Goal: Answer question/provide support

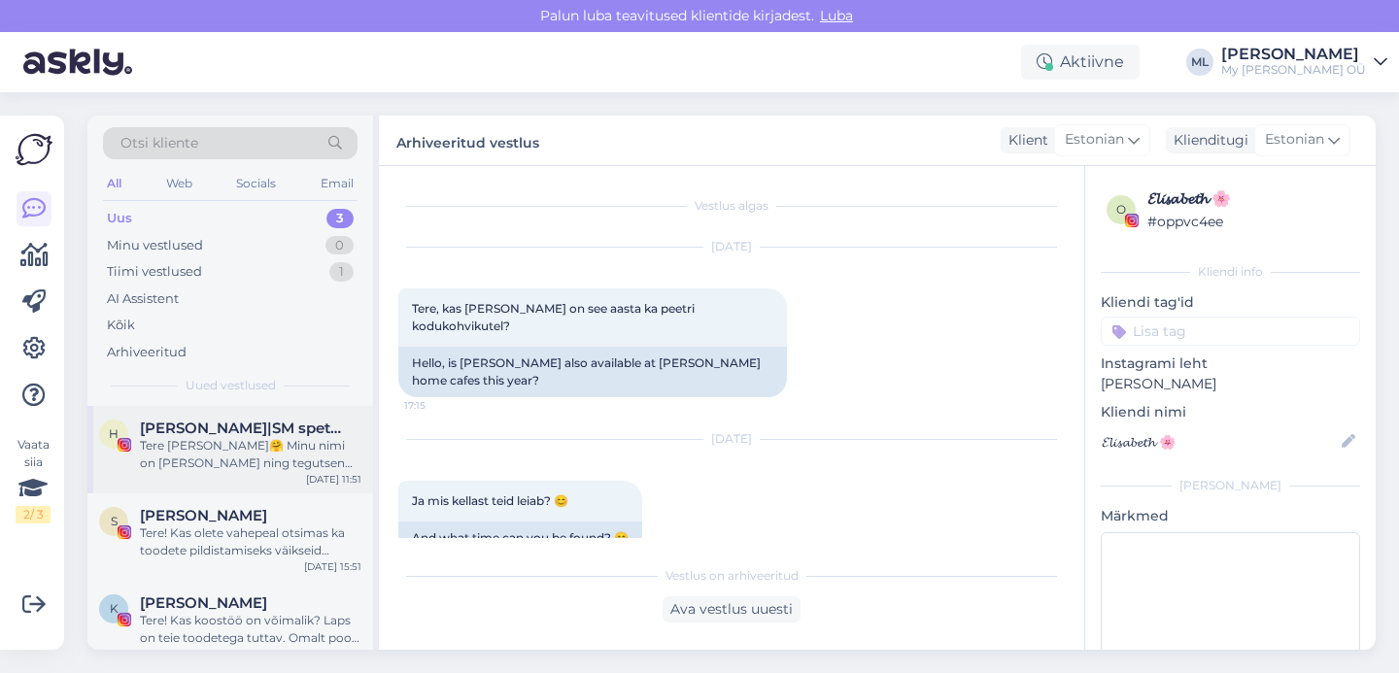
scroll to position [20, 0]
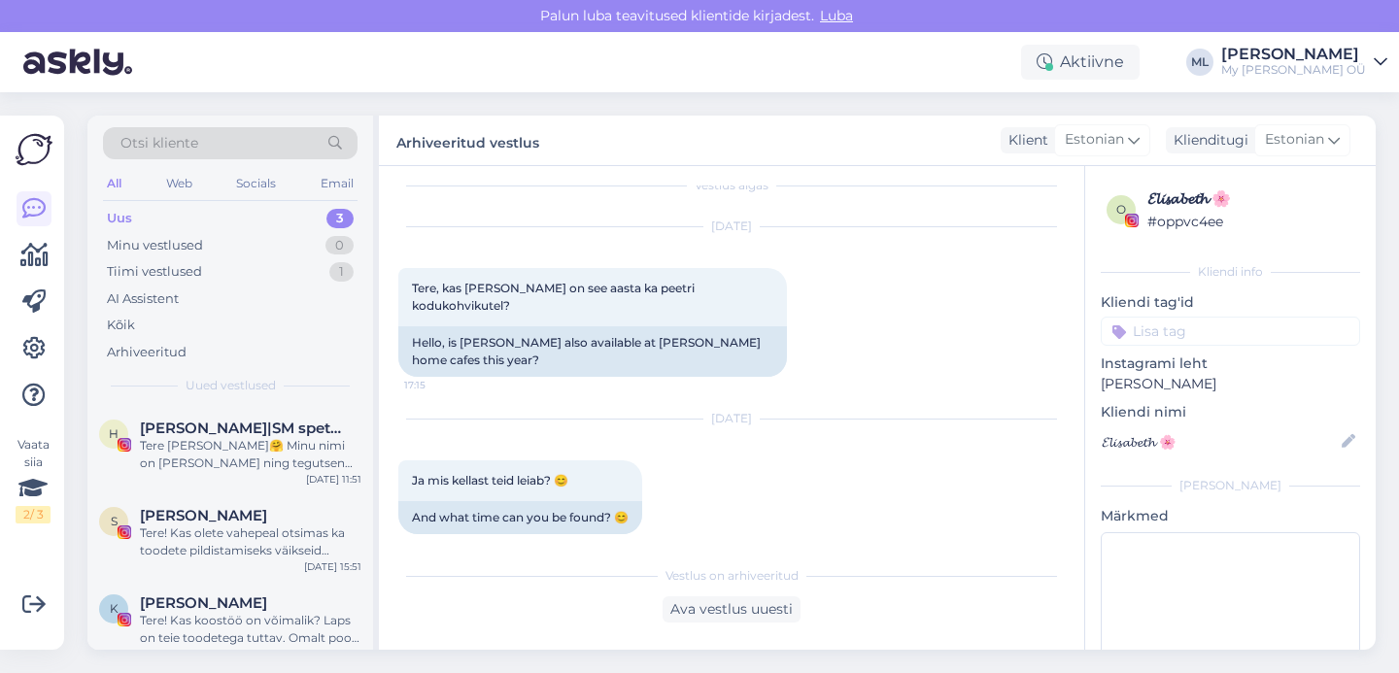
click at [113, 212] on div "Uus" at bounding box center [119, 218] width 25 height 19
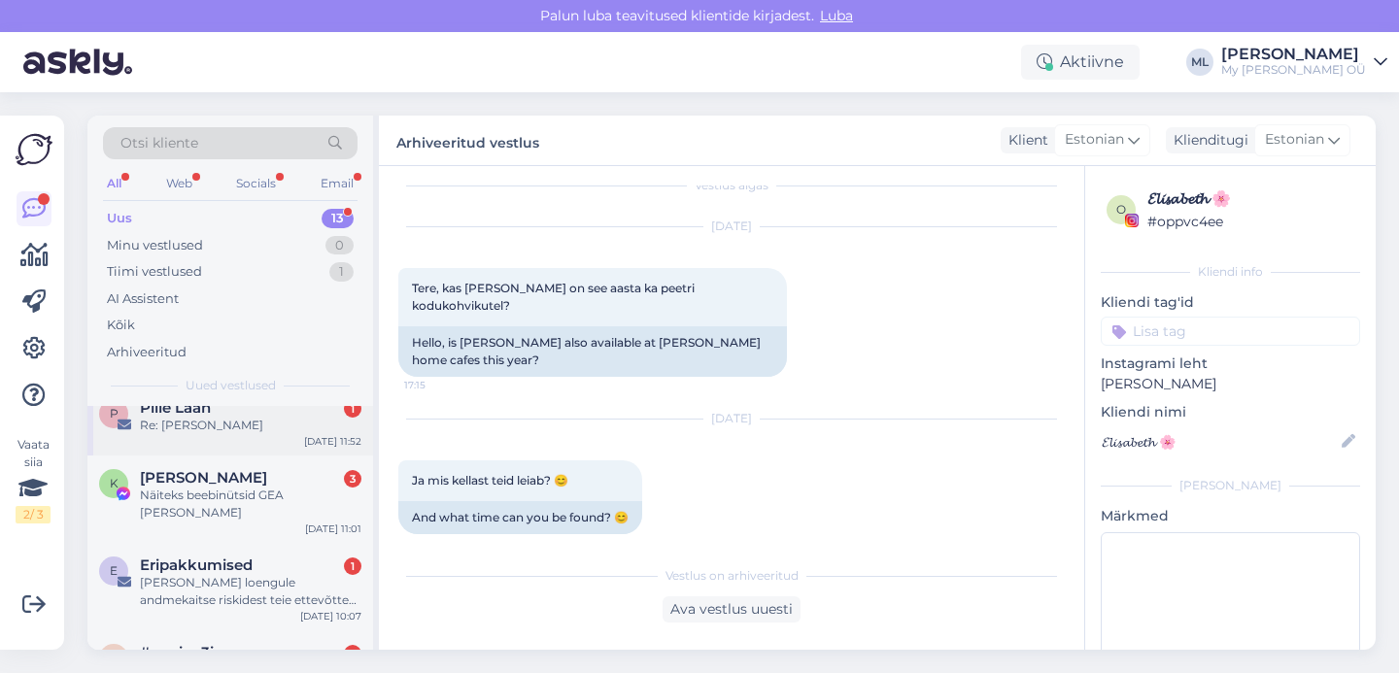
scroll to position [122, 0]
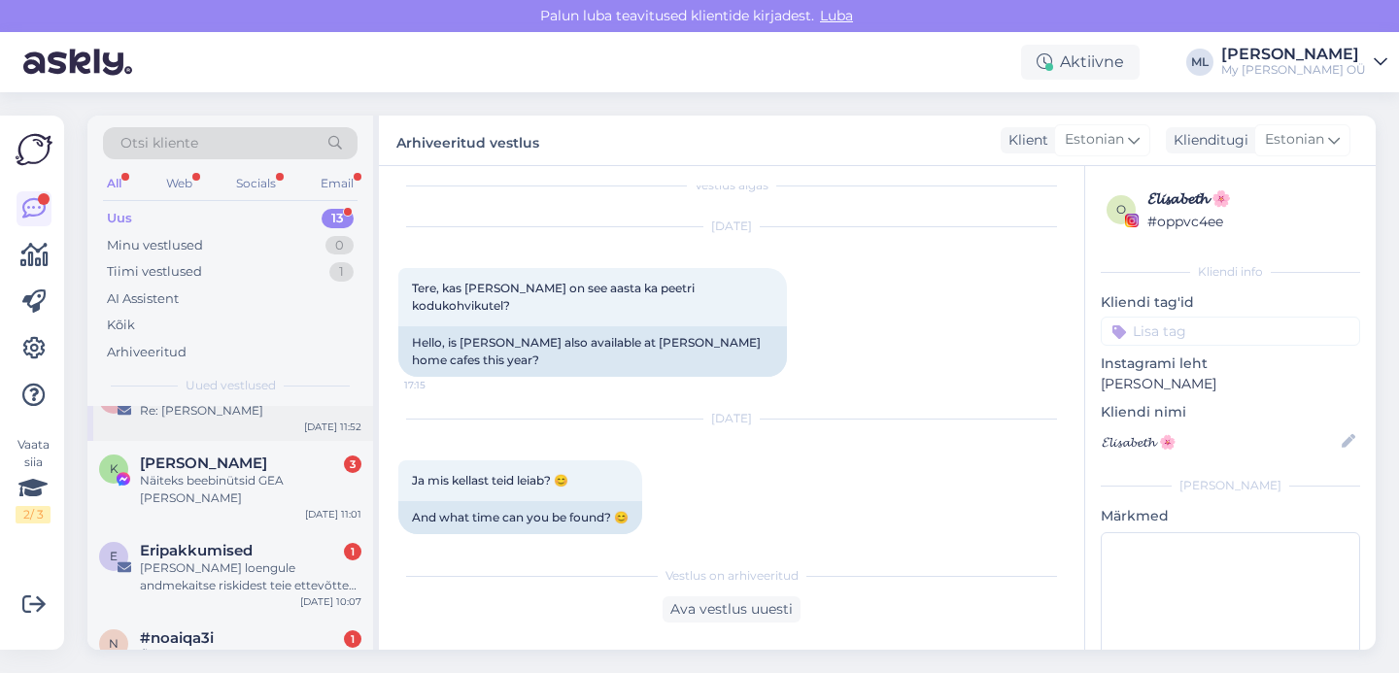
click at [193, 422] on div "P Pille Laan 1 Re: Kaelussall Max [DATE] 11:52" at bounding box center [230, 406] width 286 height 70
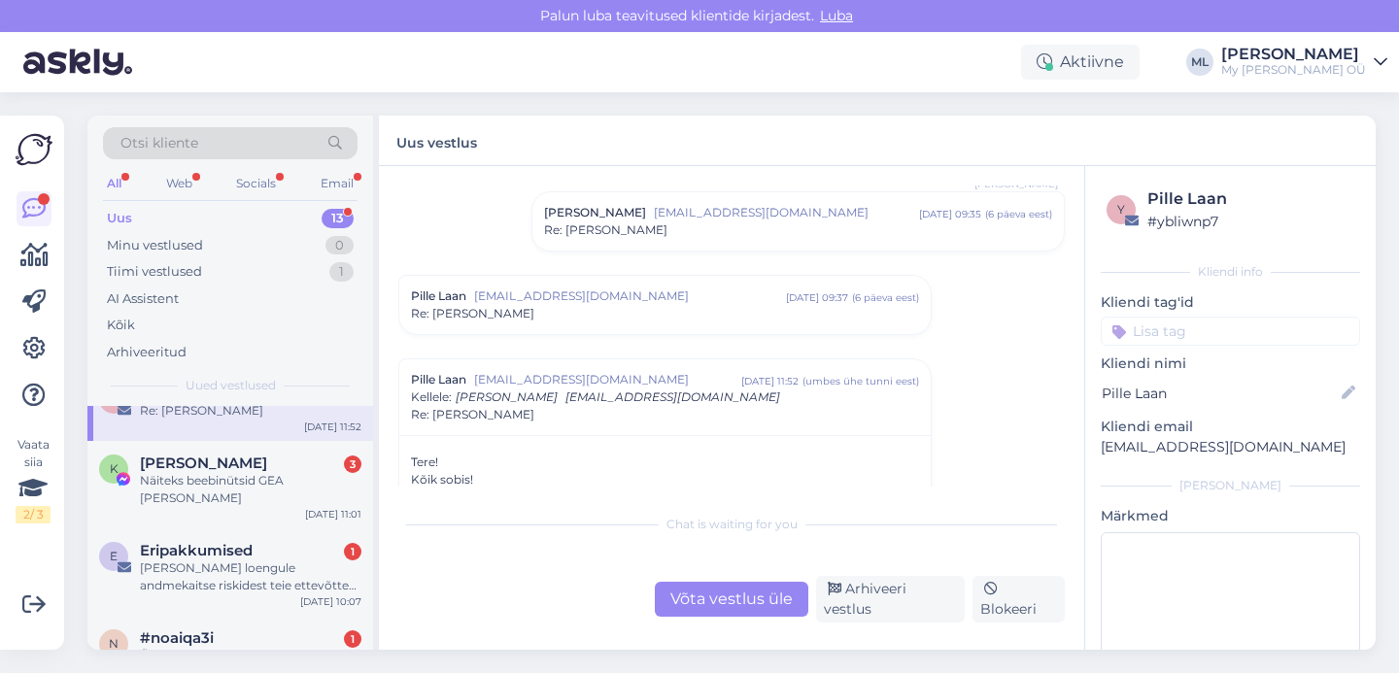
click at [699, 588] on div "Võta vestlus üle" at bounding box center [731, 599] width 153 height 35
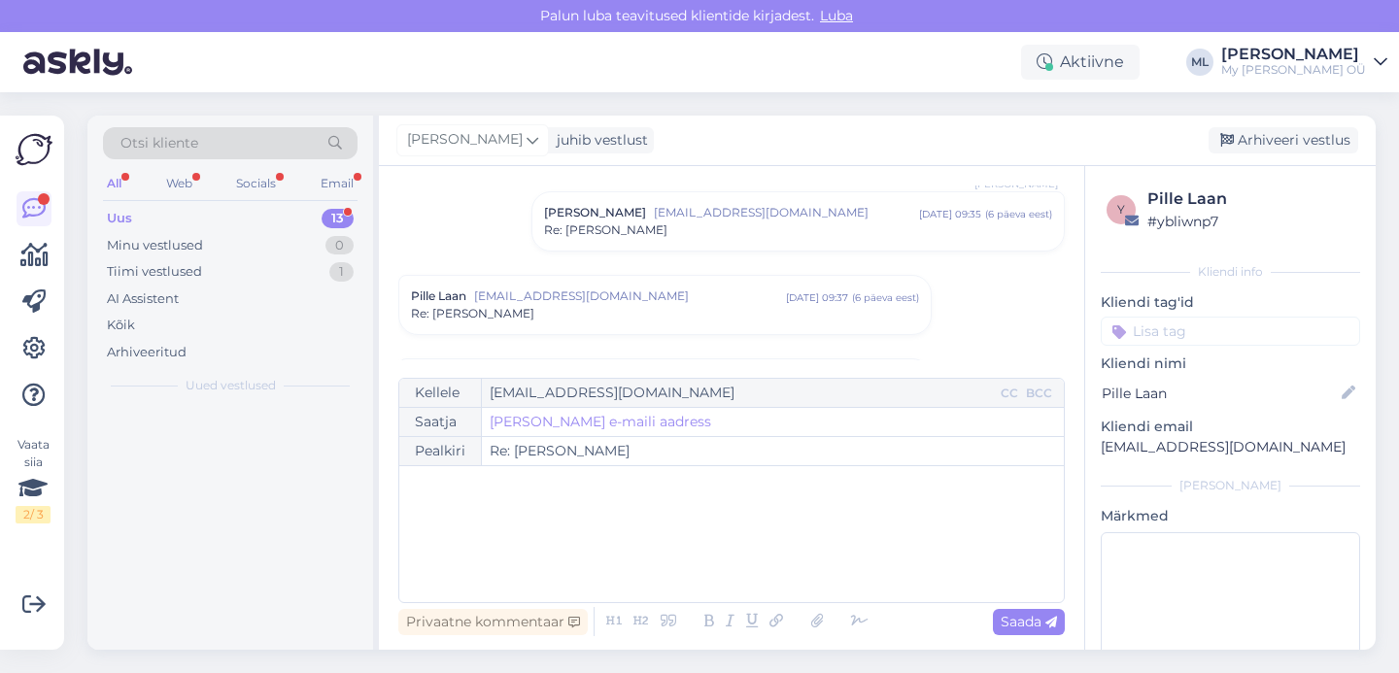
scroll to position [0, 0]
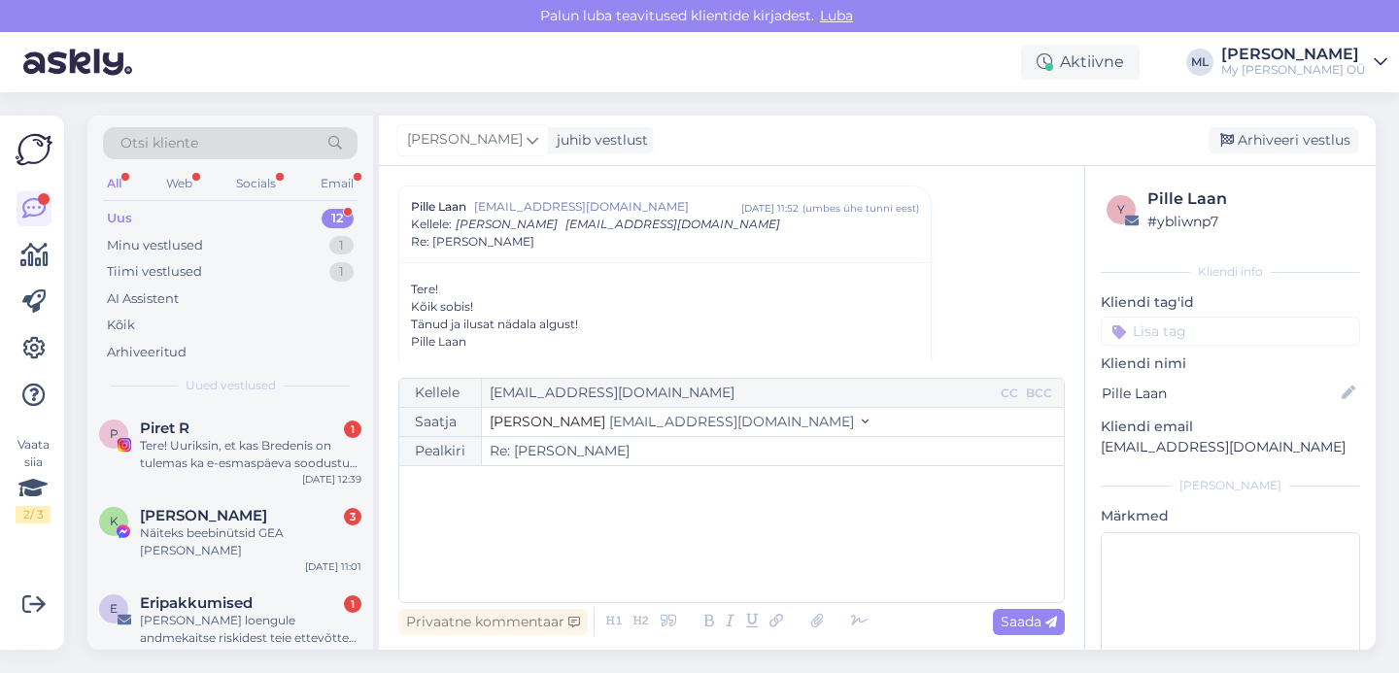
click at [669, 425] on span "[EMAIL_ADDRESS][DOMAIN_NAME]" at bounding box center [731, 421] width 245 height 17
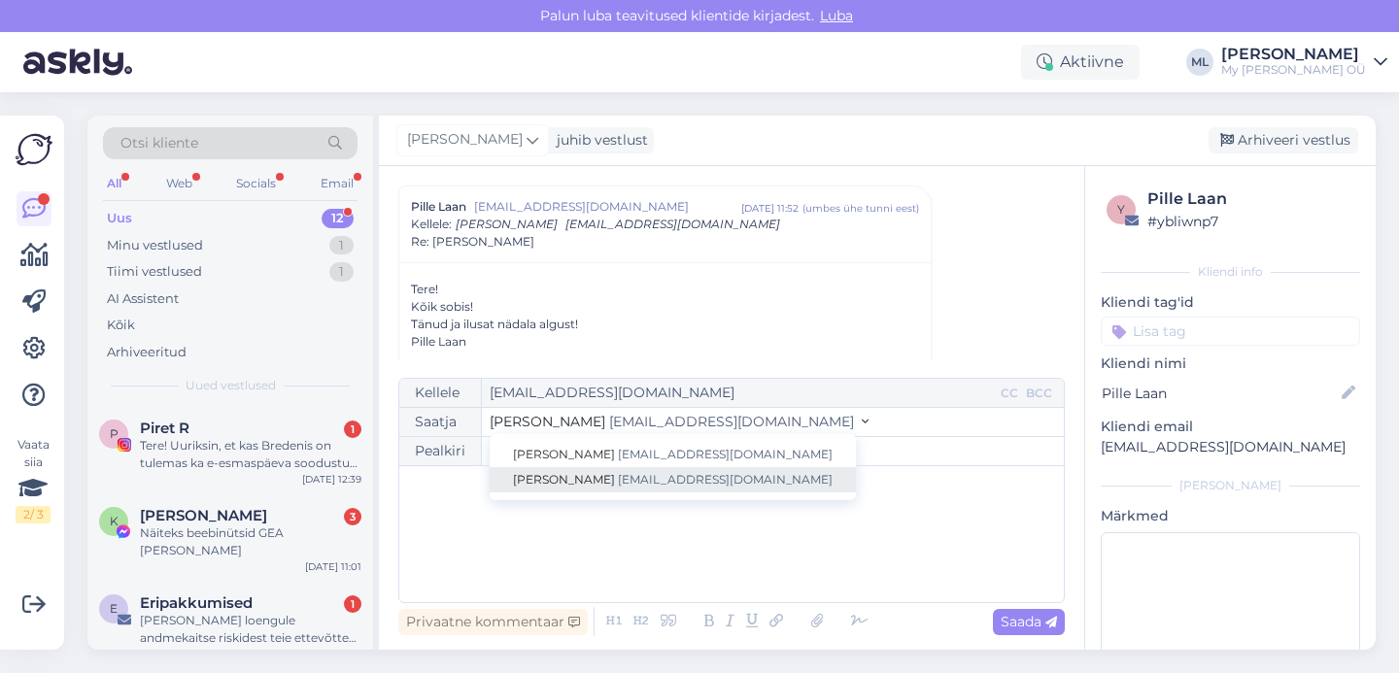
click at [546, 490] on link "[PERSON_NAME] [EMAIL_ADDRESS][DOMAIN_NAME]" at bounding box center [673, 479] width 366 height 25
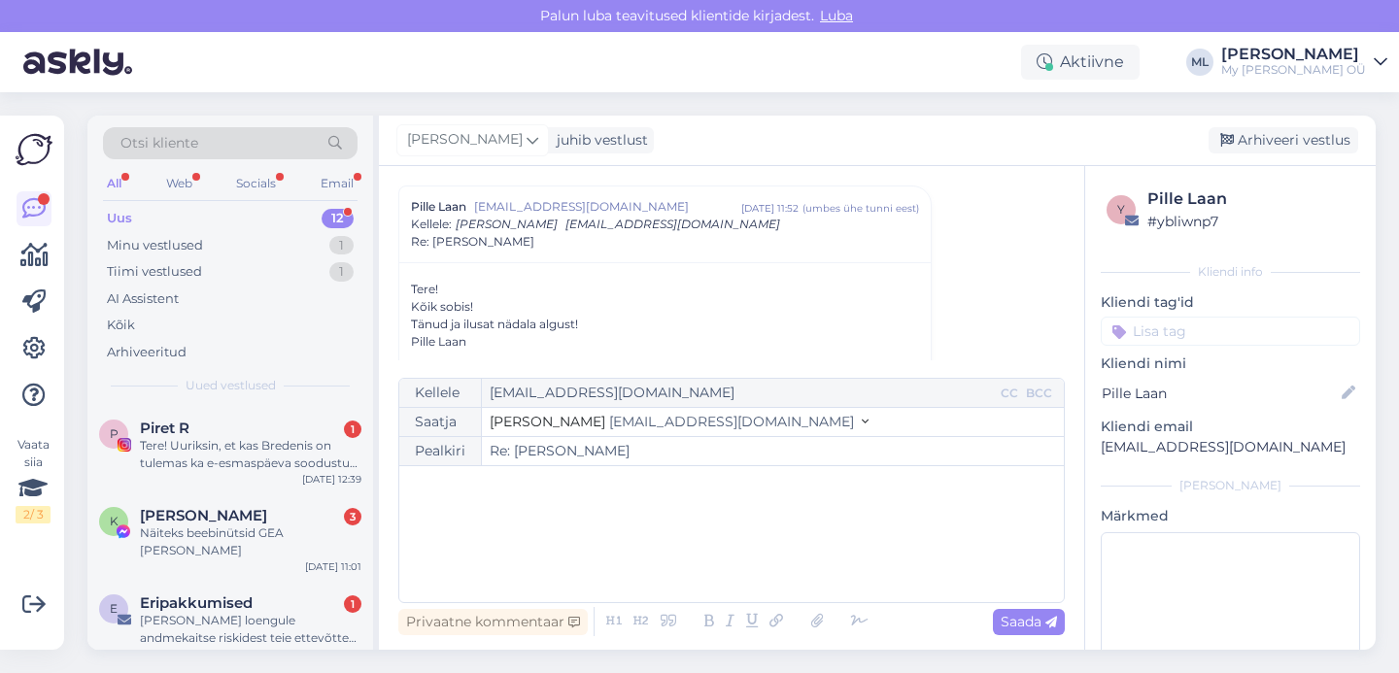
click at [495, 504] on div "﻿" at bounding box center [731, 534] width 645 height 117
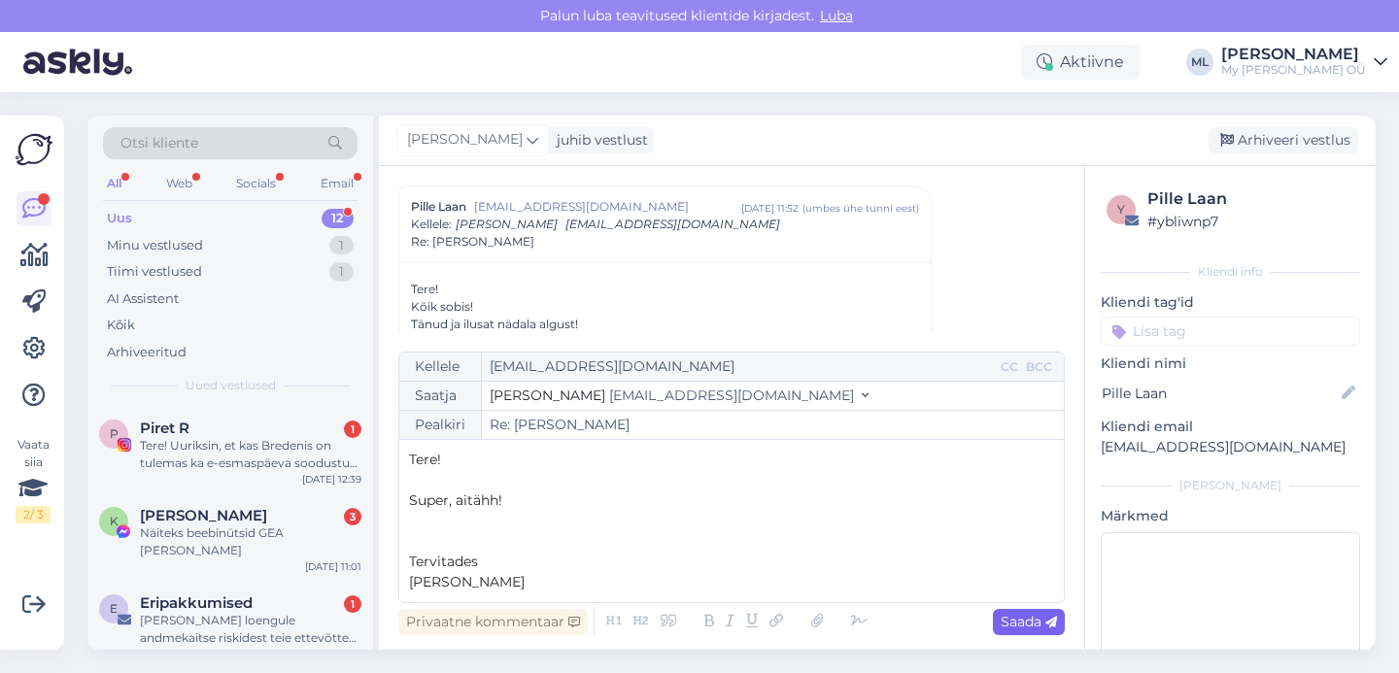
click at [1018, 616] on span "Saada" at bounding box center [1029, 621] width 56 height 17
type input "Re: Re: Kaelussall Max"
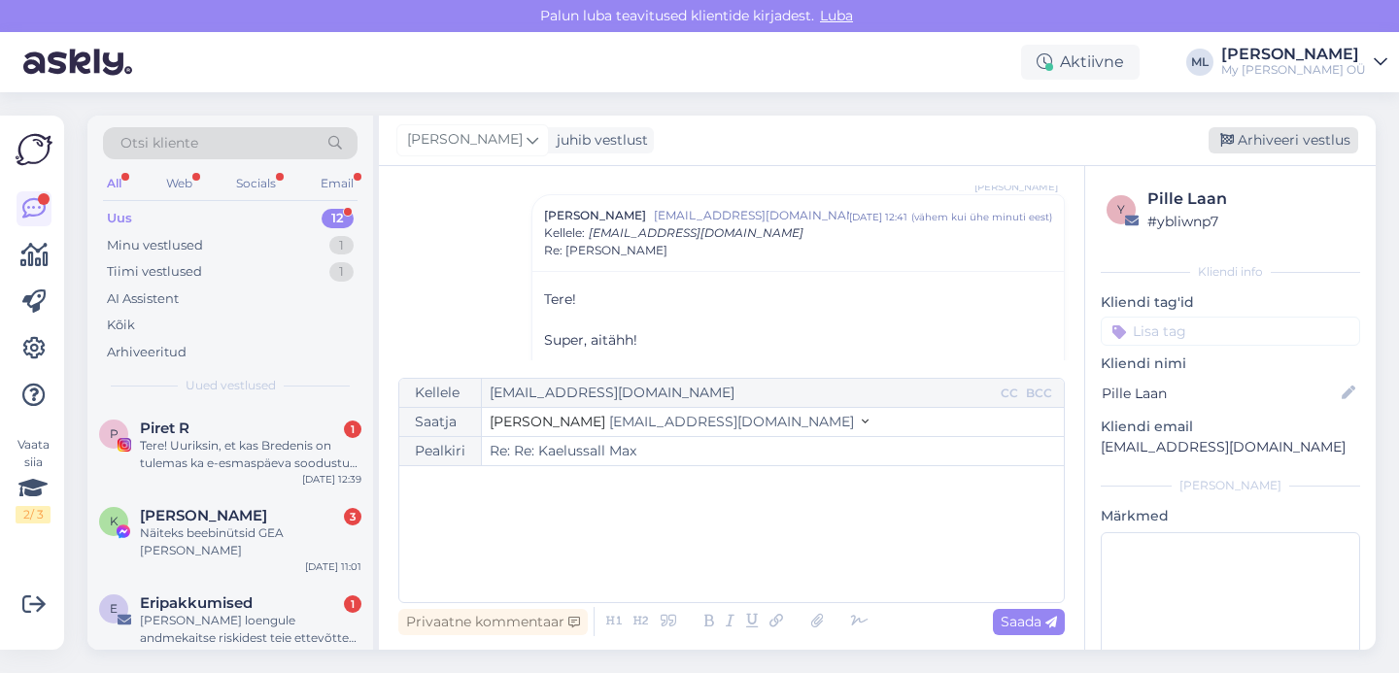
click at [1242, 141] on div "Arhiveeri vestlus" at bounding box center [1283, 140] width 150 height 26
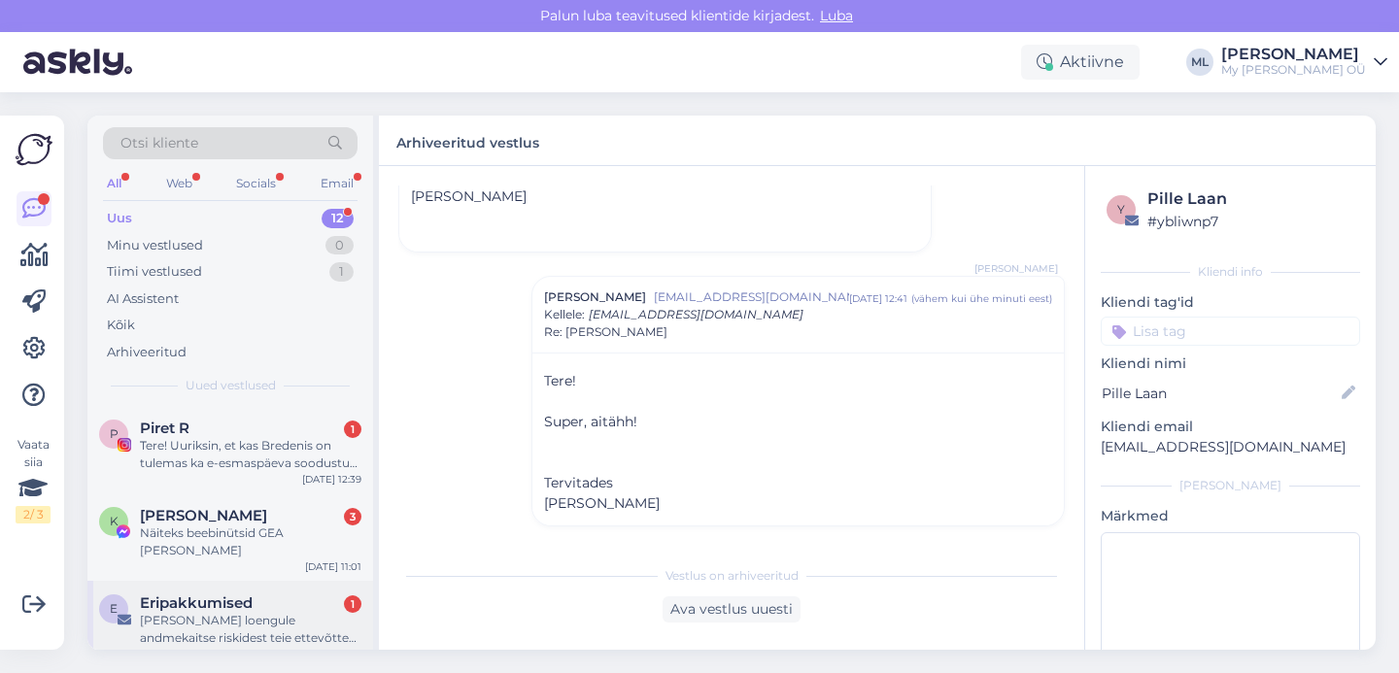
click at [220, 612] on div "[PERSON_NAME] loengule andmekaitse riskidest teie ettevõttes ning [PERSON_NAME]…" at bounding box center [250, 629] width 221 height 35
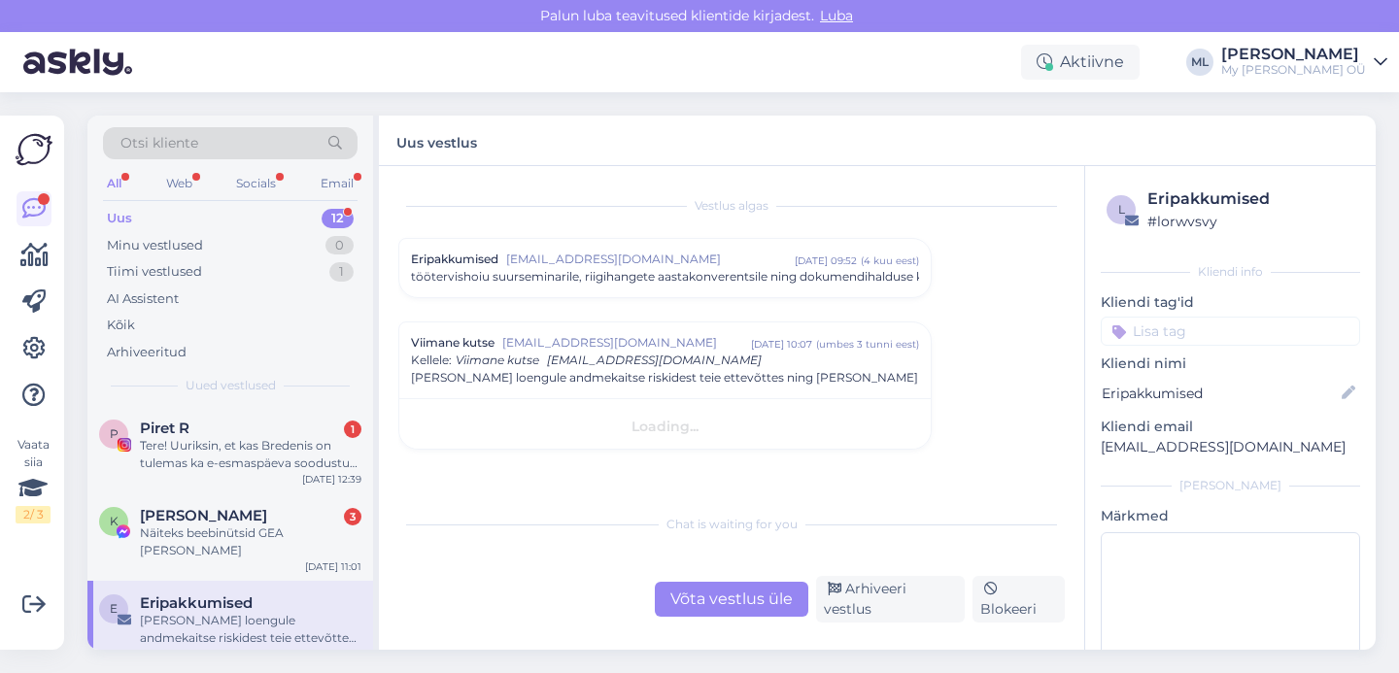
scroll to position [0, 0]
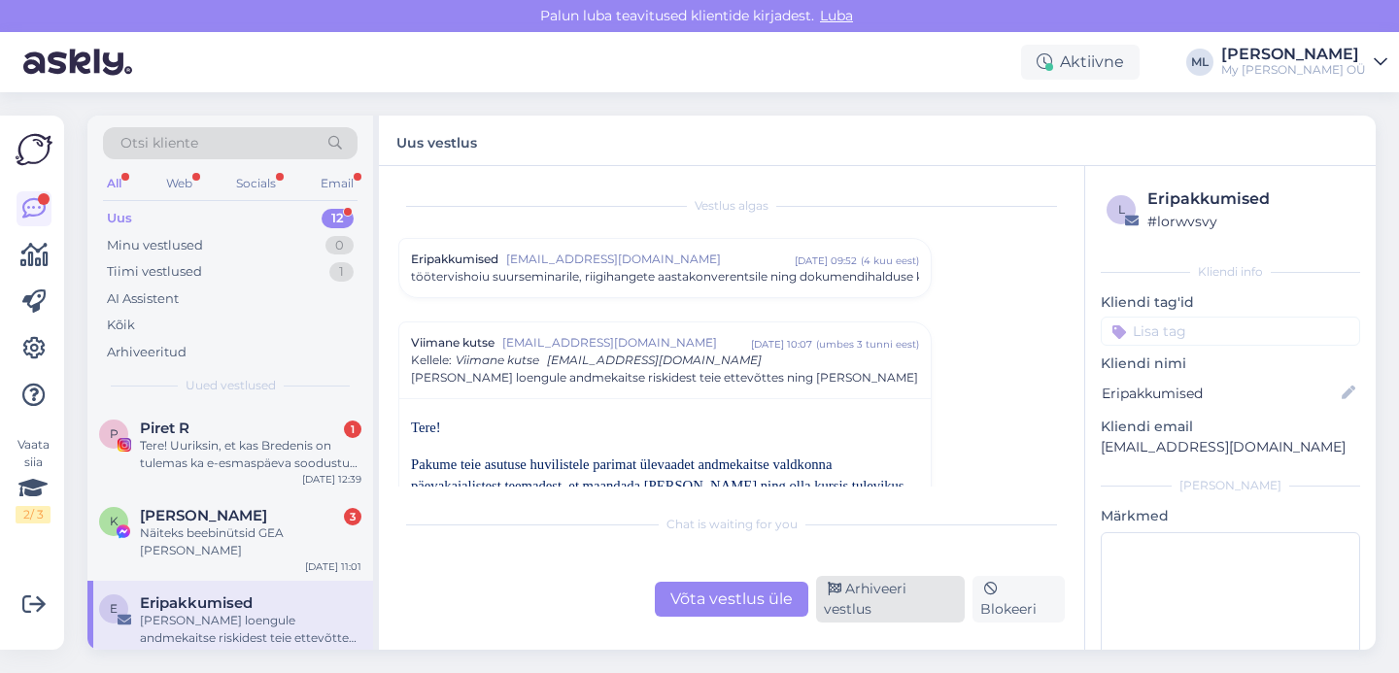
click at [872, 594] on div "Arhiveeri vestlus" at bounding box center [890, 599] width 149 height 47
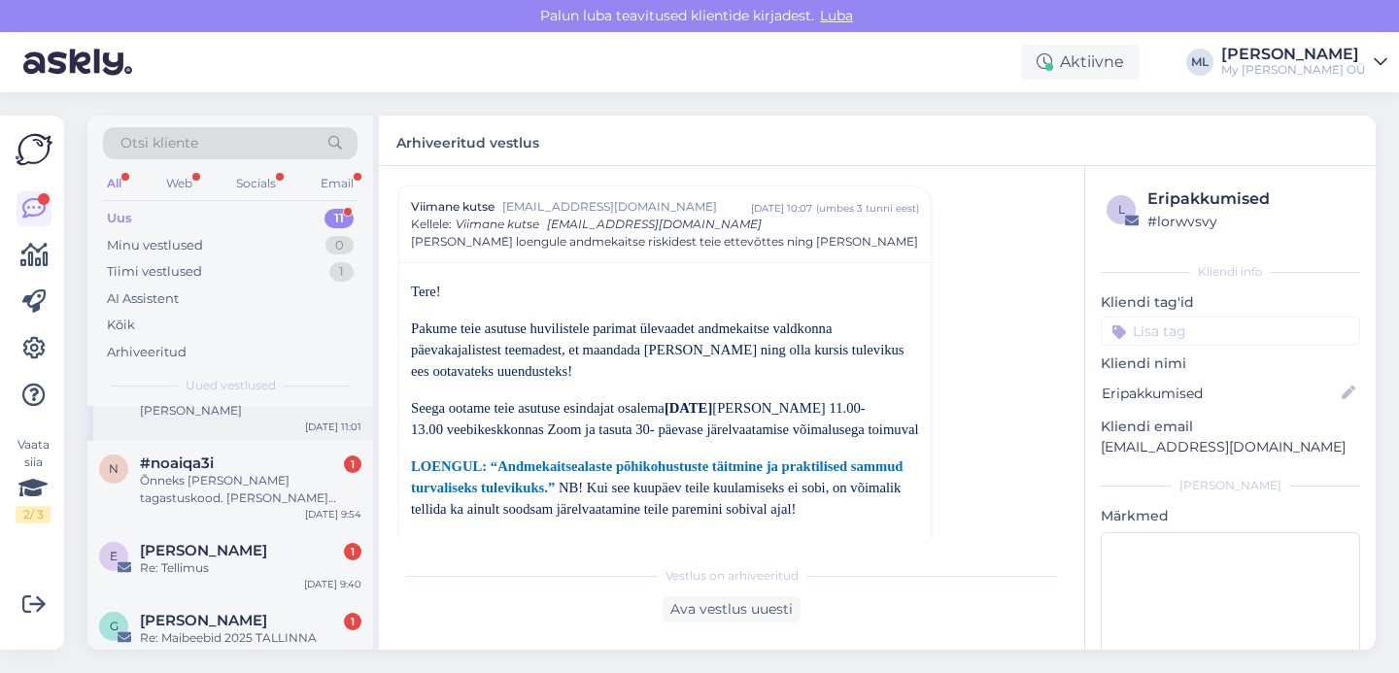
scroll to position [139, 0]
click at [242, 543] on div "[PERSON_NAME] 1" at bounding box center [250, 551] width 221 height 17
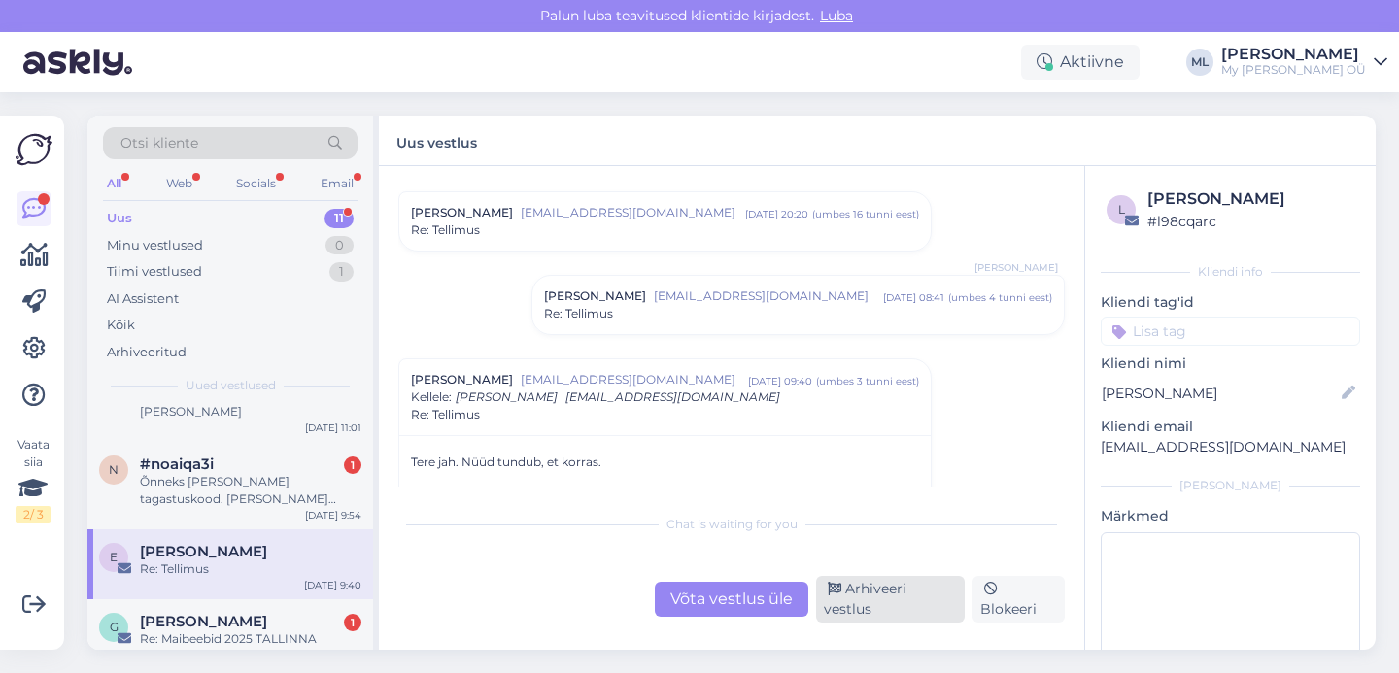
click at [832, 596] on icon at bounding box center [835, 590] width 14 height 14
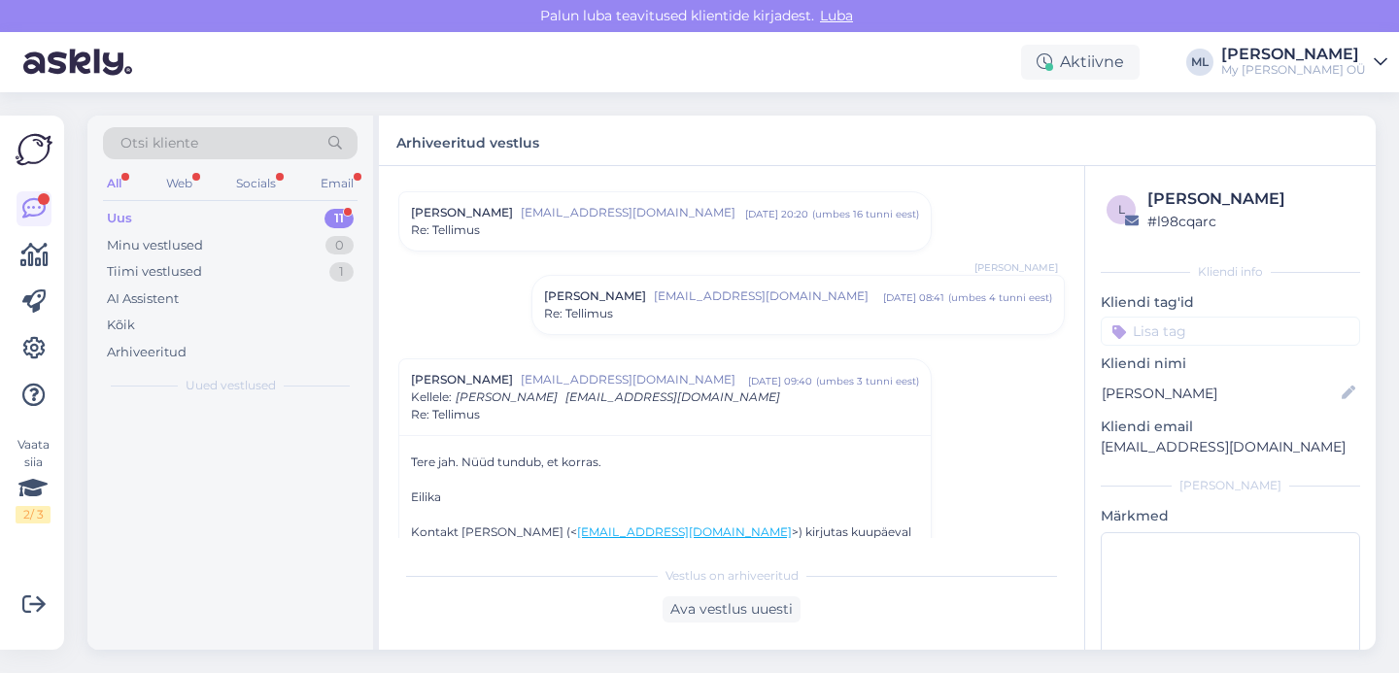
scroll to position [0, 0]
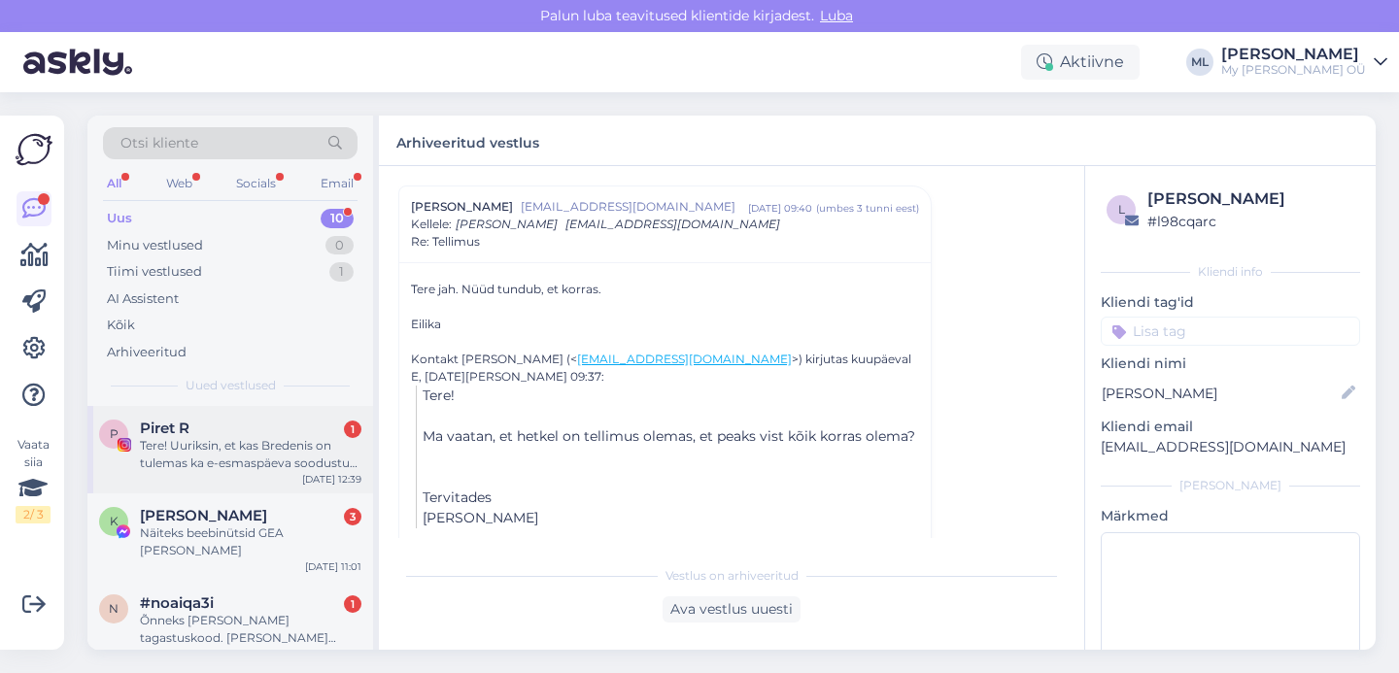
click at [192, 450] on div "Tere! Uuriksin, et kas Bredenis on tulemas ka e-esmaspäeva soodustus järgmine n…" at bounding box center [250, 454] width 221 height 35
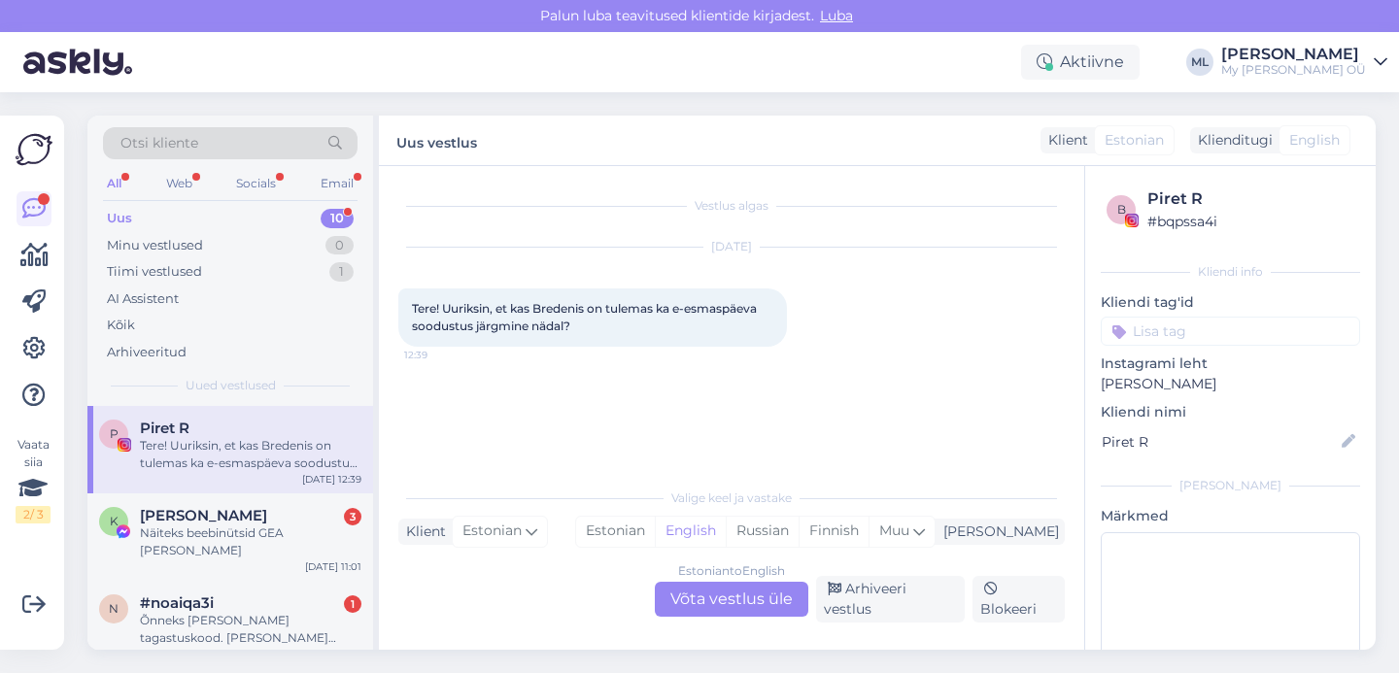
click at [739, 604] on div "Estonian to English Võta vestlus üle" at bounding box center [731, 599] width 153 height 35
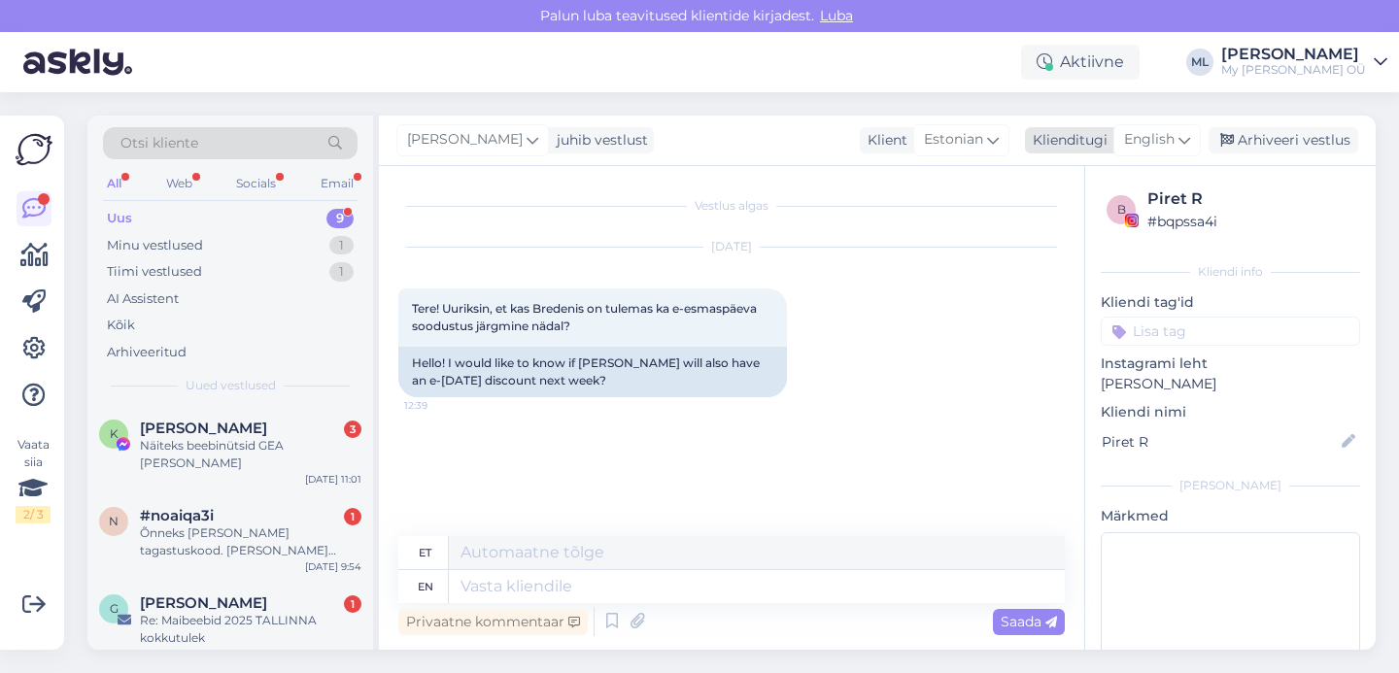
click at [1142, 135] on span "English" at bounding box center [1149, 139] width 51 height 21
type input "est"
click at [1071, 221] on link "Estonian" at bounding box center [1113, 226] width 214 height 31
click at [507, 569] on textarea at bounding box center [731, 582] width 666 height 41
click at [470, 581] on textarea "Tere! [GEOGRAPHIC_DATA]" at bounding box center [731, 582] width 666 height 41
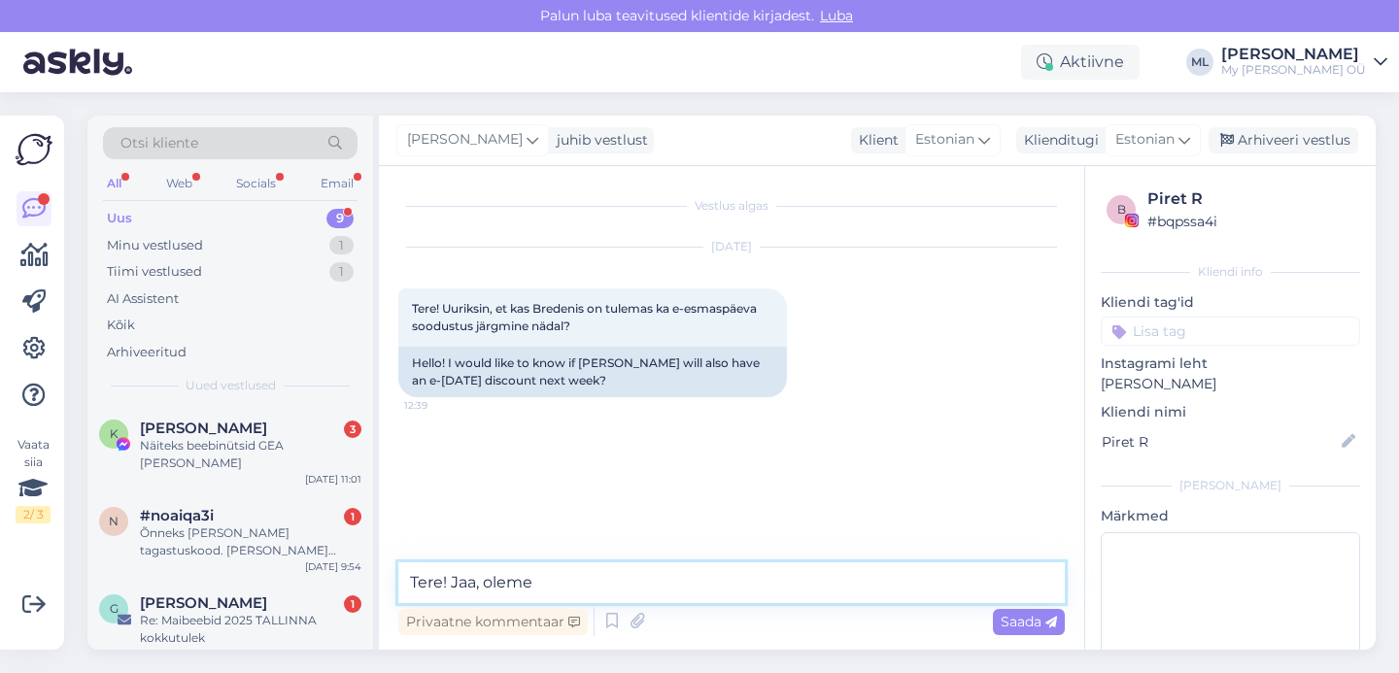
click at [561, 585] on textarea "Tere! Jaa, oleme" at bounding box center [731, 582] width 666 height 41
type textarea "Tere! Jaa, oleme registreeritud [PERSON_NAME] selleks :)"
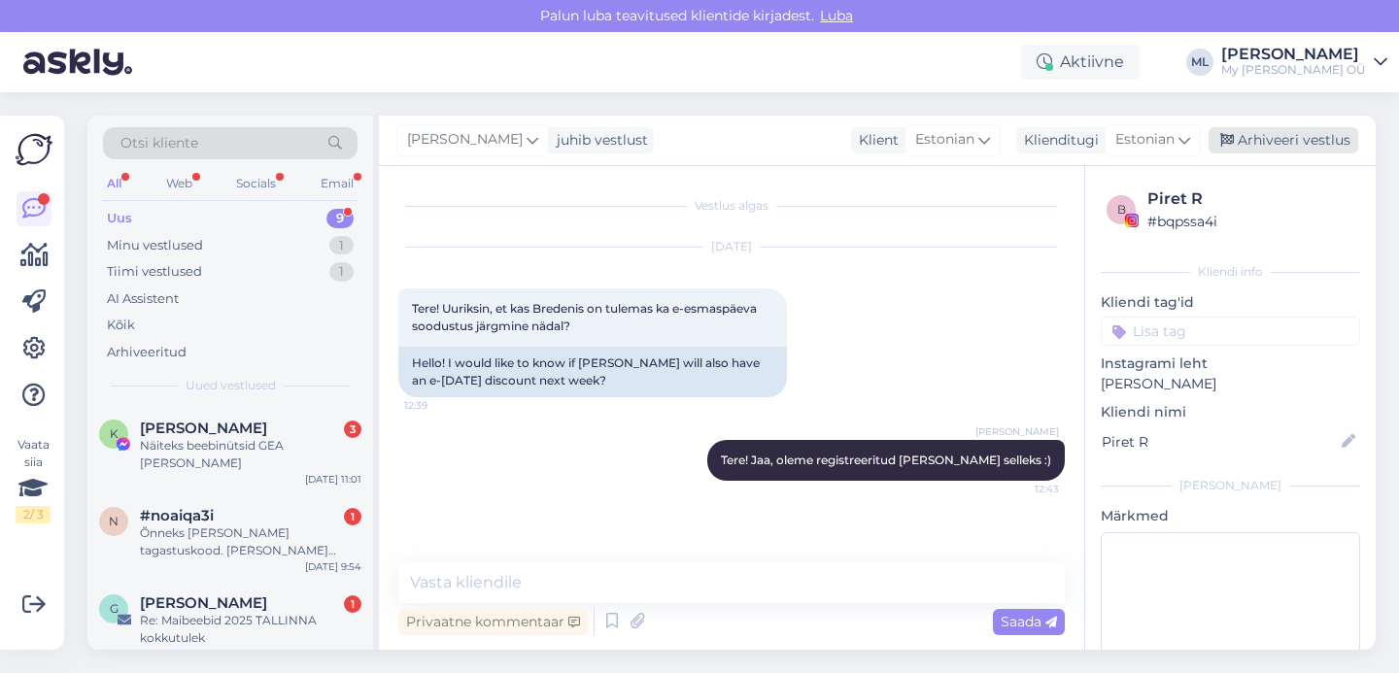
click at [1299, 138] on div "Arhiveeri vestlus" at bounding box center [1283, 140] width 150 height 26
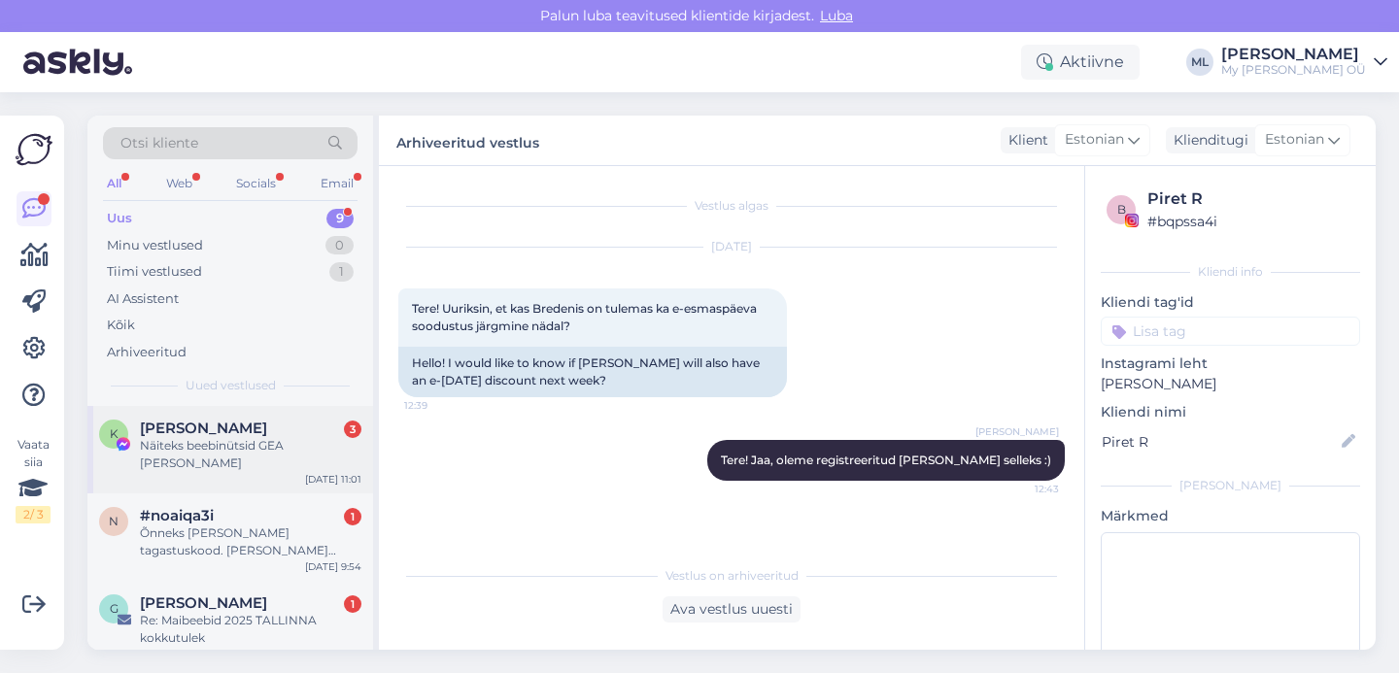
click at [237, 445] on div "Näiteks beebinütsid GEA [PERSON_NAME]" at bounding box center [250, 454] width 221 height 35
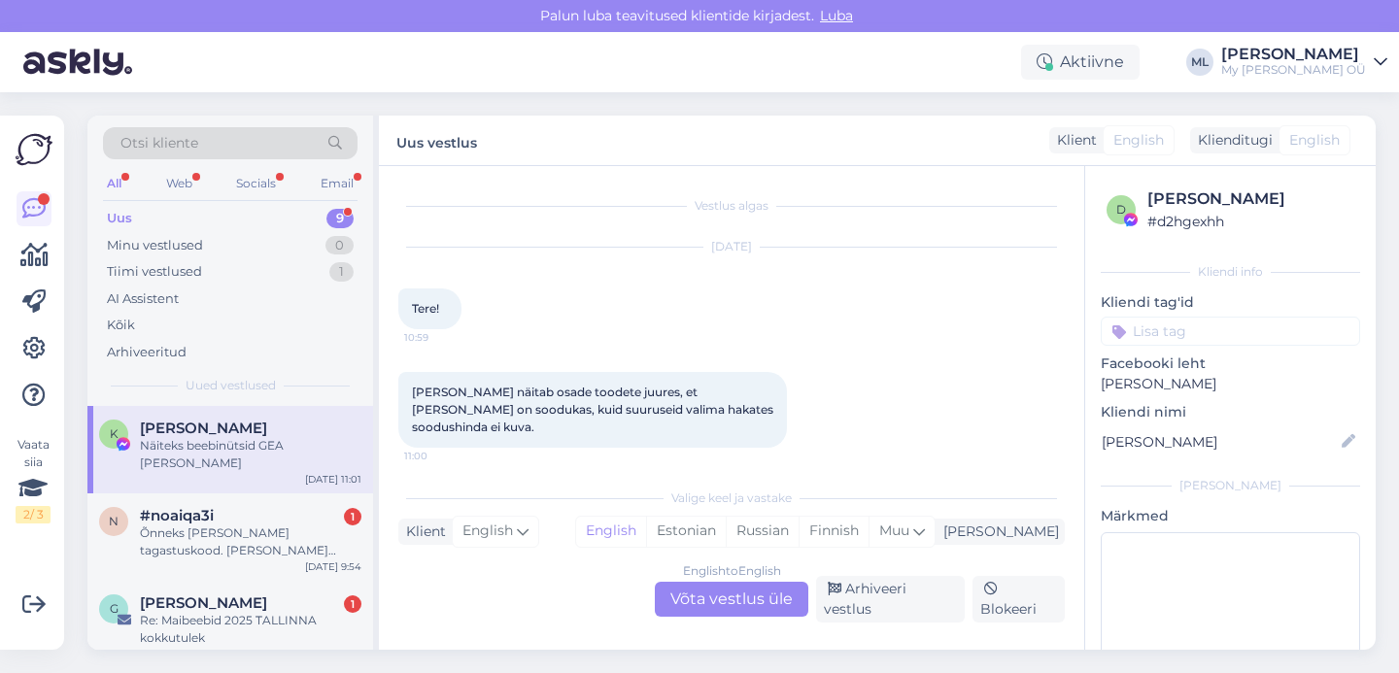
scroll to position [63, 0]
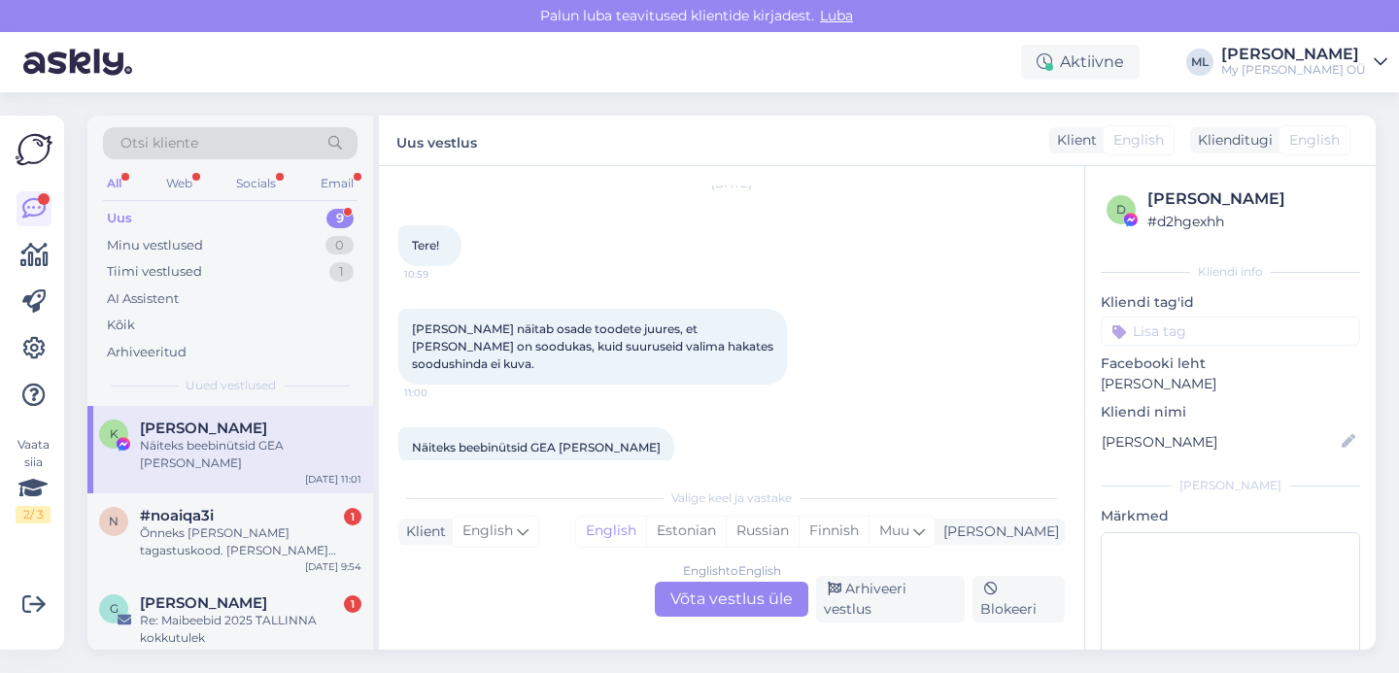
click at [733, 605] on div "English to English Võta vestlus üle" at bounding box center [731, 599] width 153 height 35
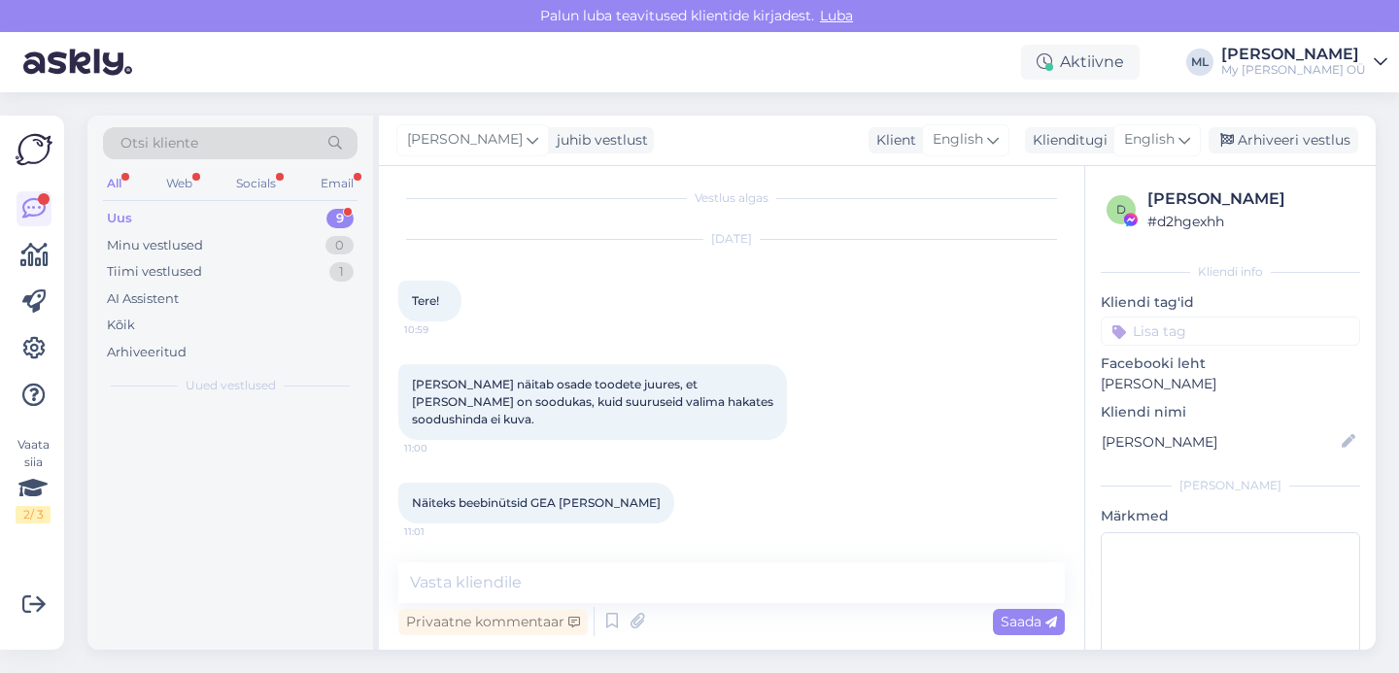
scroll to position [0, 0]
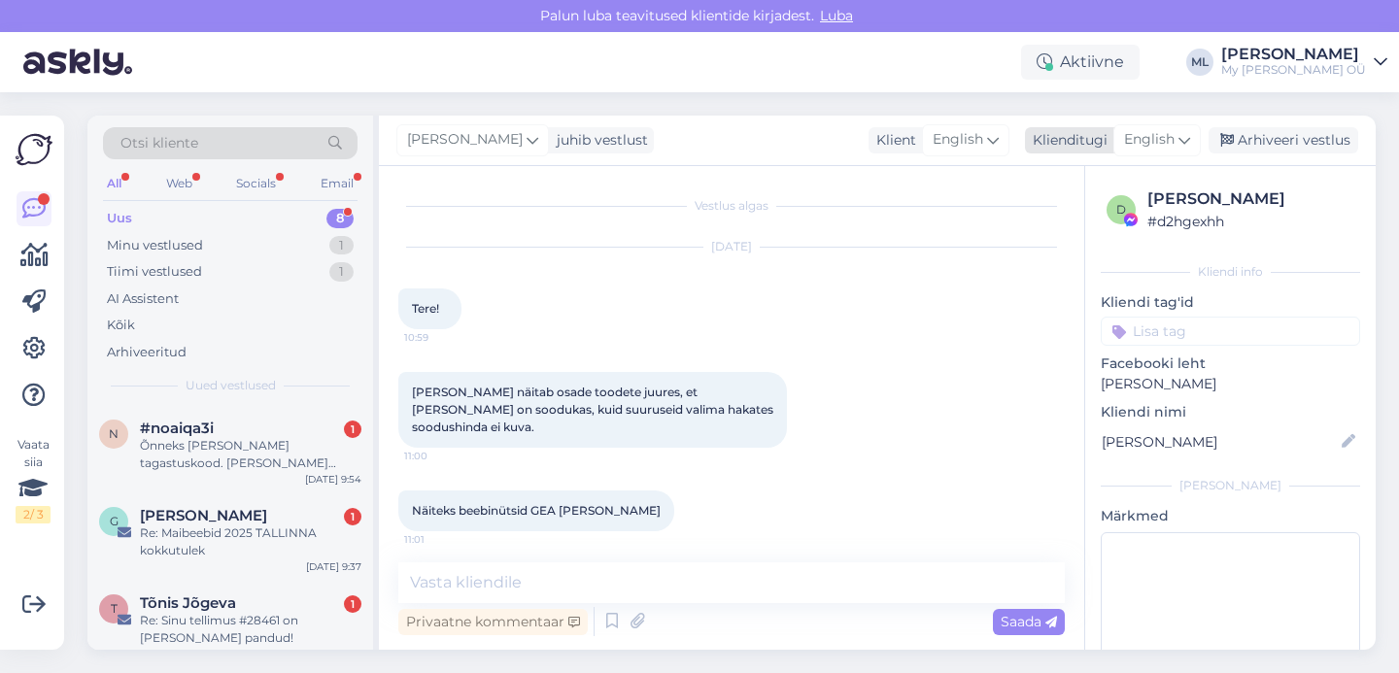
click at [1154, 147] on span "English" at bounding box center [1149, 139] width 51 height 21
click at [1069, 237] on link "Estonian" at bounding box center [1113, 226] width 214 height 31
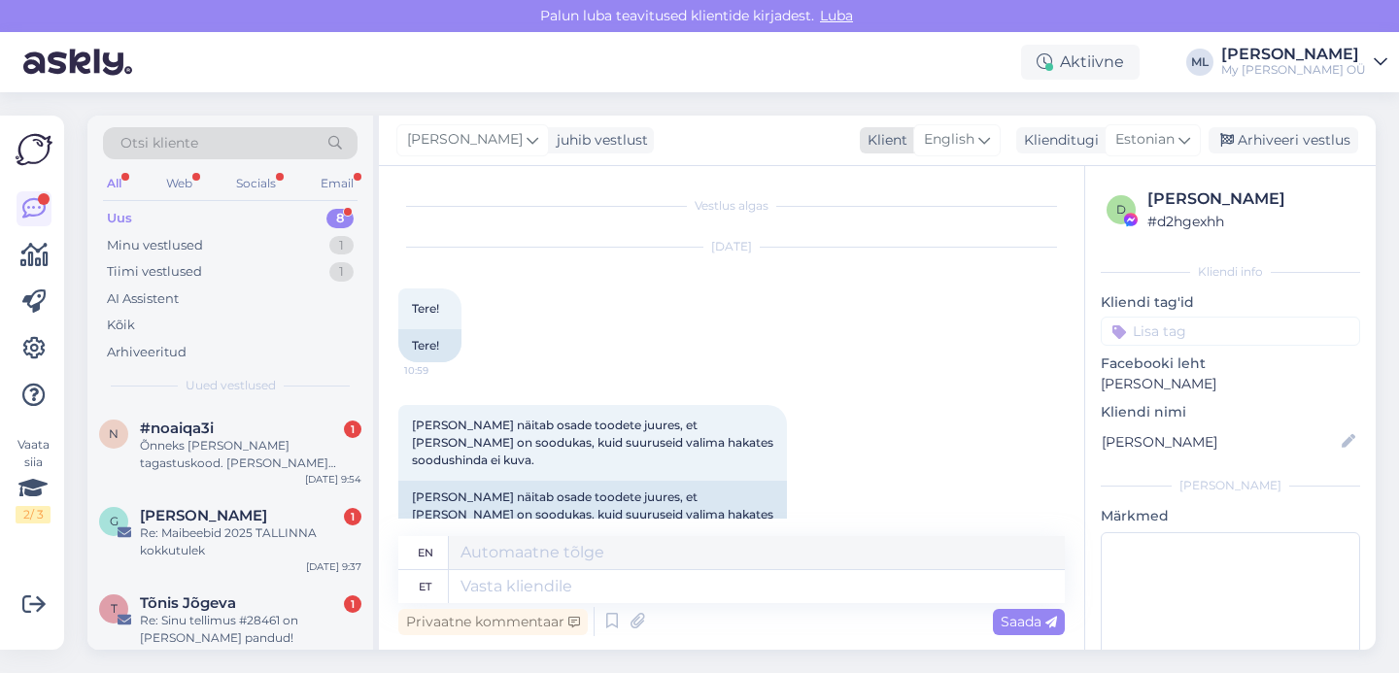
click at [975, 138] on div "English" at bounding box center [956, 139] width 87 height 31
type input "est"
click at [909, 224] on link "Estonian" at bounding box center [931, 226] width 214 height 31
click at [561, 579] on textarea at bounding box center [731, 582] width 666 height 41
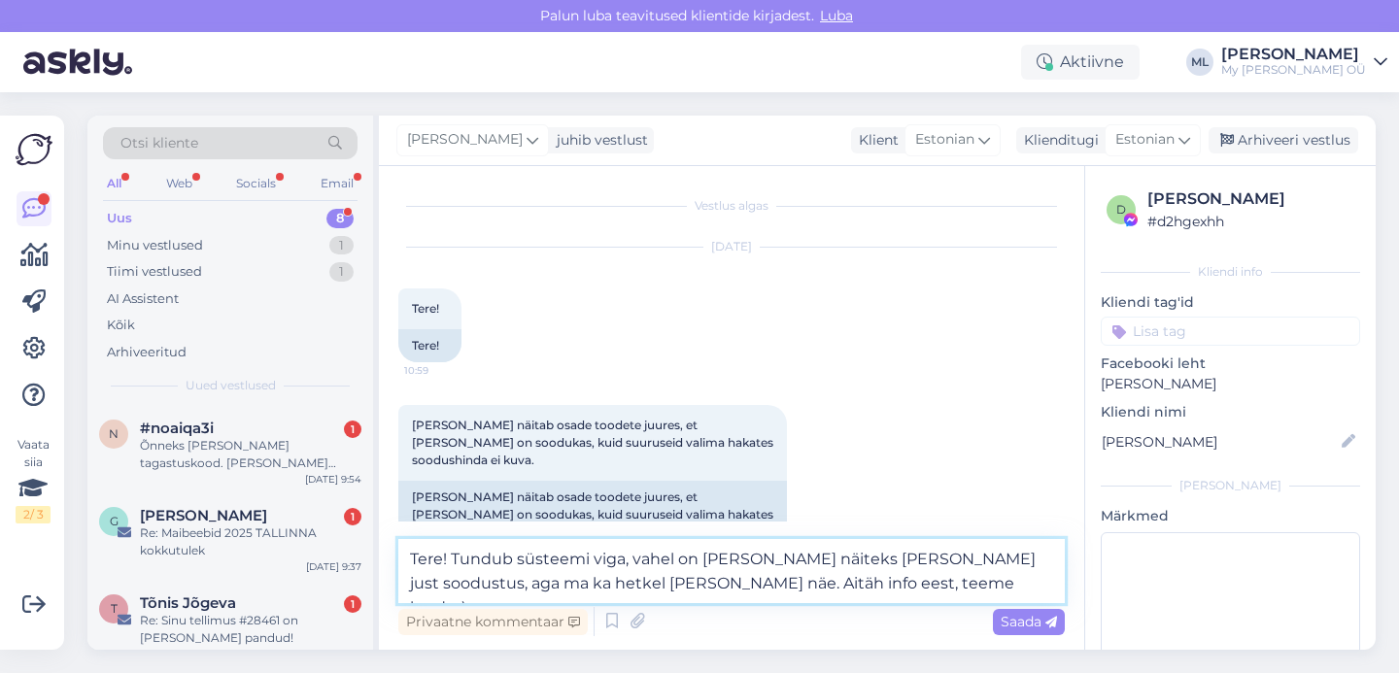
type textarea "Tere! Tundub süsteemi viga, vahel on [PERSON_NAME] näiteks [PERSON_NAME] just s…"
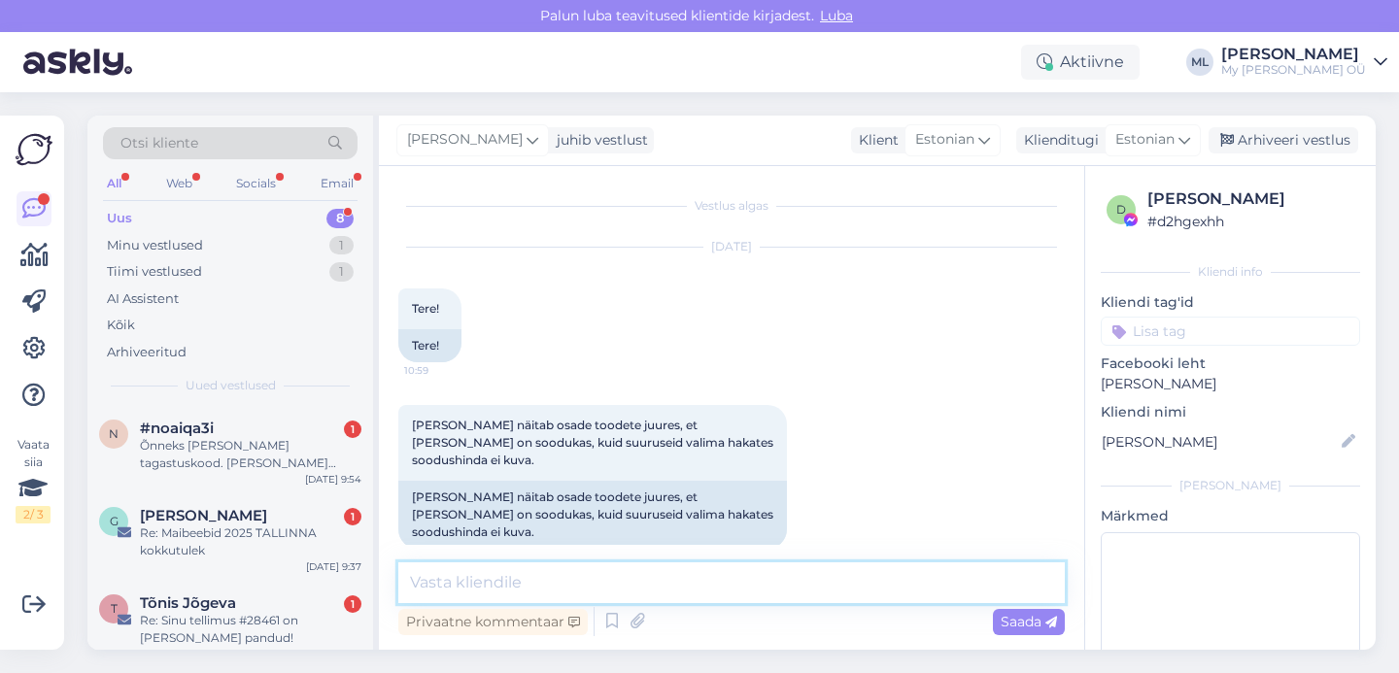
scroll to position [225, 0]
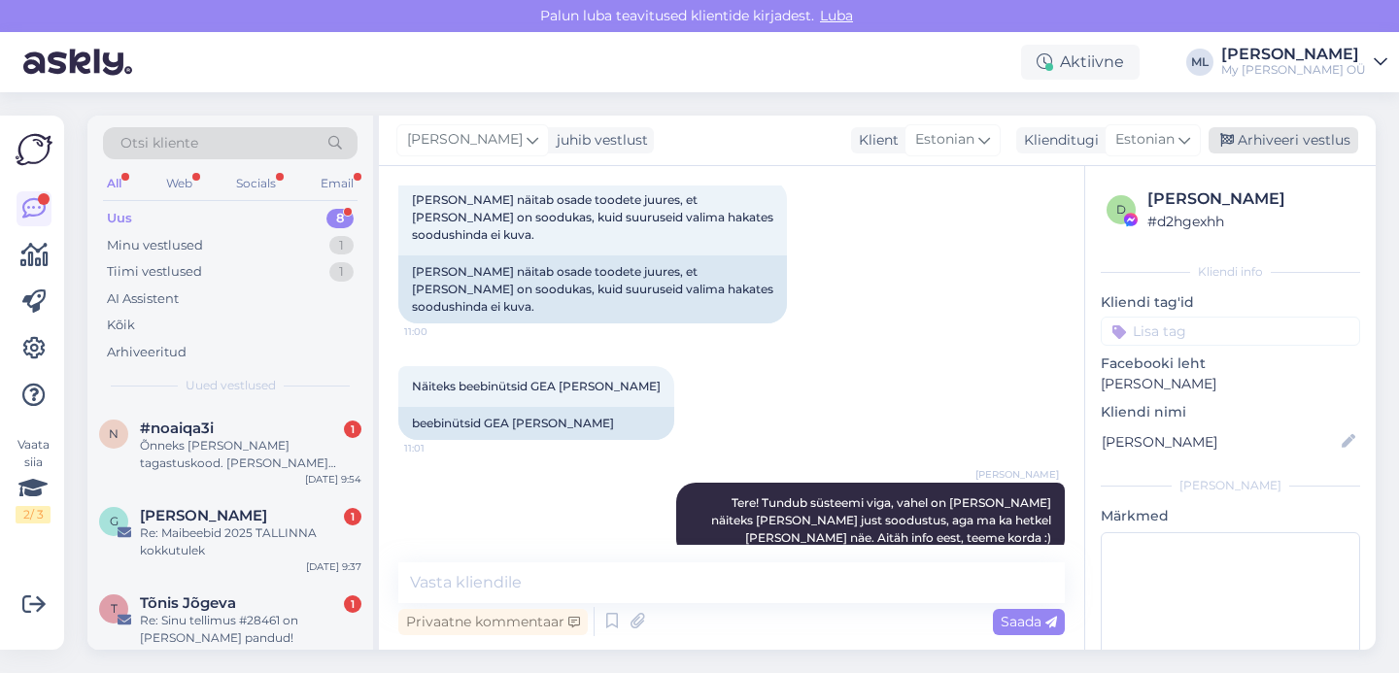
click at [1238, 145] on div "Arhiveeri vestlus" at bounding box center [1283, 140] width 150 height 26
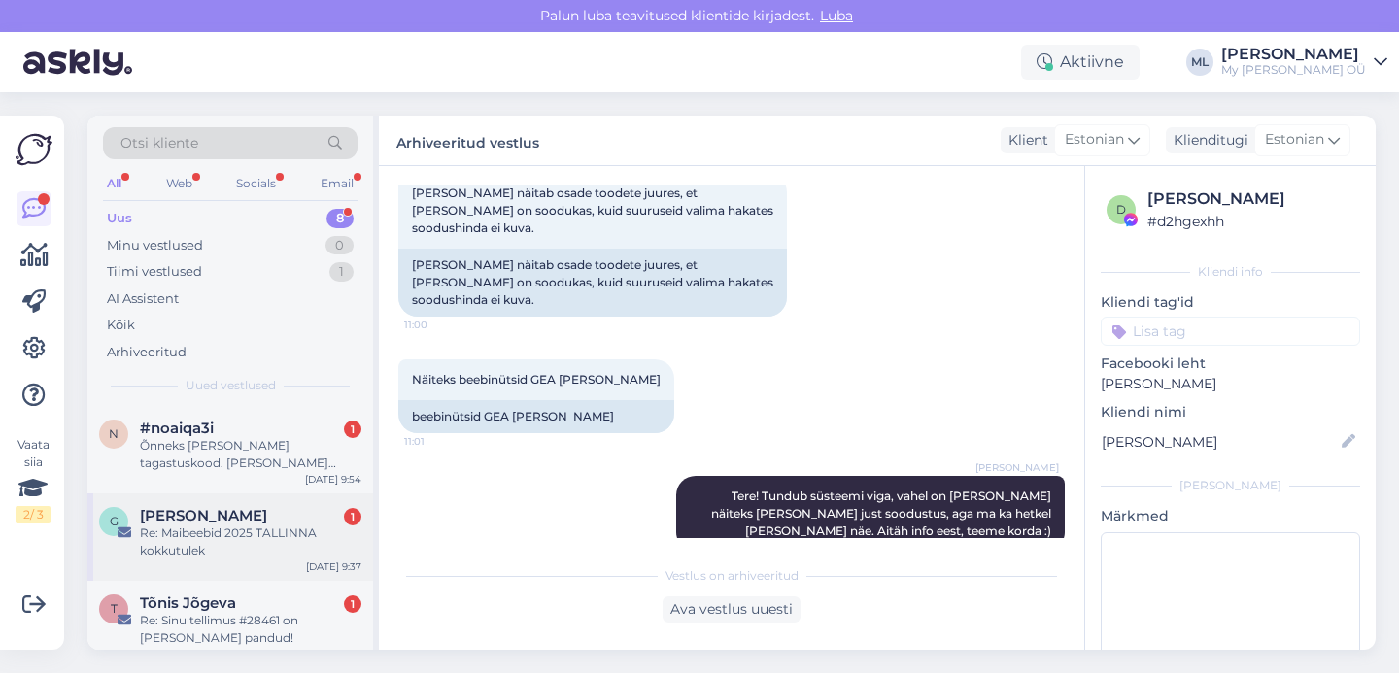
click at [174, 536] on div "Re: Maibeebid 2025 TALLINNA kokkutulek" at bounding box center [250, 542] width 221 height 35
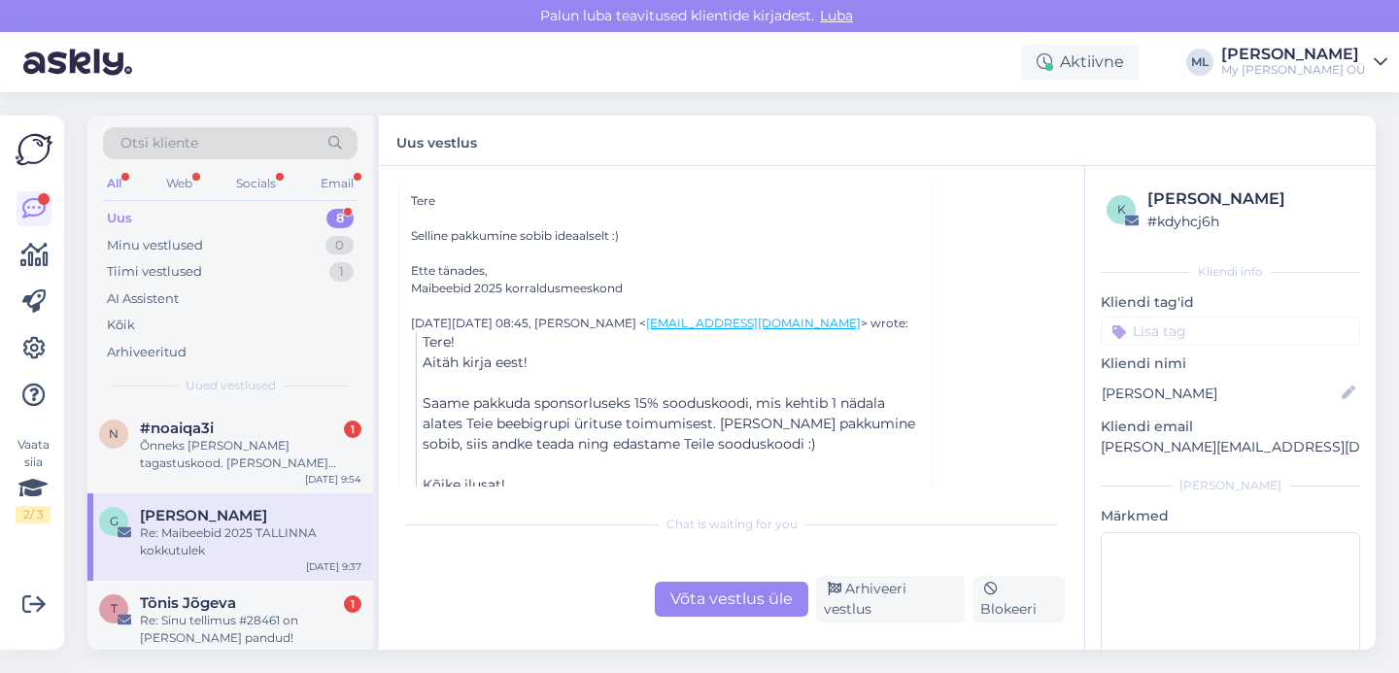
scroll to position [309, 0]
click at [193, 527] on div "Re: Maibeebid 2025 TALLINNA kokkutulek" at bounding box center [250, 542] width 221 height 35
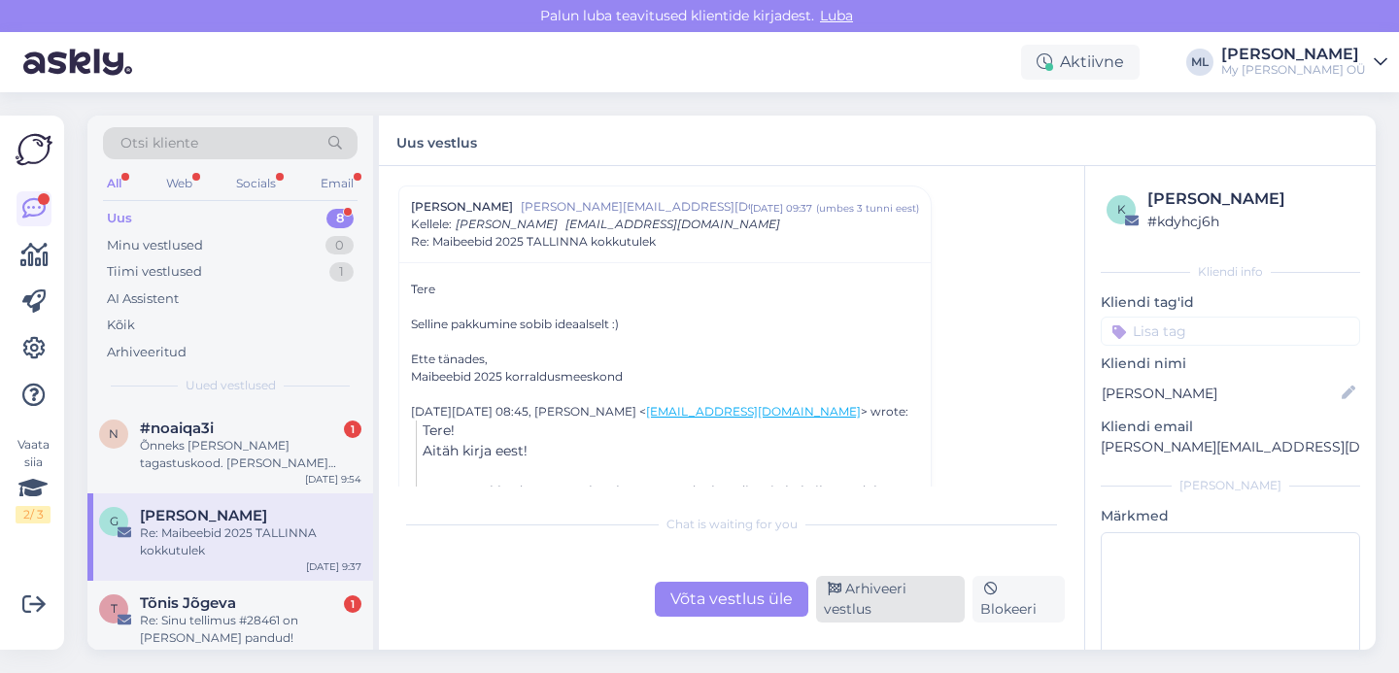
click at [863, 612] on div "Arhiveeri vestlus" at bounding box center [890, 599] width 149 height 47
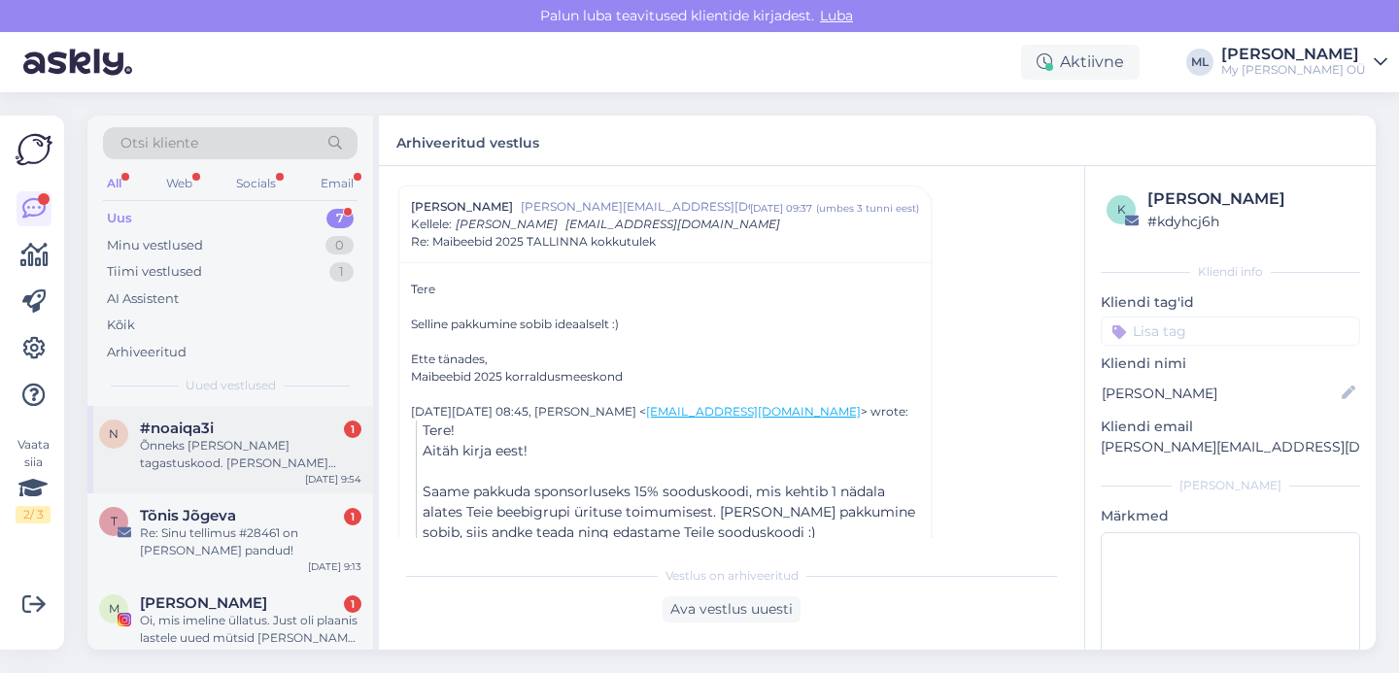
click at [240, 468] on div "Õnneks [PERSON_NAME] tagastuskood. [PERSON_NAME] toote ilusti tagasi saata. [PE…" at bounding box center [250, 454] width 221 height 35
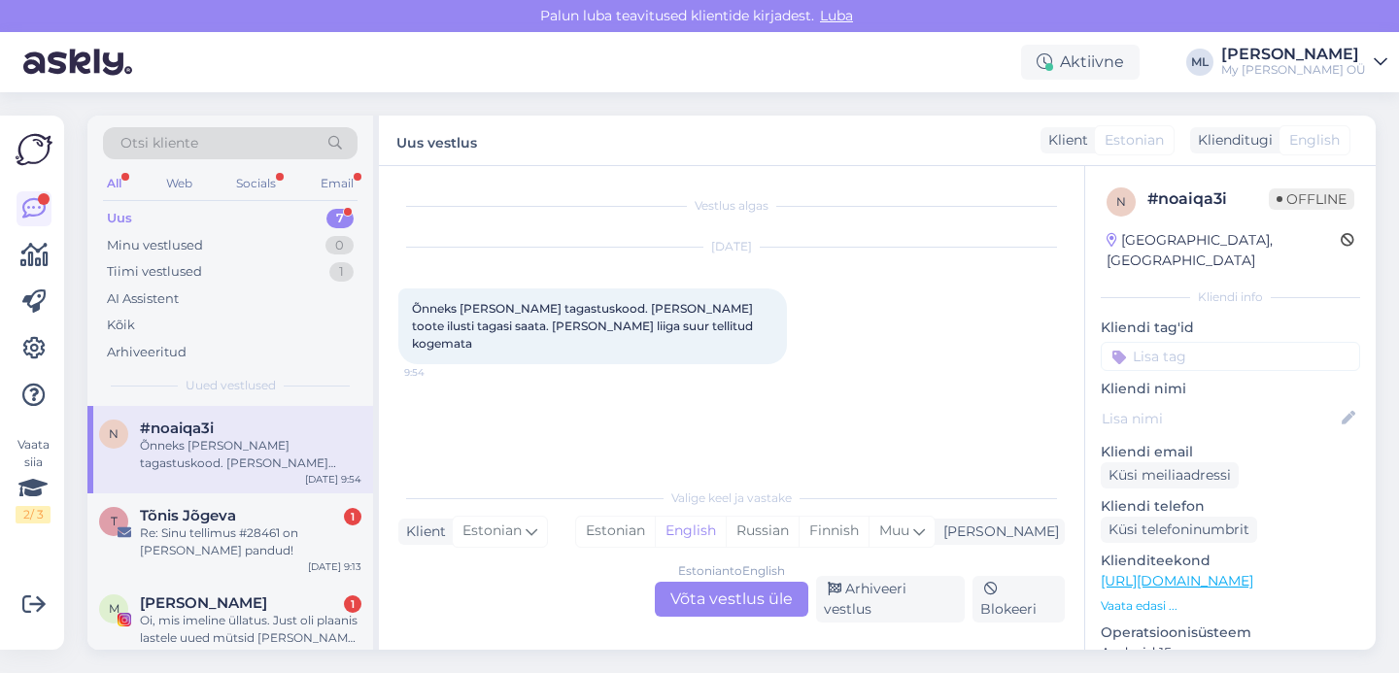
click at [745, 604] on div "Estonian to English Võta vestlus üle" at bounding box center [731, 599] width 153 height 35
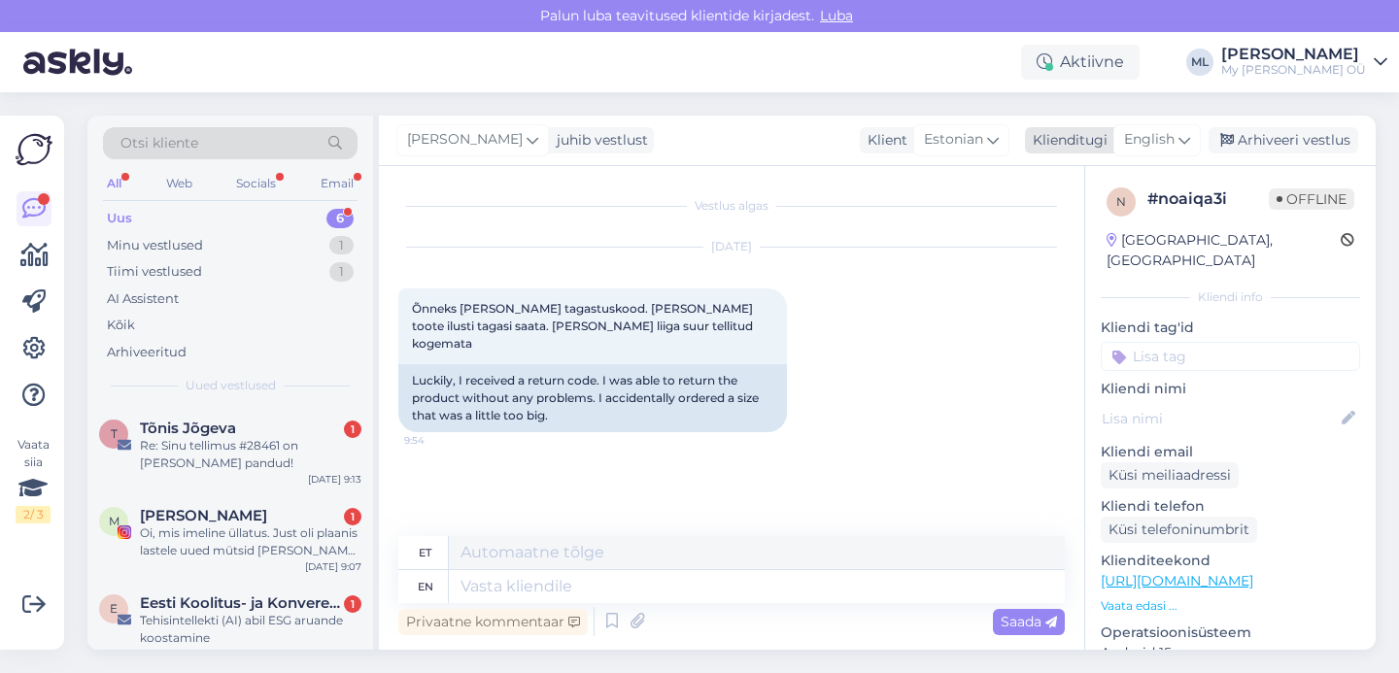
click at [1142, 144] on span "English" at bounding box center [1149, 139] width 51 height 21
type input "est"
click at [1045, 239] on link "Estonian" at bounding box center [1113, 226] width 214 height 31
click at [513, 591] on textarea at bounding box center [731, 582] width 666 height 41
type textarea "V"
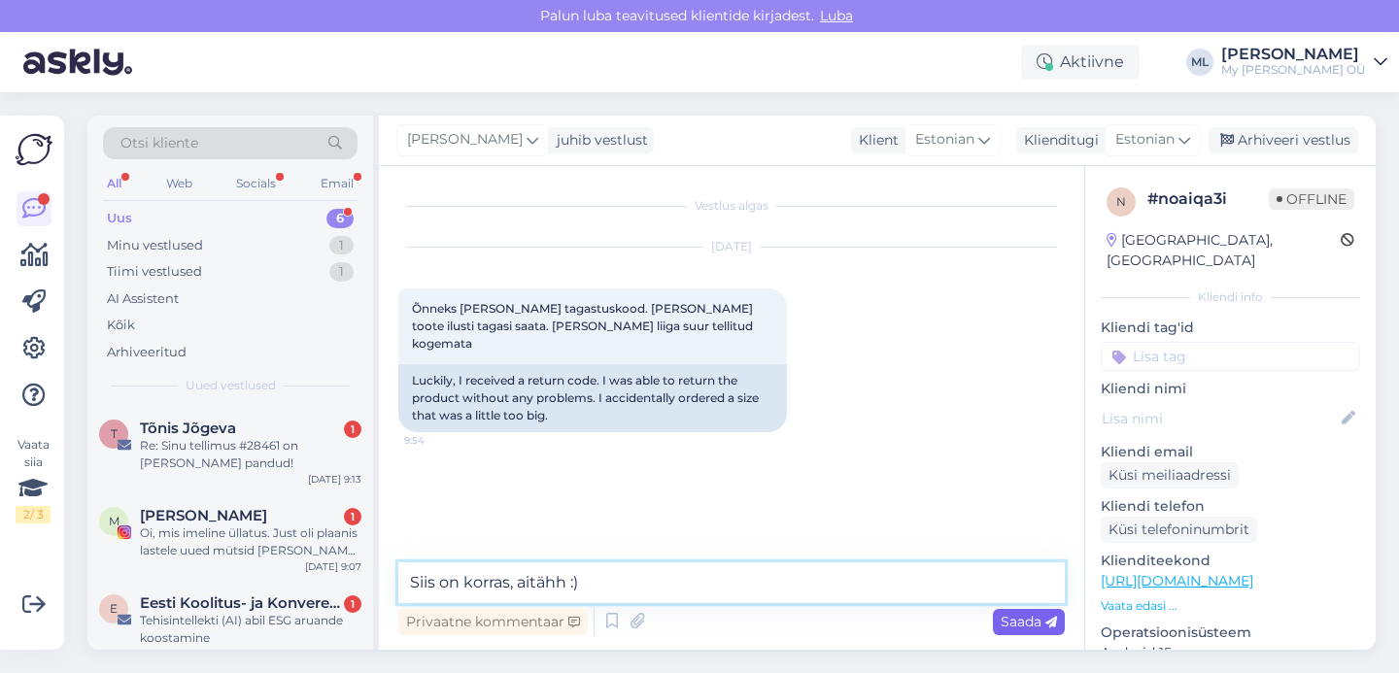
type textarea "Siis on korras, aitähh :)"
click at [1004, 627] on span "Saada" at bounding box center [1029, 621] width 56 height 17
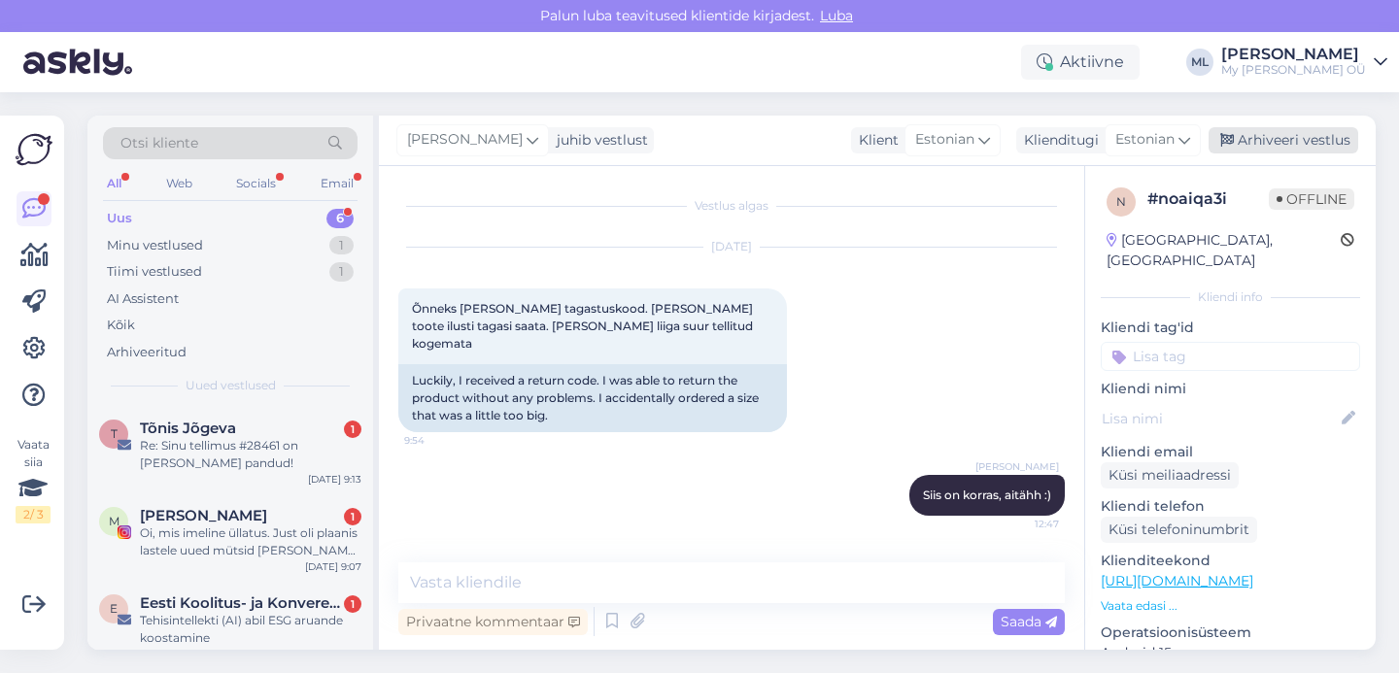
click at [1303, 139] on div "Arhiveeri vestlus" at bounding box center [1283, 140] width 150 height 26
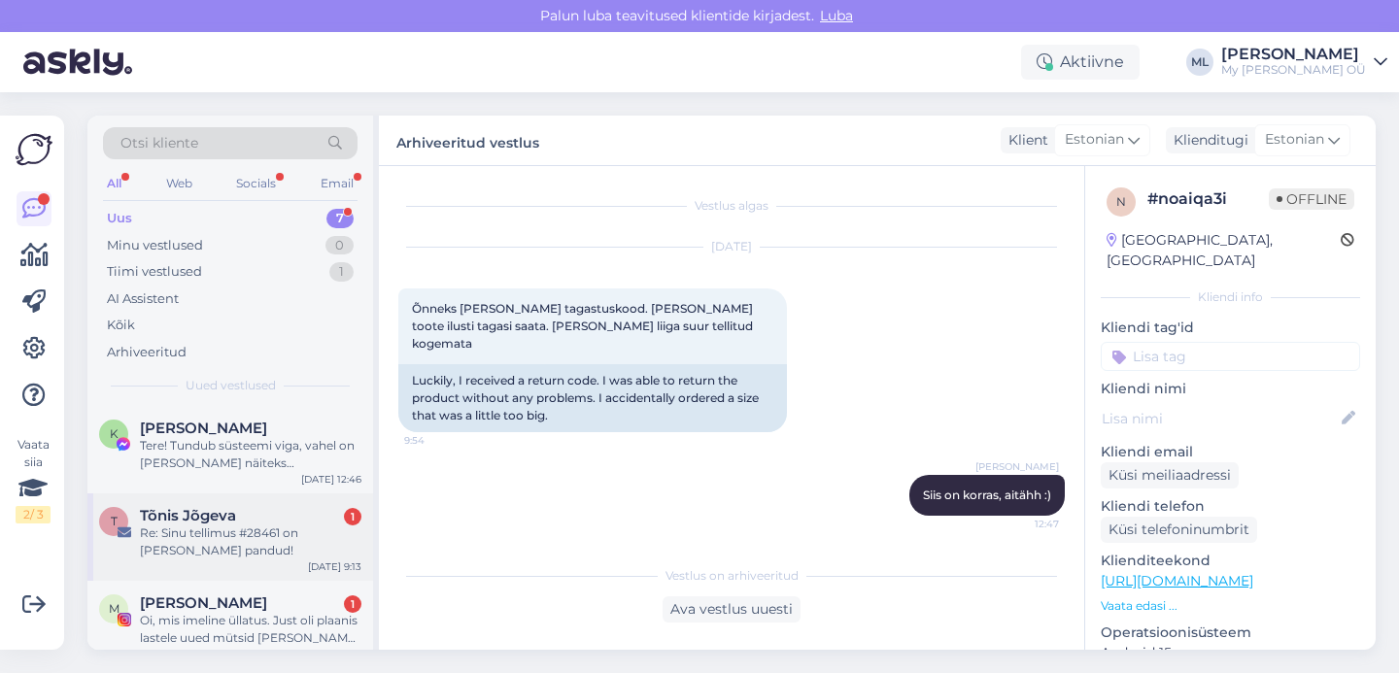
click at [247, 522] on div "Tõnis Jõgeva 1" at bounding box center [250, 515] width 221 height 17
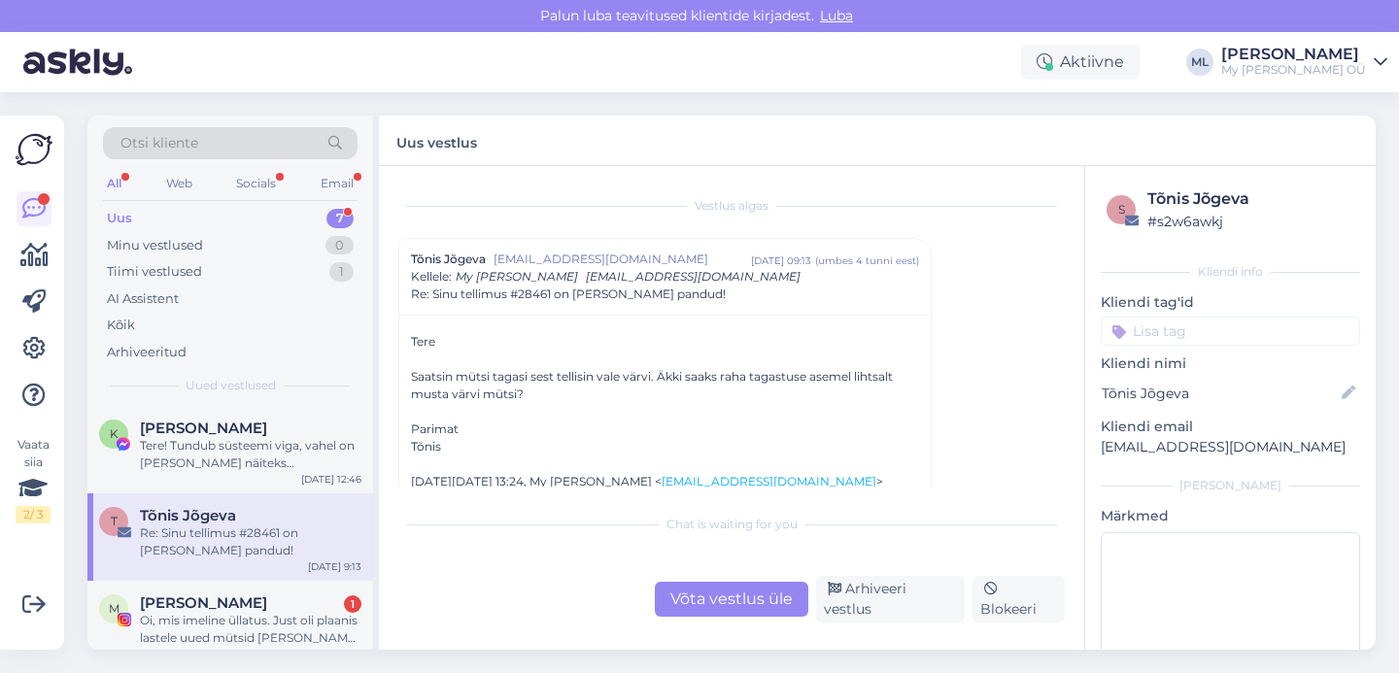
click at [697, 611] on div "Võta vestlus üle" at bounding box center [731, 599] width 153 height 35
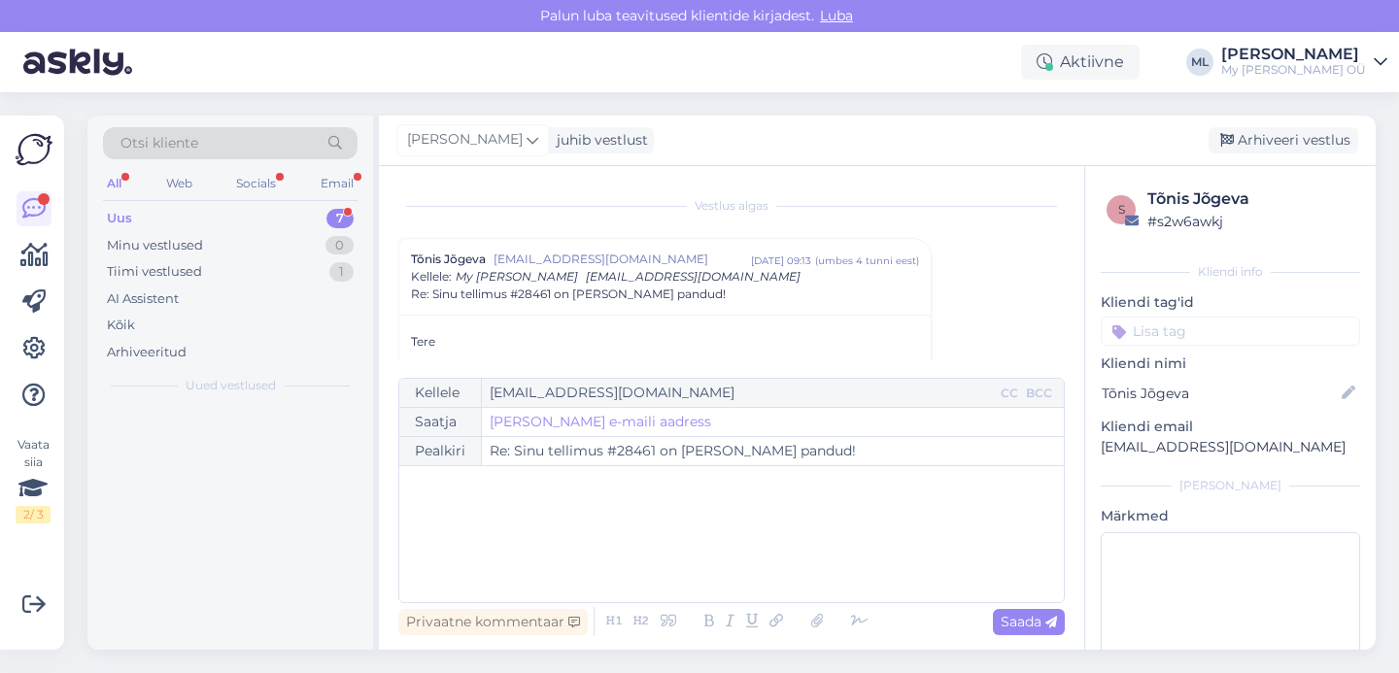
scroll to position [52, 0]
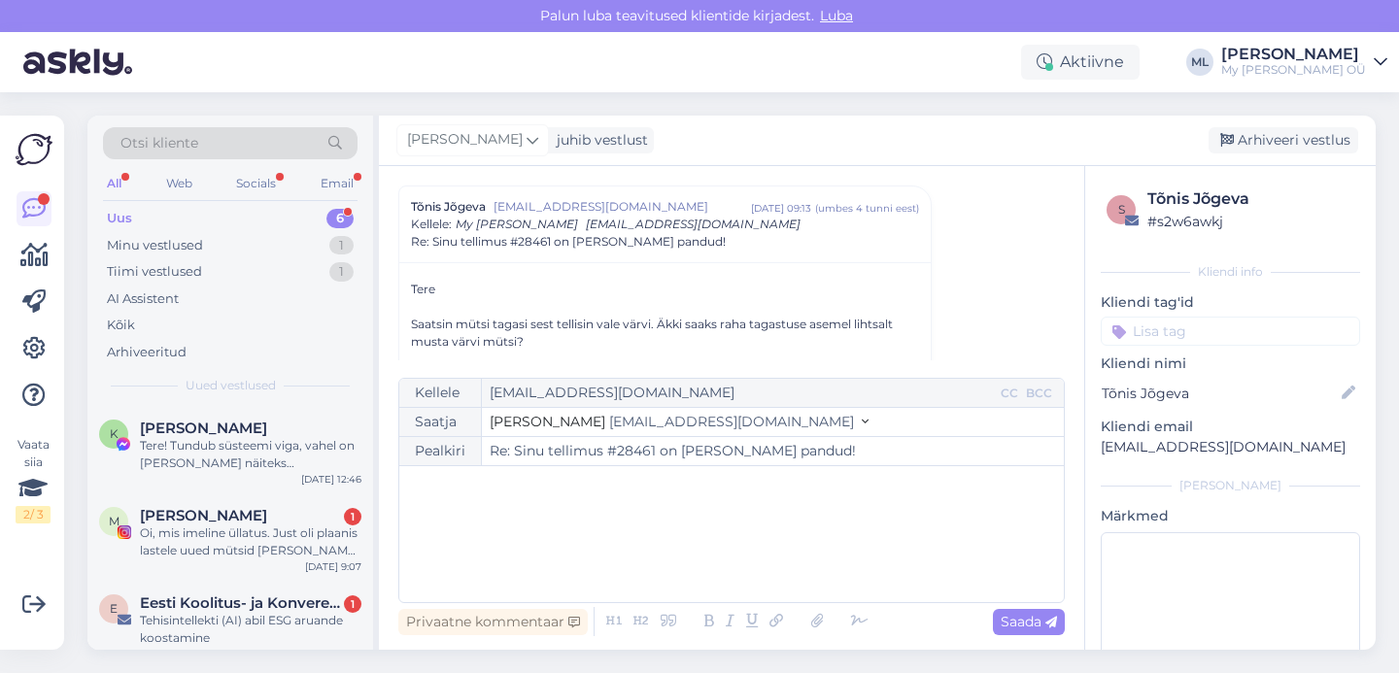
click at [574, 430] on button "Stella [EMAIL_ADDRESS][DOMAIN_NAME]" at bounding box center [679, 422] width 379 height 20
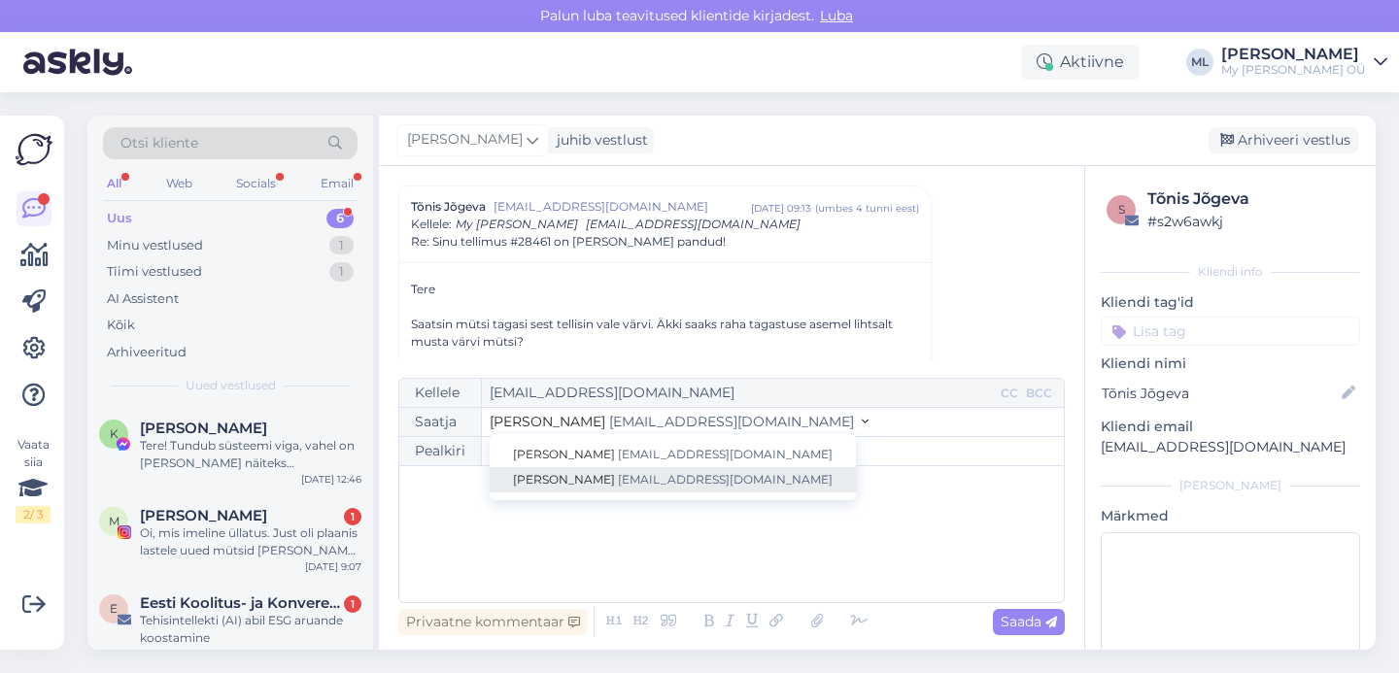
click at [558, 476] on span "[PERSON_NAME]" at bounding box center [564, 479] width 102 height 15
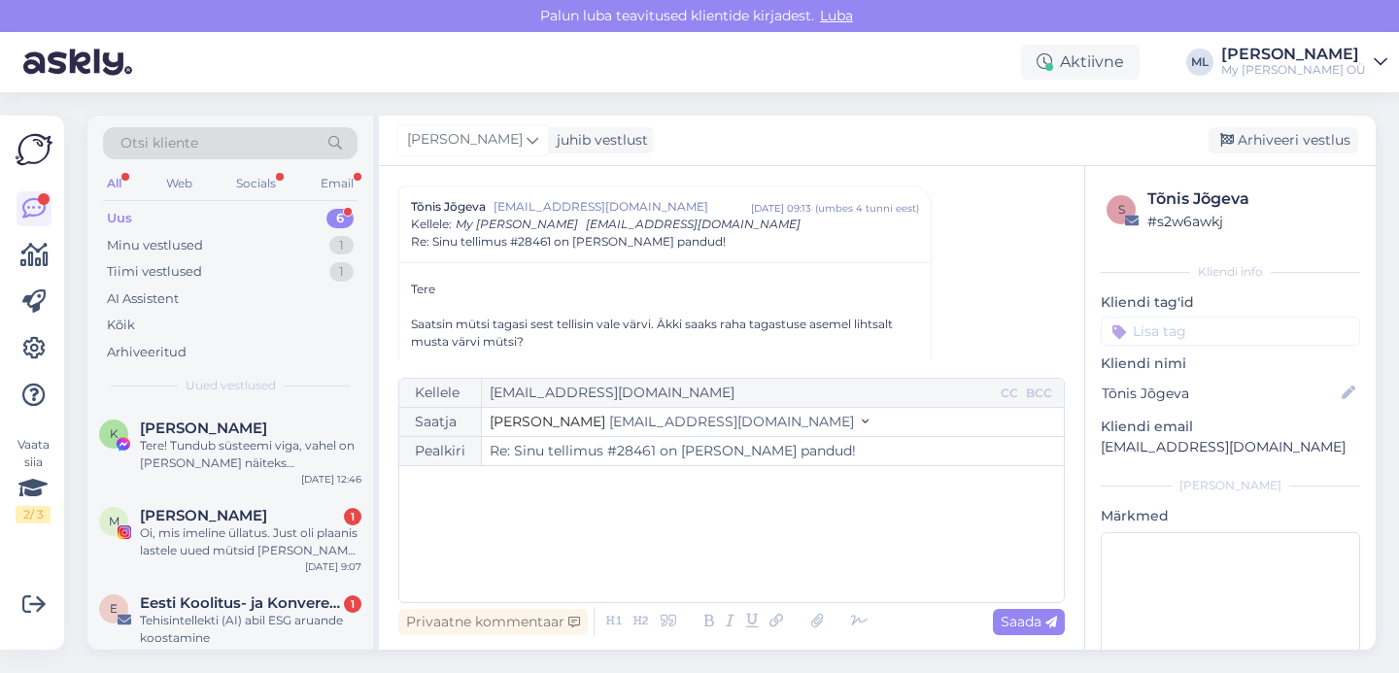
click at [503, 528] on div "﻿" at bounding box center [731, 534] width 645 height 117
click at [507, 524] on span "Soovitan teha uue tellimuse, siis saate uue mütsi kiirelt kätte." at bounding box center [617, 526] width 416 height 17
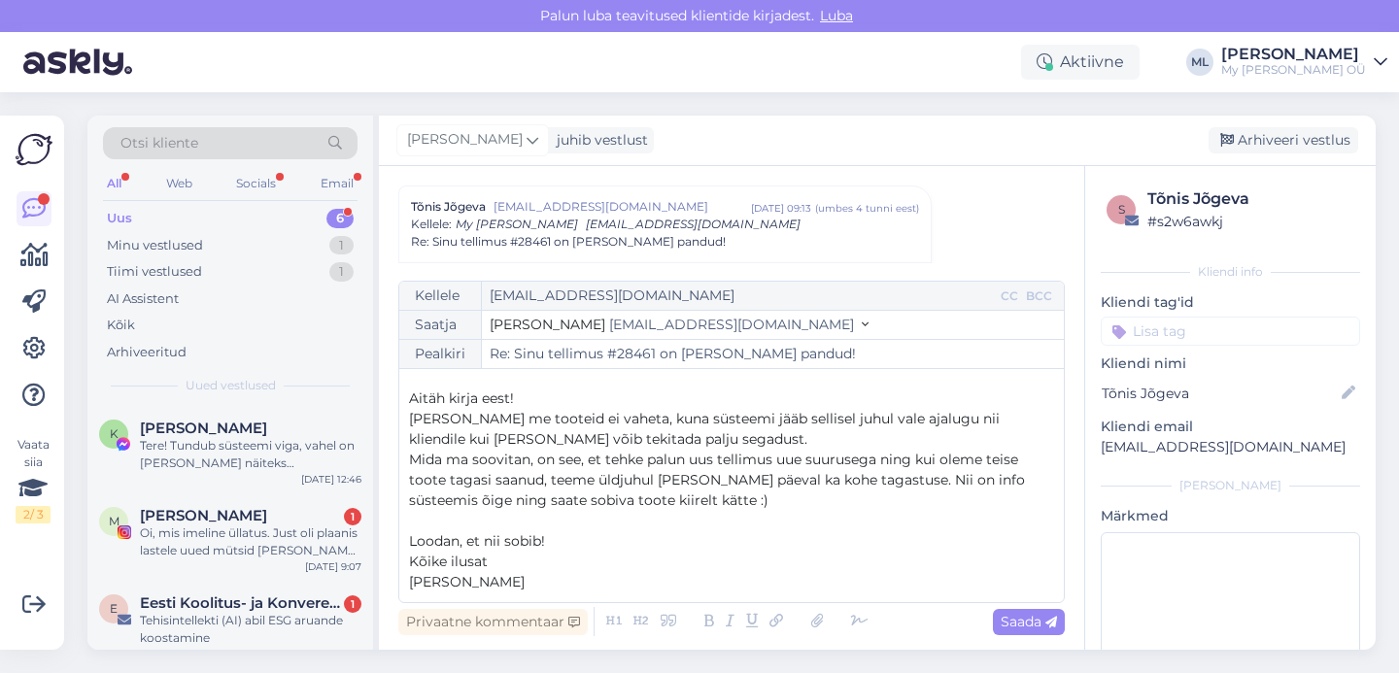
scroll to position [0, 0]
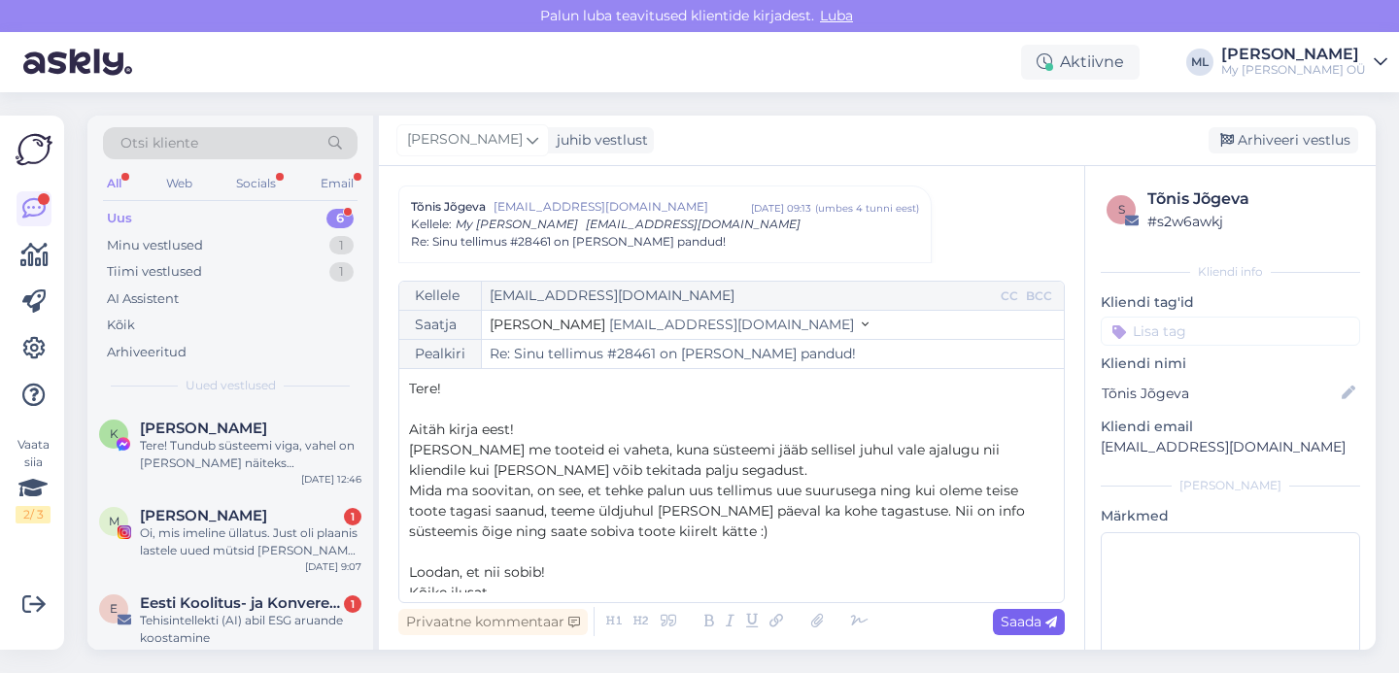
click at [1018, 622] on span "Saada" at bounding box center [1029, 621] width 56 height 17
type input "Re: Sinu tellimus #28461 on [PERSON_NAME] pandud!"
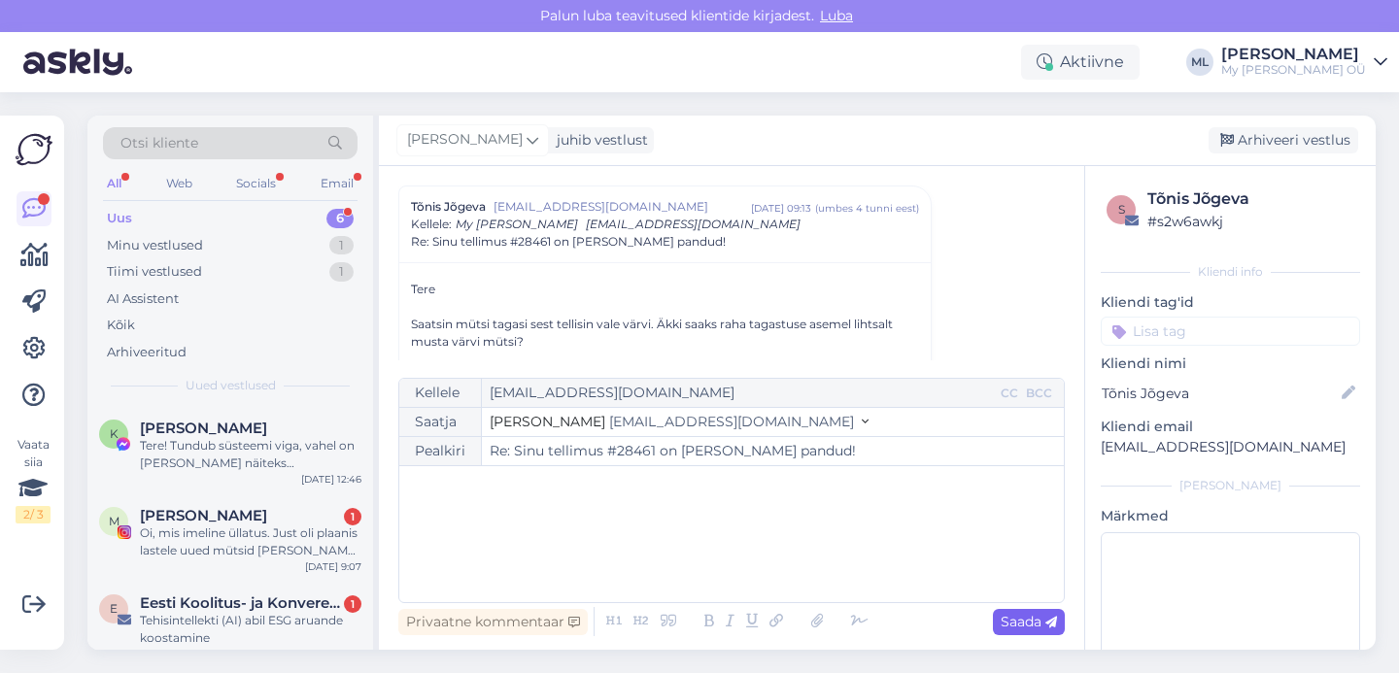
scroll to position [1159, 0]
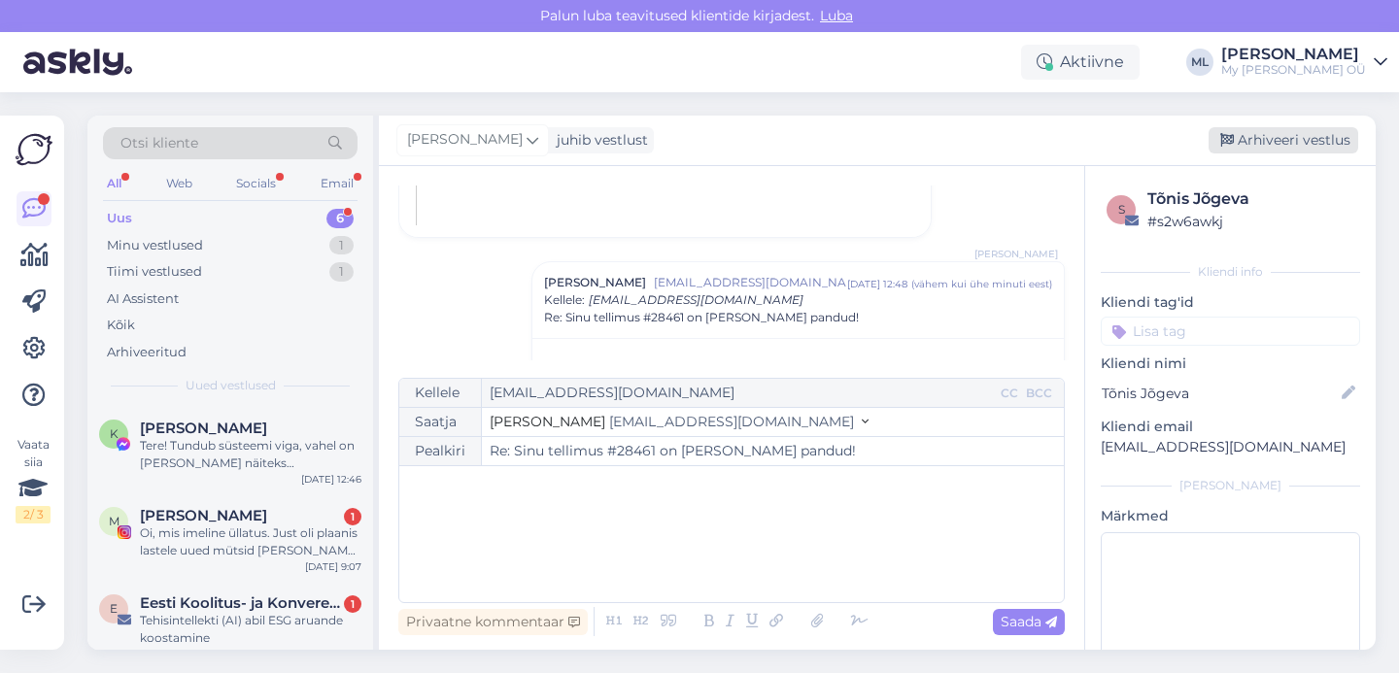
click at [1240, 149] on div "Arhiveeri vestlus" at bounding box center [1283, 140] width 150 height 26
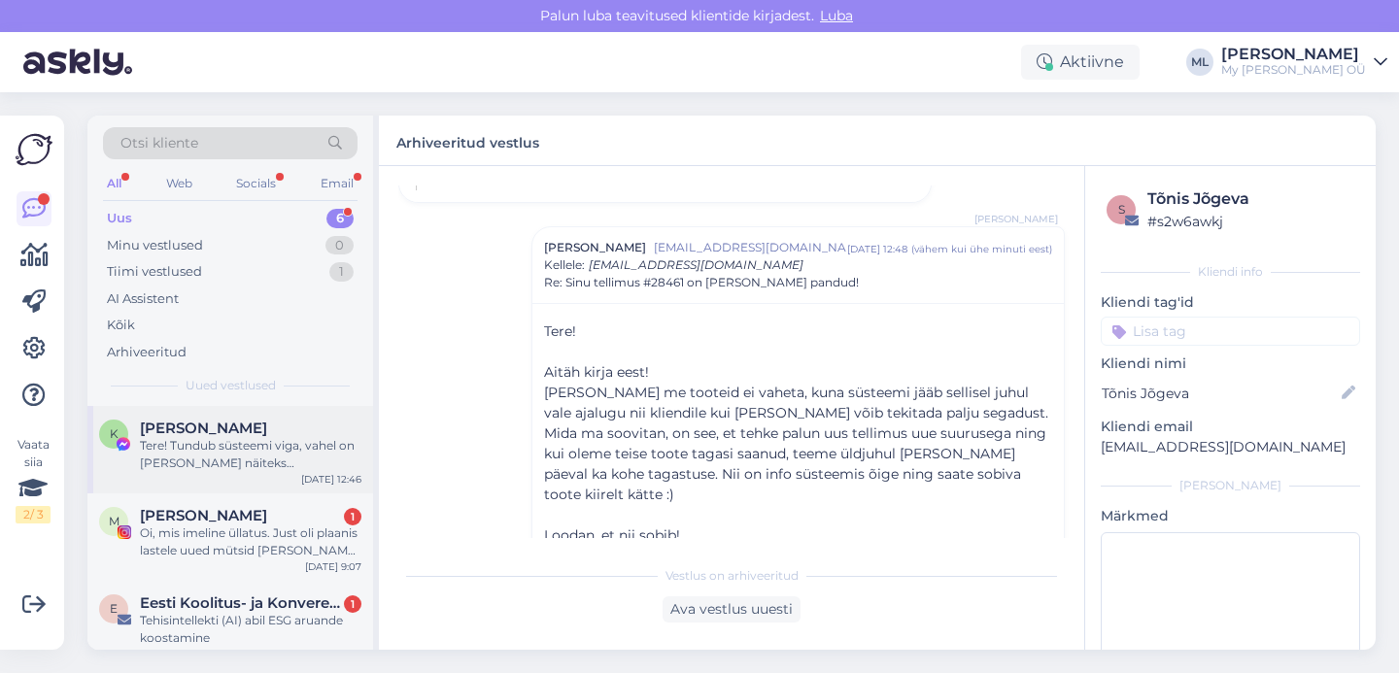
click at [333, 433] on div "[PERSON_NAME]" at bounding box center [250, 428] width 221 height 17
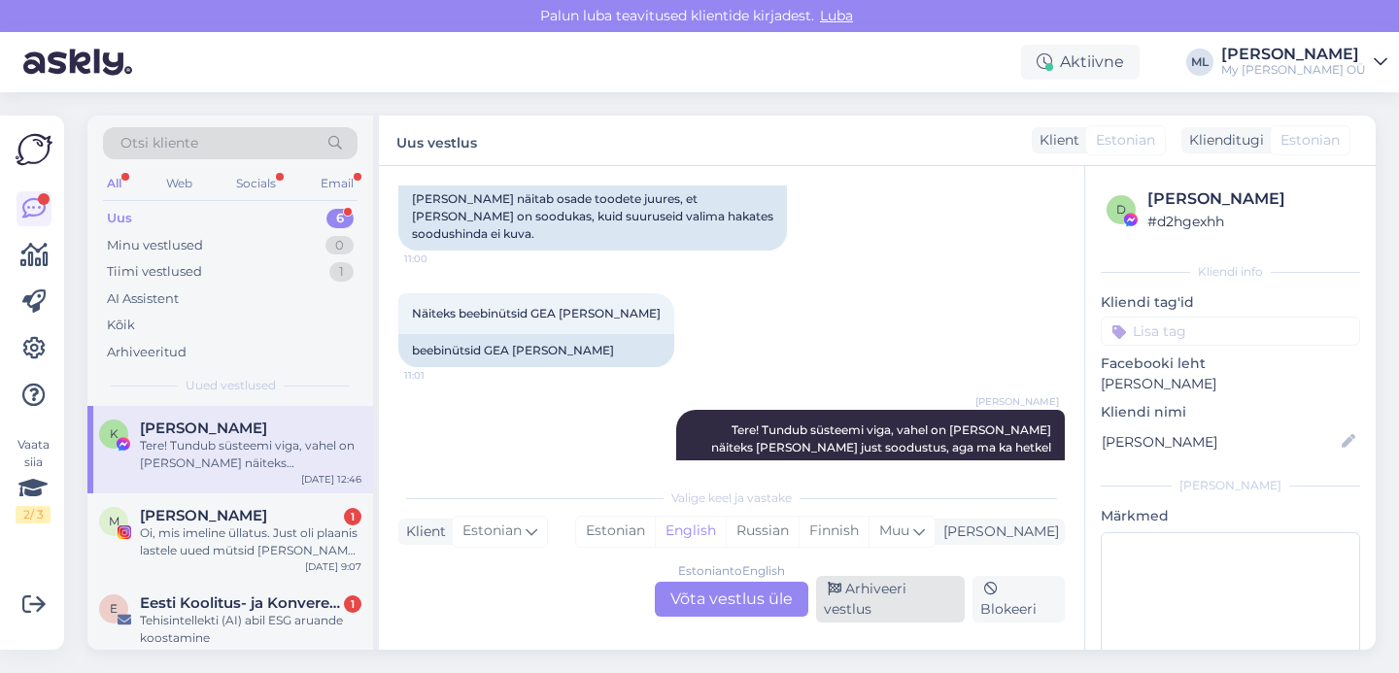
click at [904, 606] on div "Arhiveeri vestlus" at bounding box center [890, 599] width 149 height 47
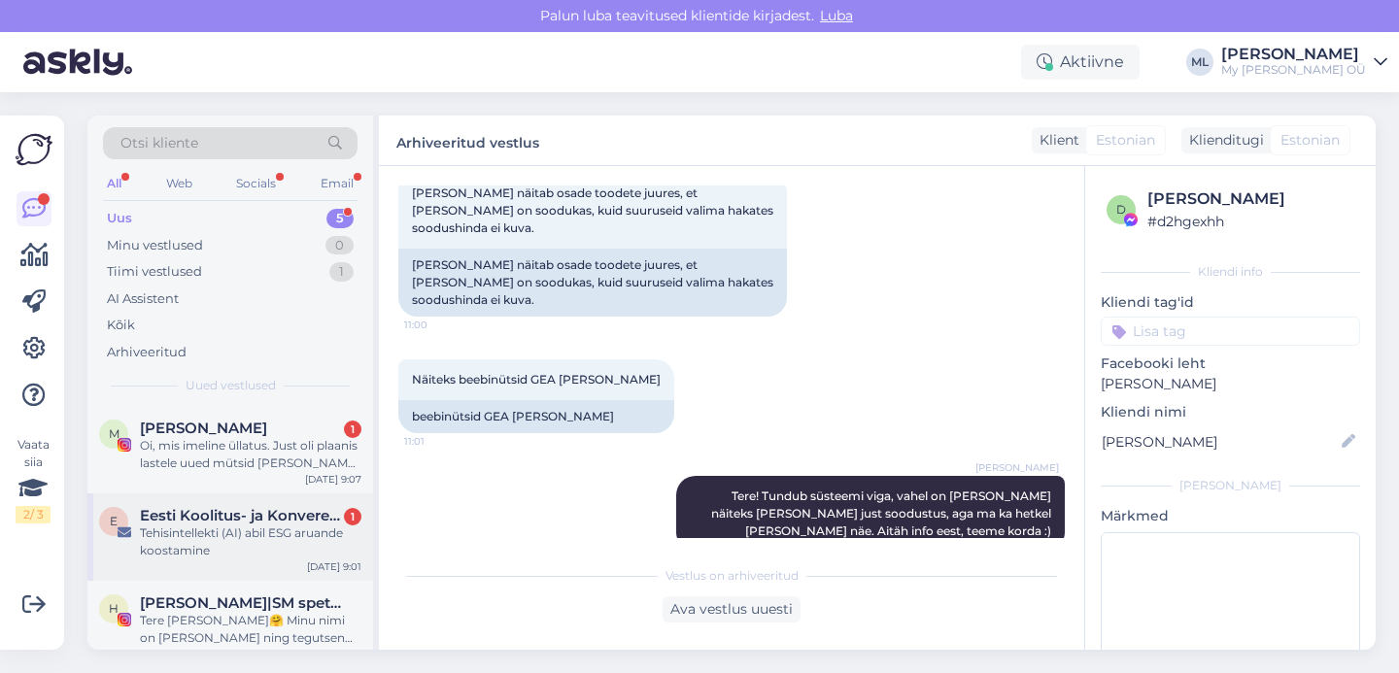
click at [195, 536] on div "Tehisintellekti (AI) abil ESG aruande koostamine" at bounding box center [250, 542] width 221 height 35
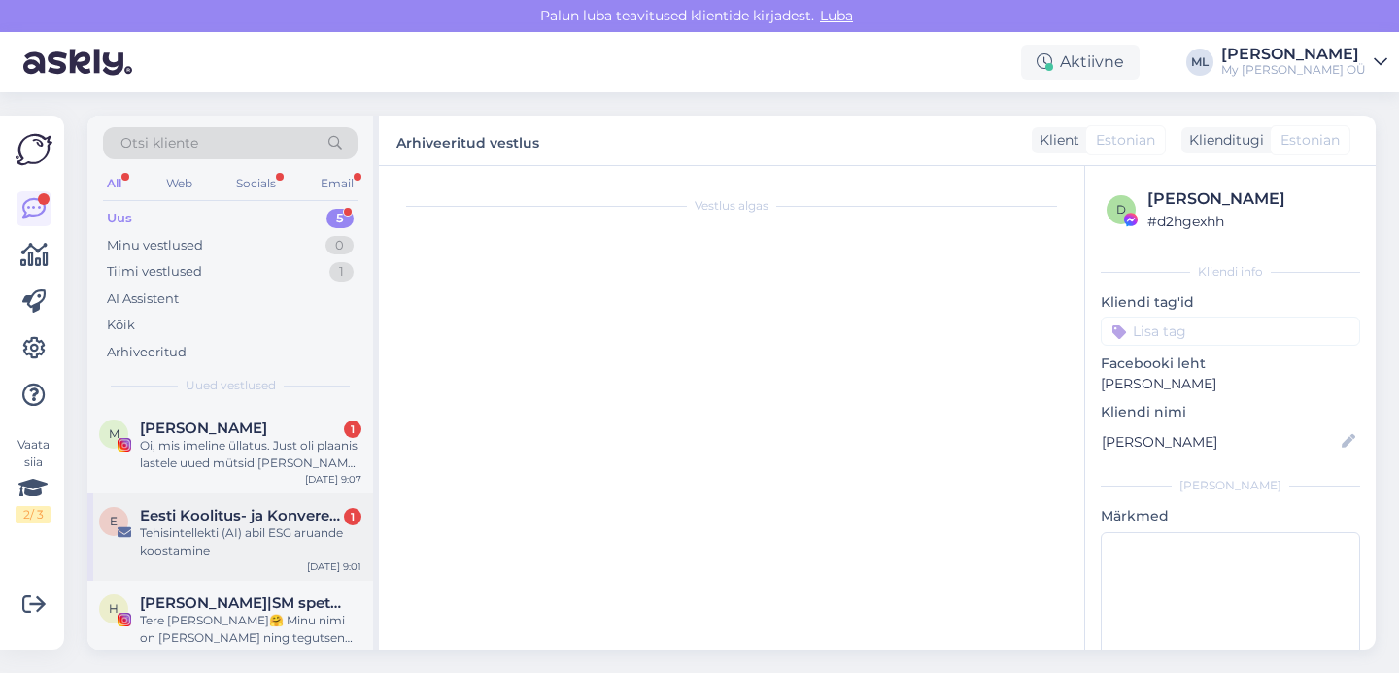
scroll to position [47, 0]
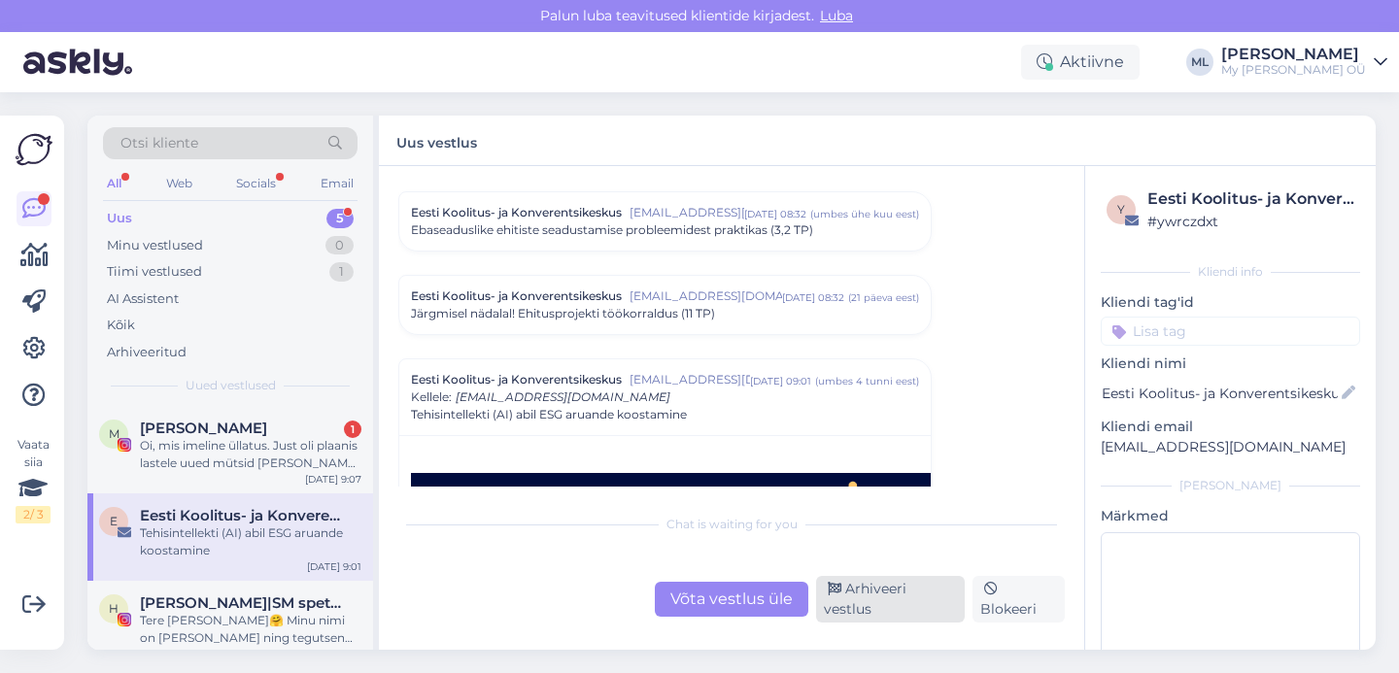
click at [905, 605] on div "Arhiveeri vestlus" at bounding box center [890, 599] width 149 height 47
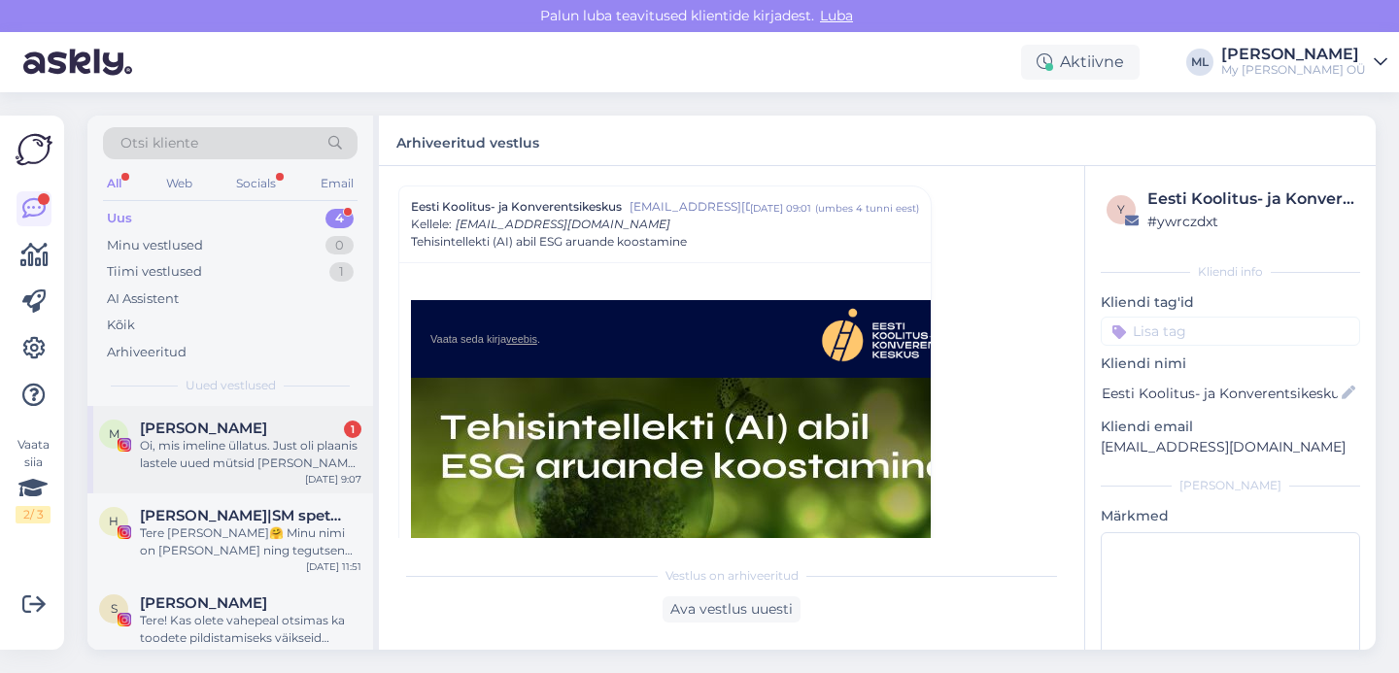
click at [207, 464] on div "Oi, mis imeline üllatus. Just oli plaanis lastele uued mütsid [PERSON_NAME] ost…" at bounding box center [250, 454] width 221 height 35
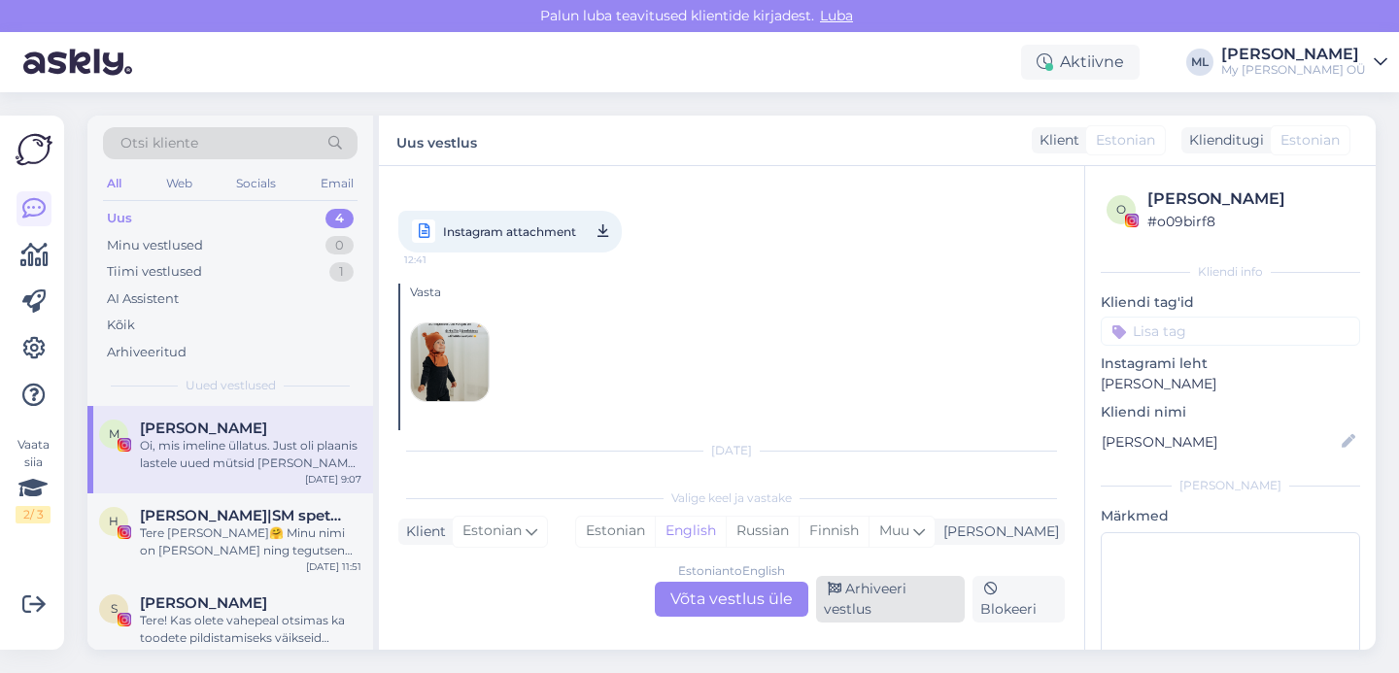
click at [840, 596] on icon at bounding box center [835, 590] width 14 height 14
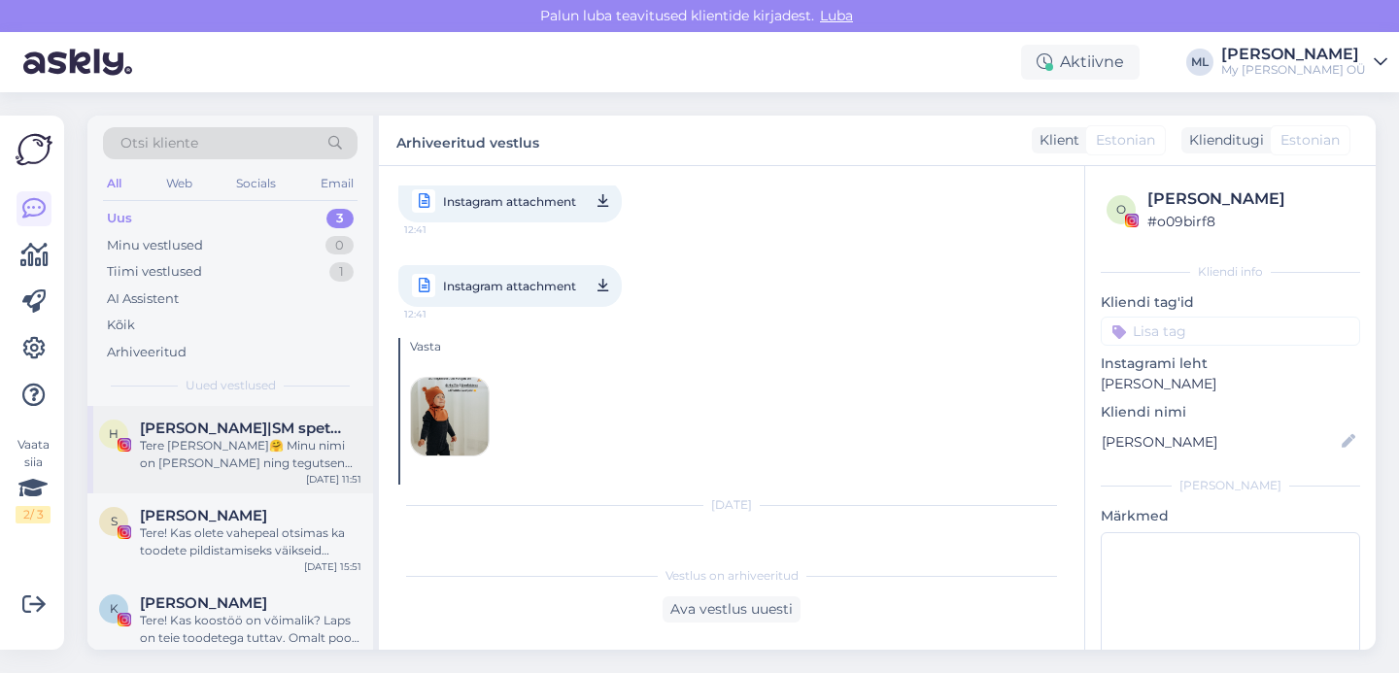
click at [190, 458] on div "Tere [PERSON_NAME]🤗 Minu nimi on [PERSON_NAME] ning tegutsen Instagramis sisulo…" at bounding box center [250, 454] width 221 height 35
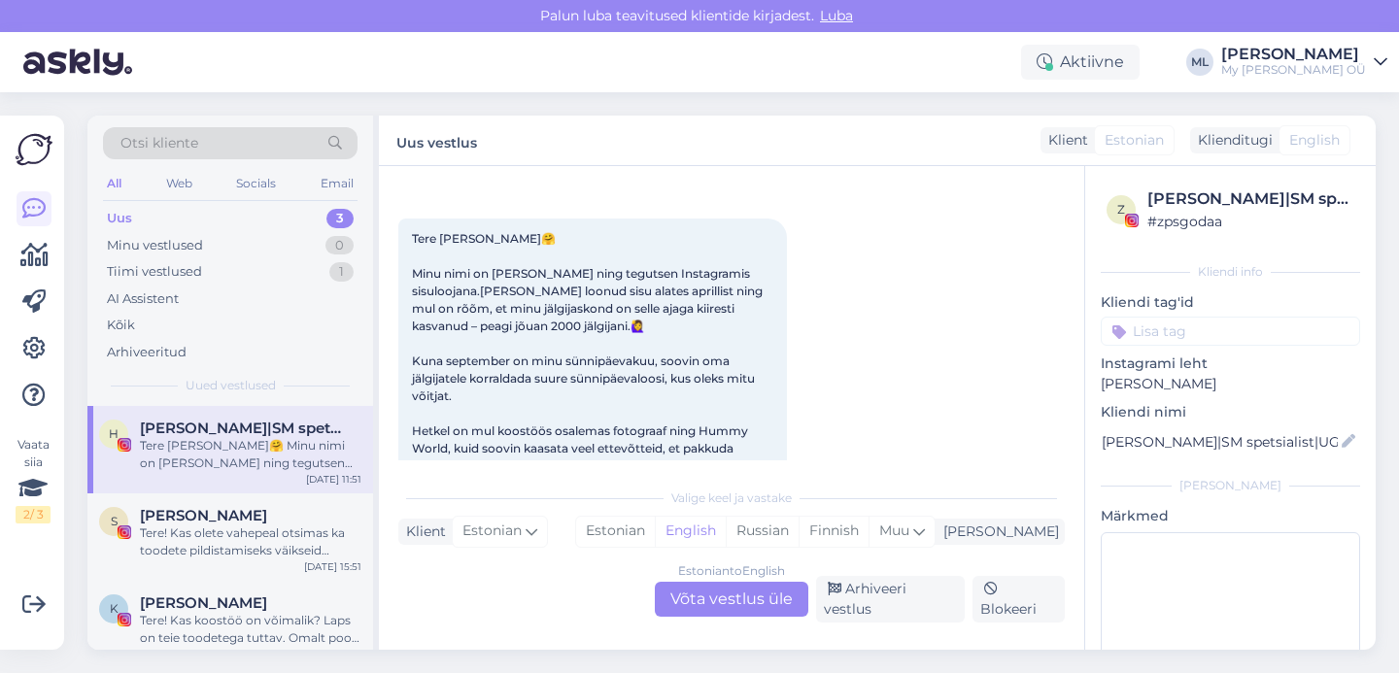
scroll to position [95, 0]
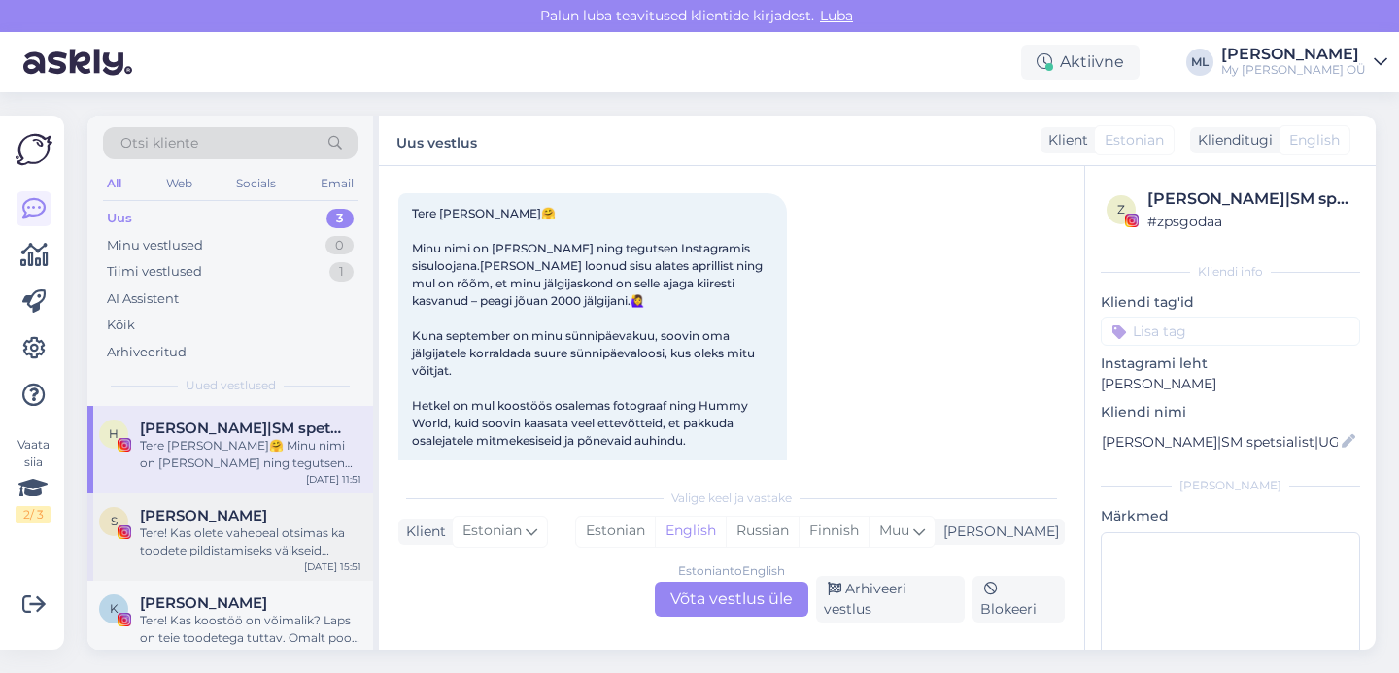
click at [291, 517] on div "[PERSON_NAME]" at bounding box center [250, 515] width 221 height 17
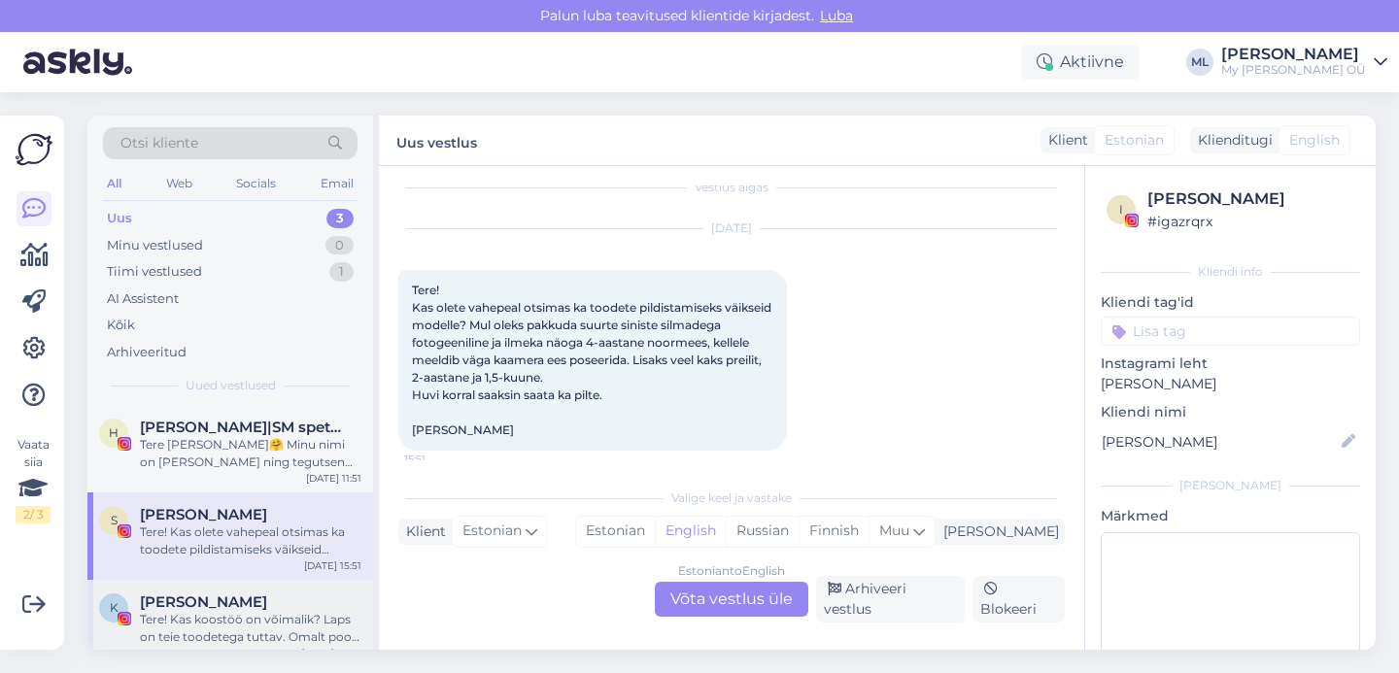
scroll to position [18, 0]
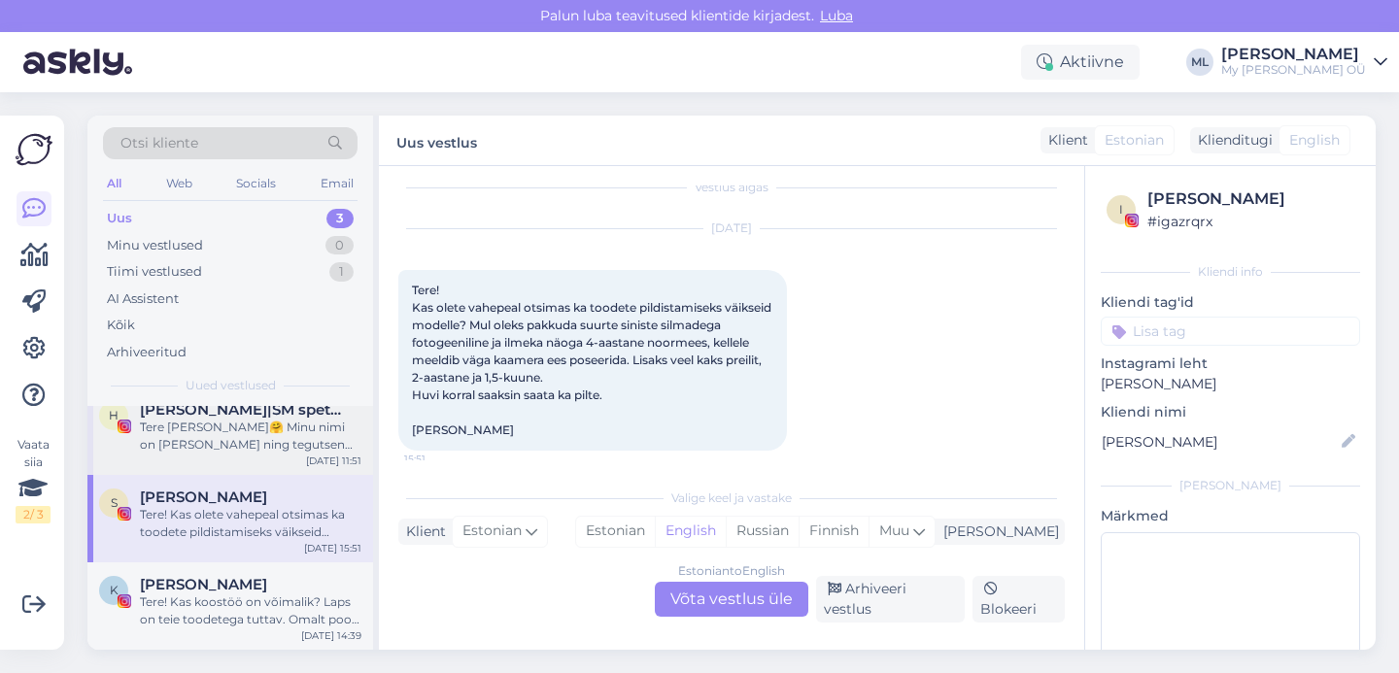
click at [154, 447] on div "Tere [PERSON_NAME]🤗 Minu nimi on [PERSON_NAME] ning tegutsen Instagramis sisulo…" at bounding box center [250, 436] width 221 height 35
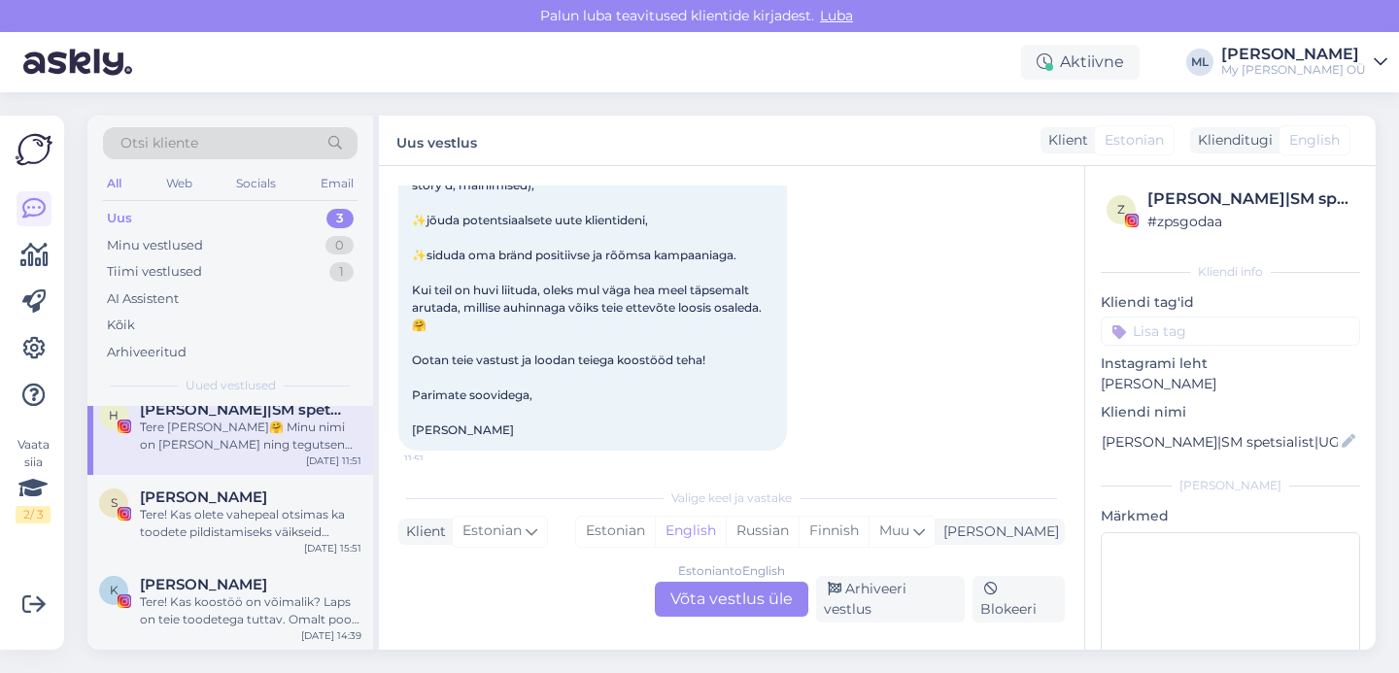
scroll to position [0, 0]
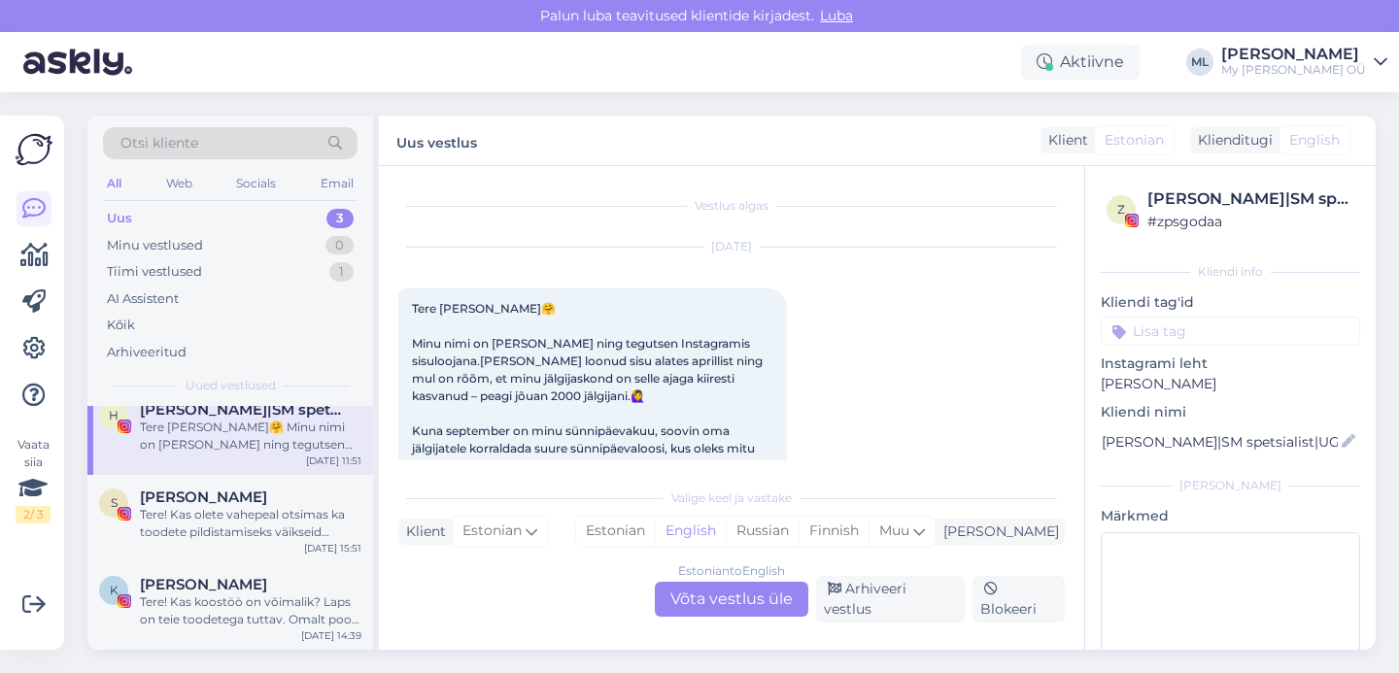
click at [210, 436] on div "Tere [PERSON_NAME]🤗 Minu nimi on [PERSON_NAME] ning tegutsen Instagramis sisulo…" at bounding box center [250, 436] width 221 height 35
click at [151, 217] on div "Uus 3" at bounding box center [230, 218] width 255 height 27
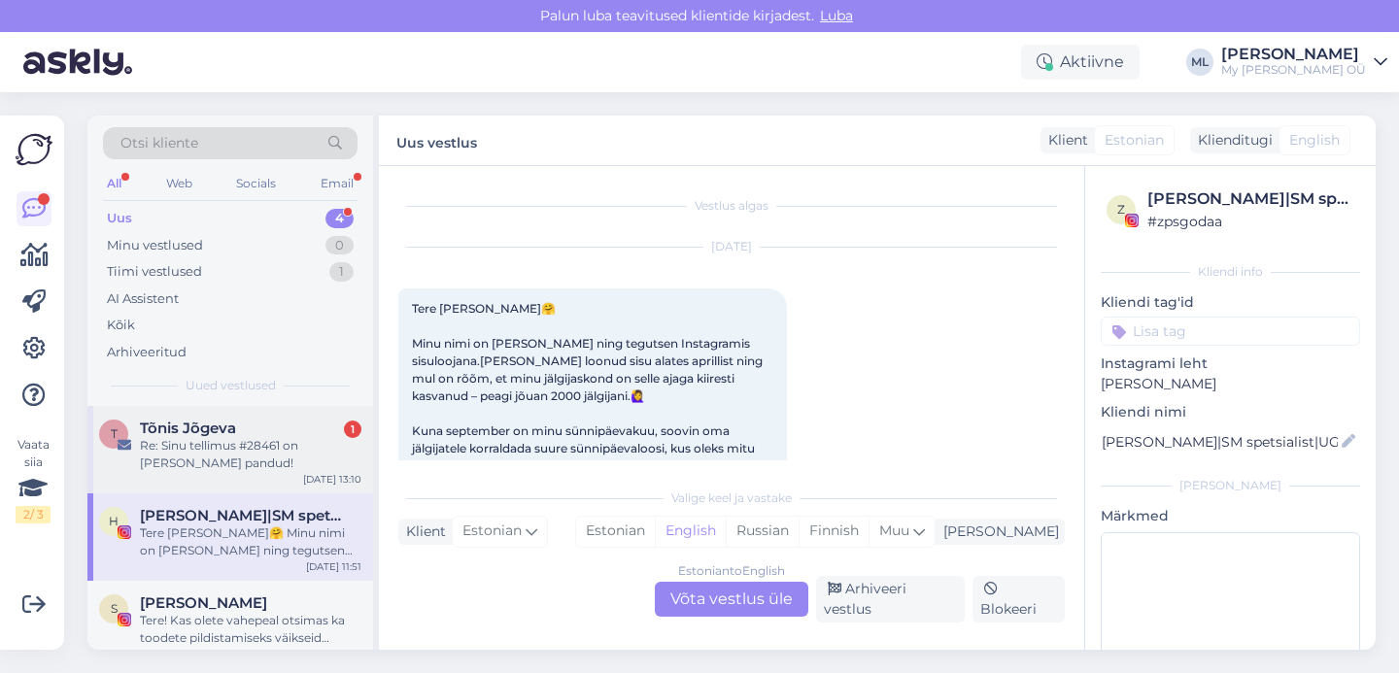
click at [170, 457] on div "Re: Sinu tellimus #28461 on [PERSON_NAME] pandud!" at bounding box center [250, 454] width 221 height 35
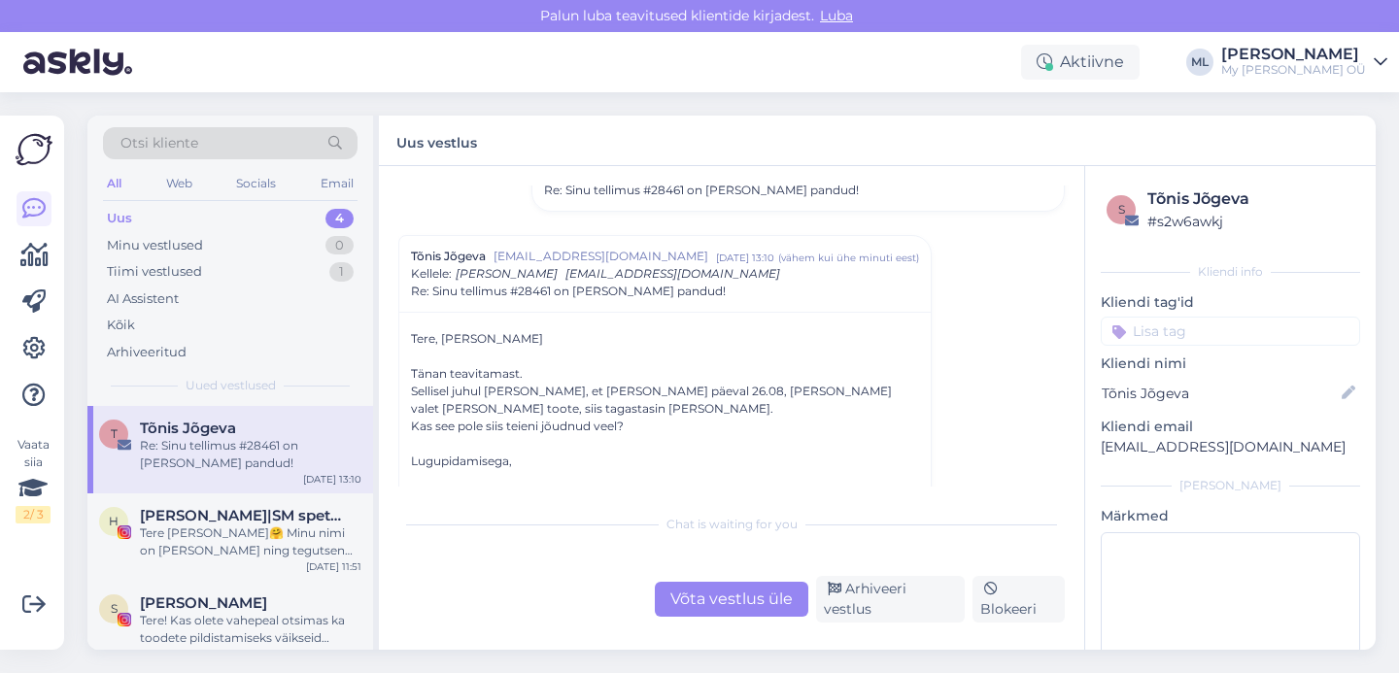
scroll to position [169, 0]
drag, startPoint x: 663, startPoint y: 389, endPoint x: 676, endPoint y: 391, distance: 13.0
click at [676, 391] on div "Sellisel juhul [PERSON_NAME], et [PERSON_NAME] päeval 26.08, [PERSON_NAME] vale…" at bounding box center [665, 401] width 508 height 35
click at [623, 455] on div "Lugupidamisega," at bounding box center [665, 462] width 508 height 17
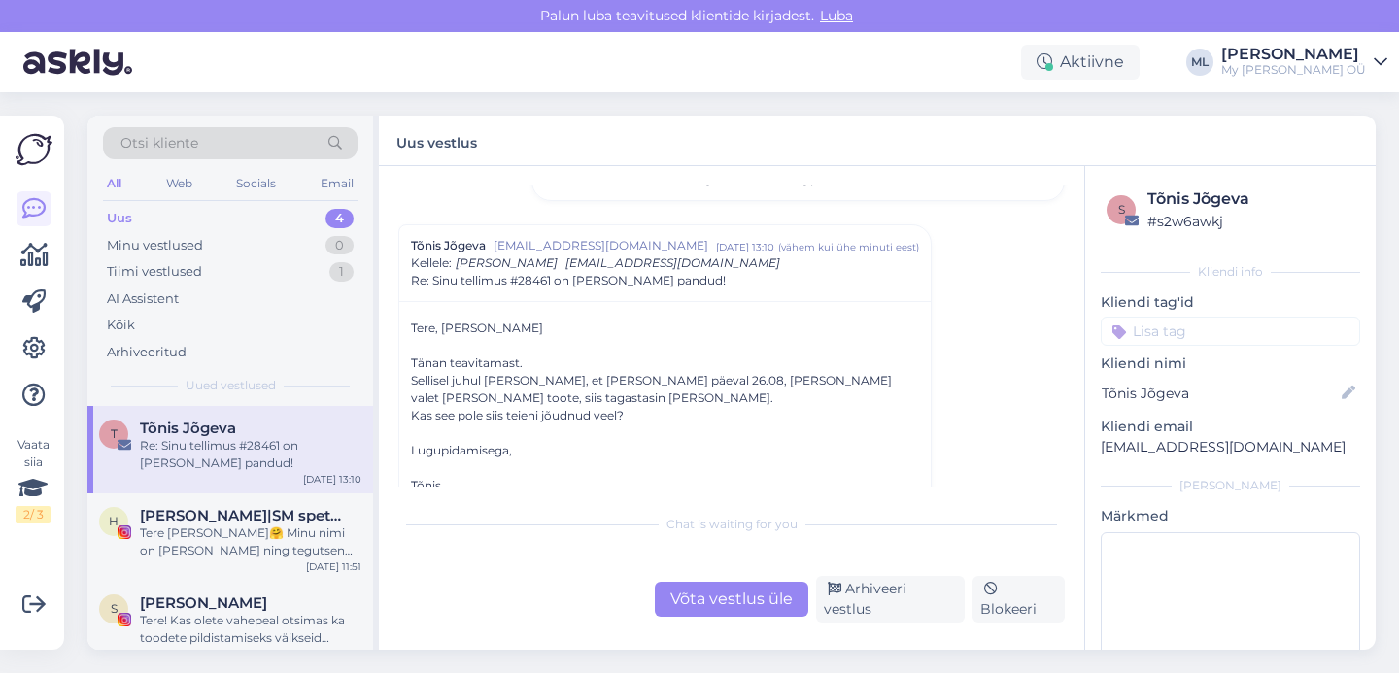
scroll to position [187, 0]
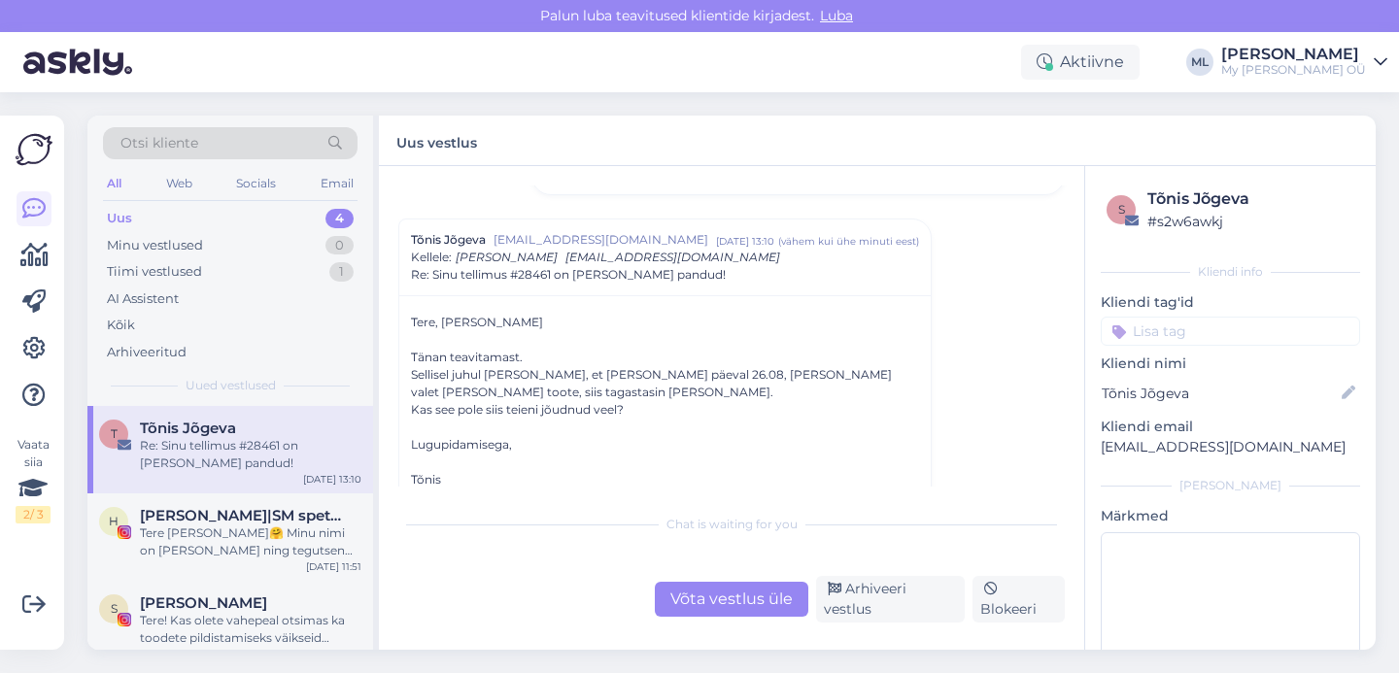
click at [752, 615] on div "Võta vestlus üle" at bounding box center [731, 599] width 153 height 35
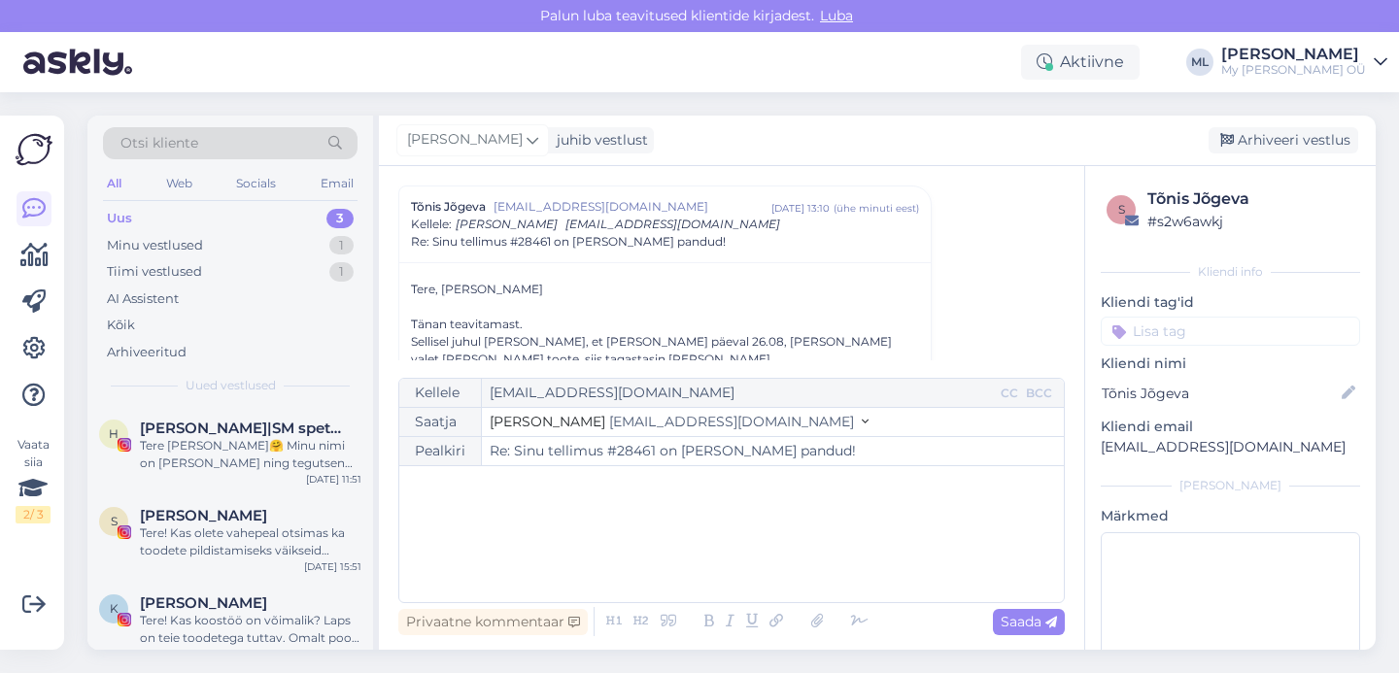
drag, startPoint x: 605, startPoint y: 448, endPoint x: 649, endPoint y: 457, distance: 44.6
click at [644, 452] on input "Re: Sinu tellimus #28461 on [PERSON_NAME] pandud!" at bounding box center [773, 451] width 582 height 28
click at [642, 498] on div "﻿" at bounding box center [731, 534] width 645 height 117
drag, startPoint x: 657, startPoint y: 453, endPoint x: 628, endPoint y: 450, distance: 29.3
click at [629, 450] on input "Re: Sinu tellimus #28461 on [PERSON_NAME] pandud!" at bounding box center [773, 451] width 582 height 28
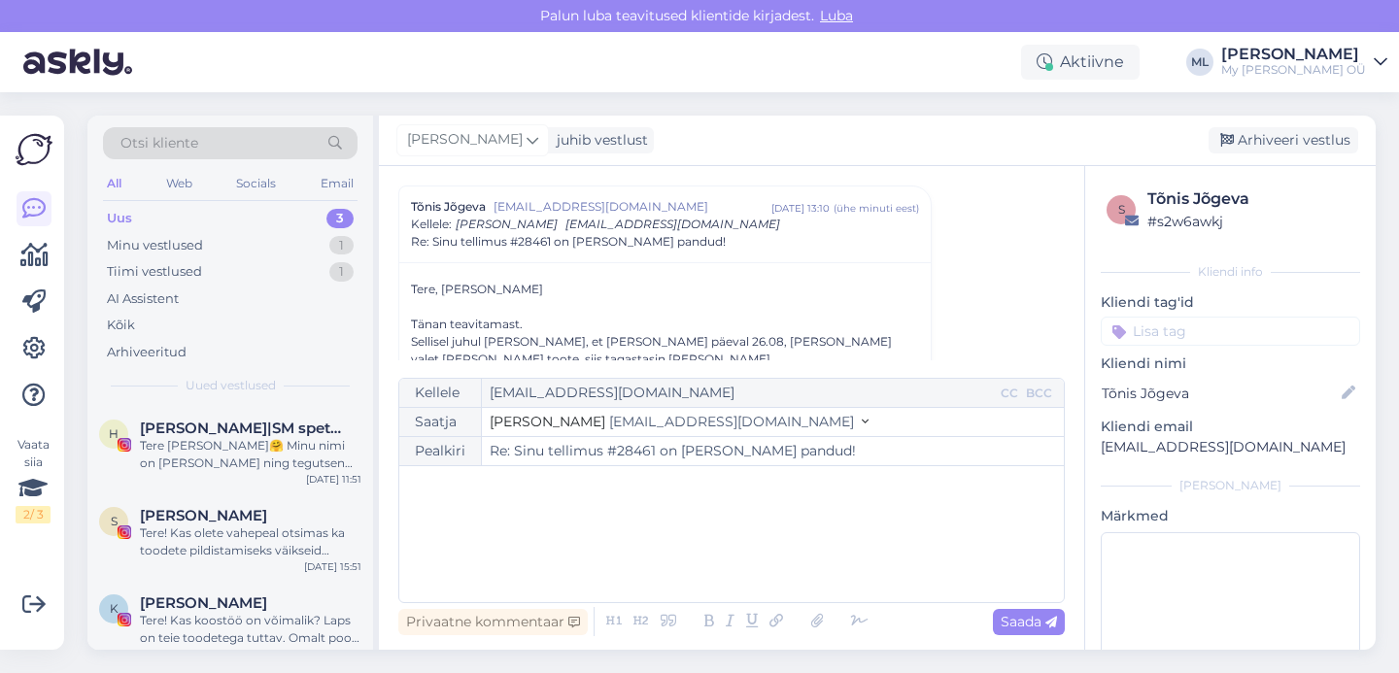
click at [625, 450] on input "Re: Sinu tellimus #28461 on [PERSON_NAME] pandud!" at bounding box center [773, 451] width 582 height 28
click at [608, 450] on input "Re: Sinu tellimus #28461 on [PERSON_NAME] pandud!" at bounding box center [773, 451] width 582 height 28
click at [613, 451] on input "Re: Sinu tellimus #28461 on [PERSON_NAME] pandud!" at bounding box center [773, 451] width 582 height 28
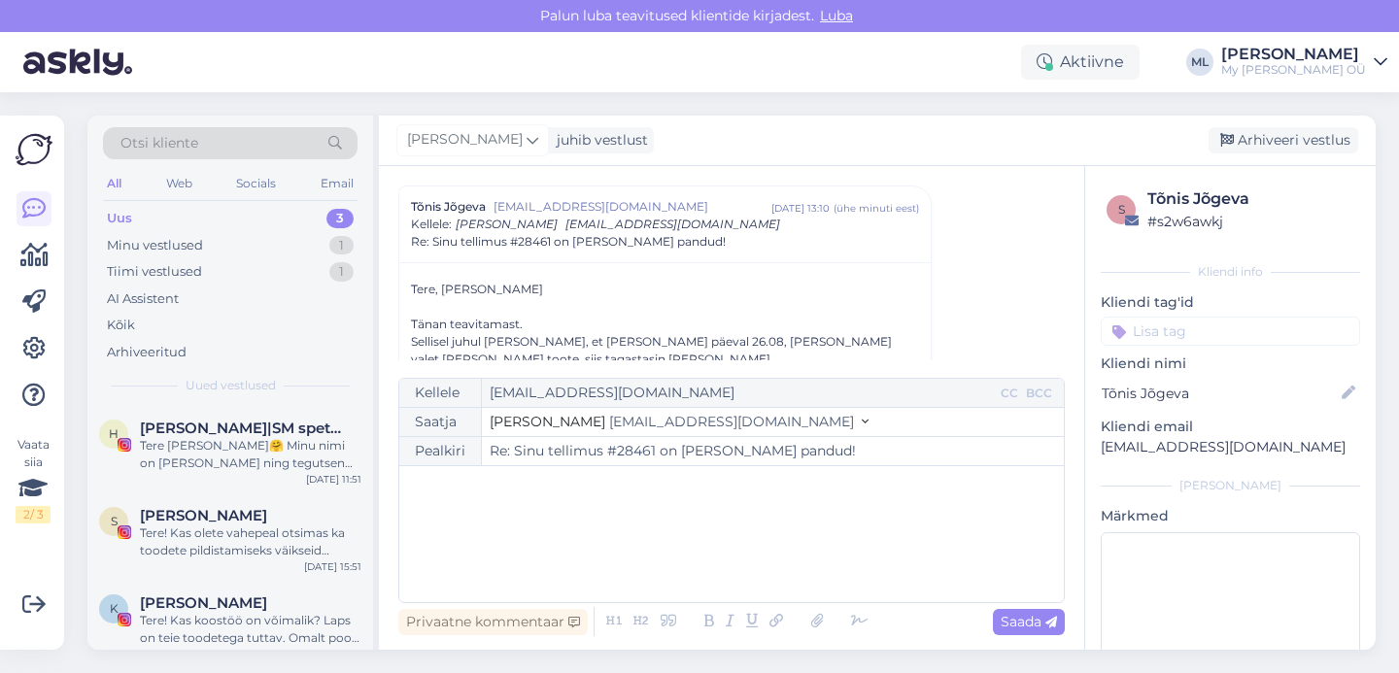
click at [613, 451] on input "Re: Sinu tellimus #28461 on [PERSON_NAME] pandud!" at bounding box center [773, 451] width 582 height 28
click at [623, 455] on input "Re: Sinu tellimus #28461 on [PERSON_NAME] pandud!" at bounding box center [773, 451] width 582 height 28
click at [604, 449] on input "Re: Sinu tellimus #28461 on [PERSON_NAME] pandud!" at bounding box center [773, 451] width 582 height 28
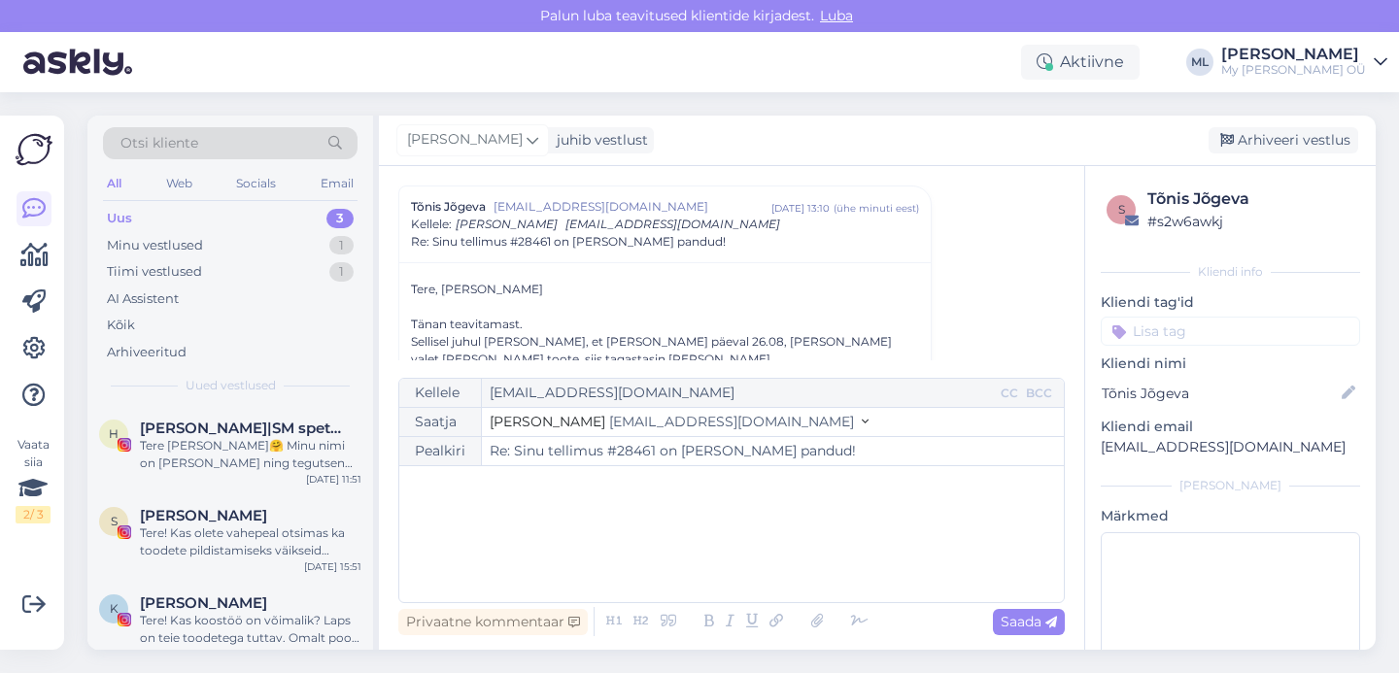
click at [638, 457] on input "Re: Sinu tellimus #28461 on [PERSON_NAME] pandud!" at bounding box center [773, 451] width 582 height 28
click at [647, 450] on input "Re: Sinu tellimus #28461 on [PERSON_NAME] pandud!" at bounding box center [773, 451] width 582 height 28
click at [652, 451] on input "Re: Sinu tellimus #28461 on [PERSON_NAME] pandud!" at bounding box center [773, 451] width 582 height 28
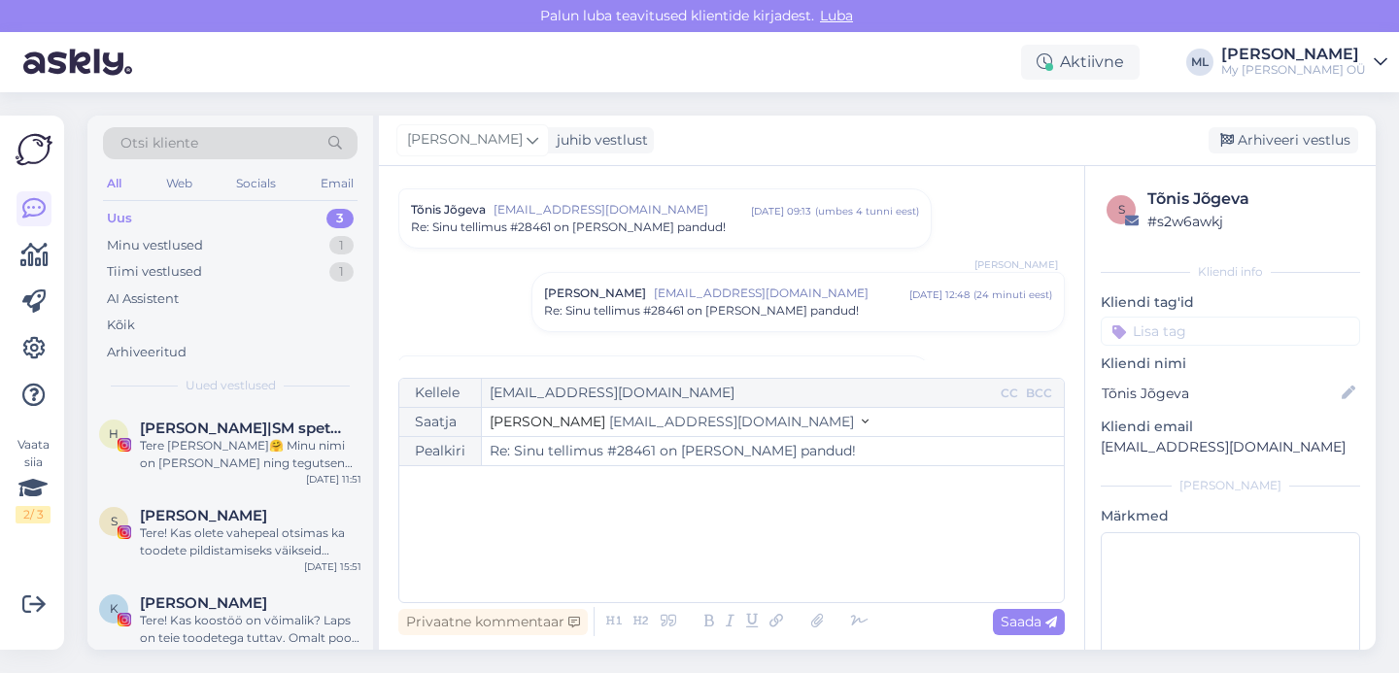
scroll to position [0, 0]
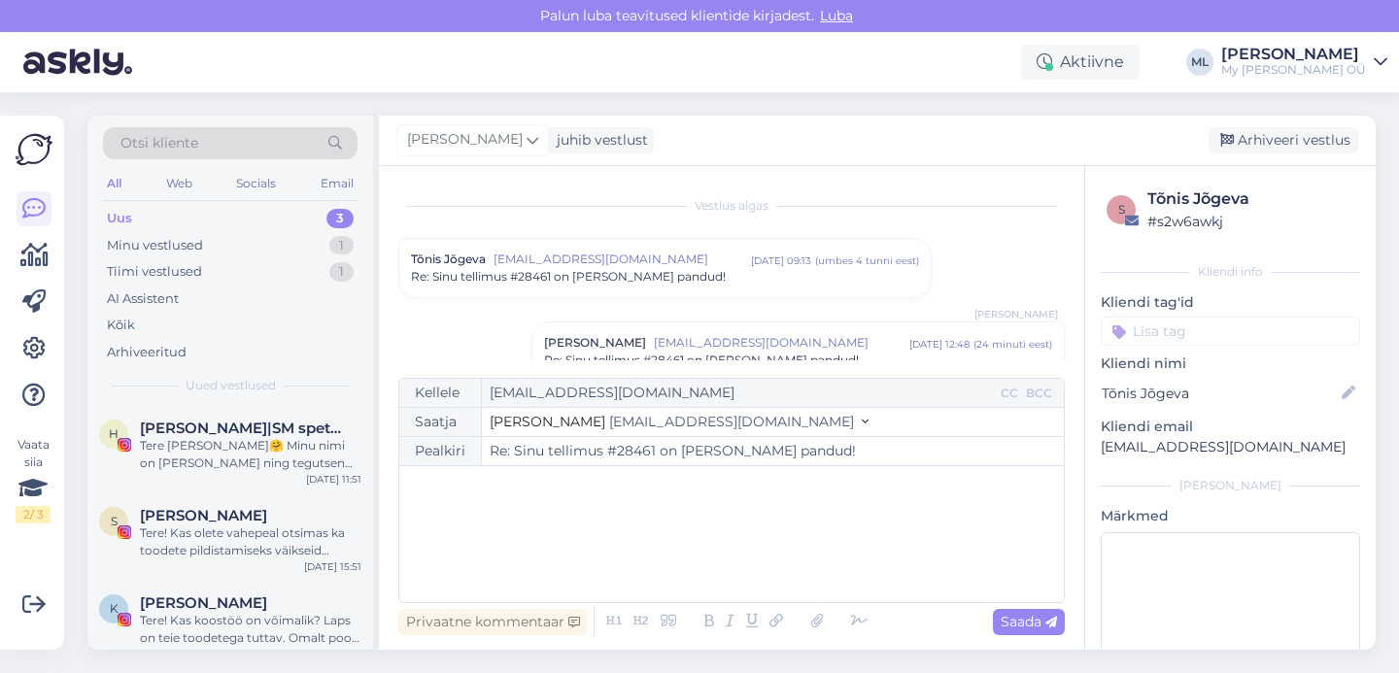
click at [600, 266] on span "[EMAIL_ADDRESS][DOMAIN_NAME]" at bounding box center [621, 259] width 257 height 17
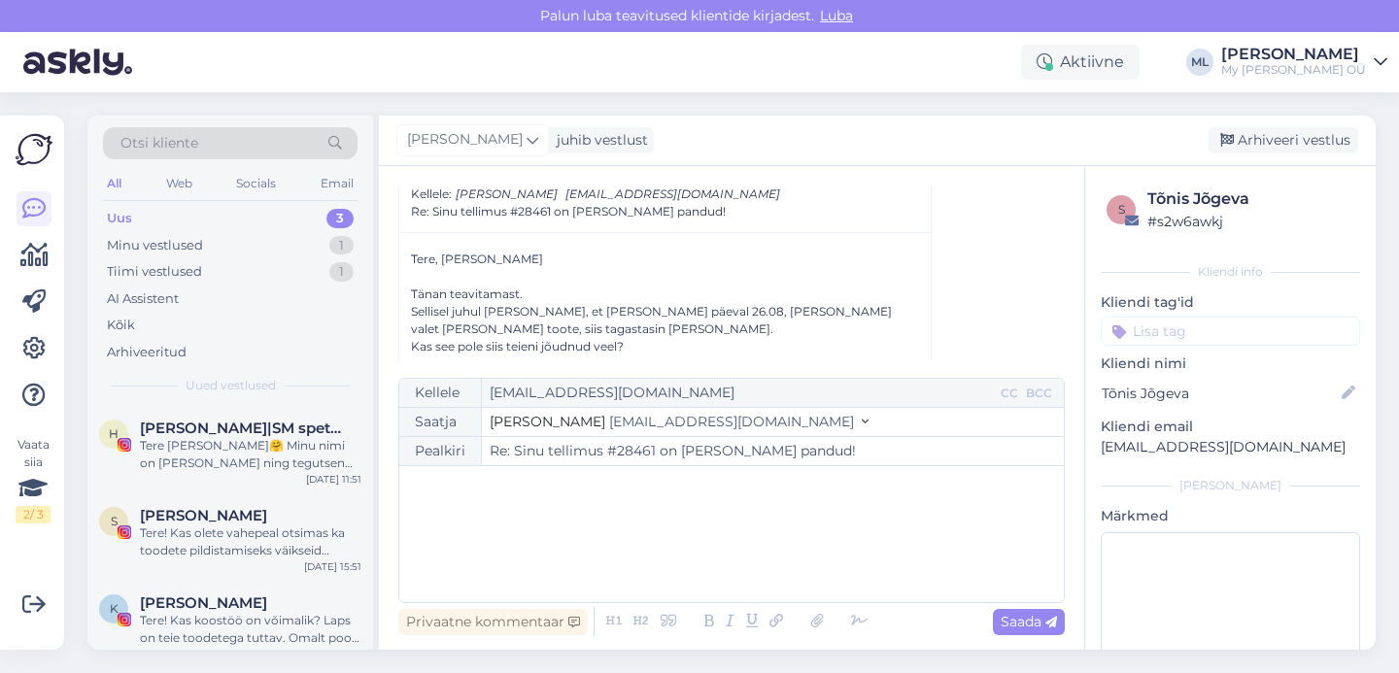
scroll to position [1349, 0]
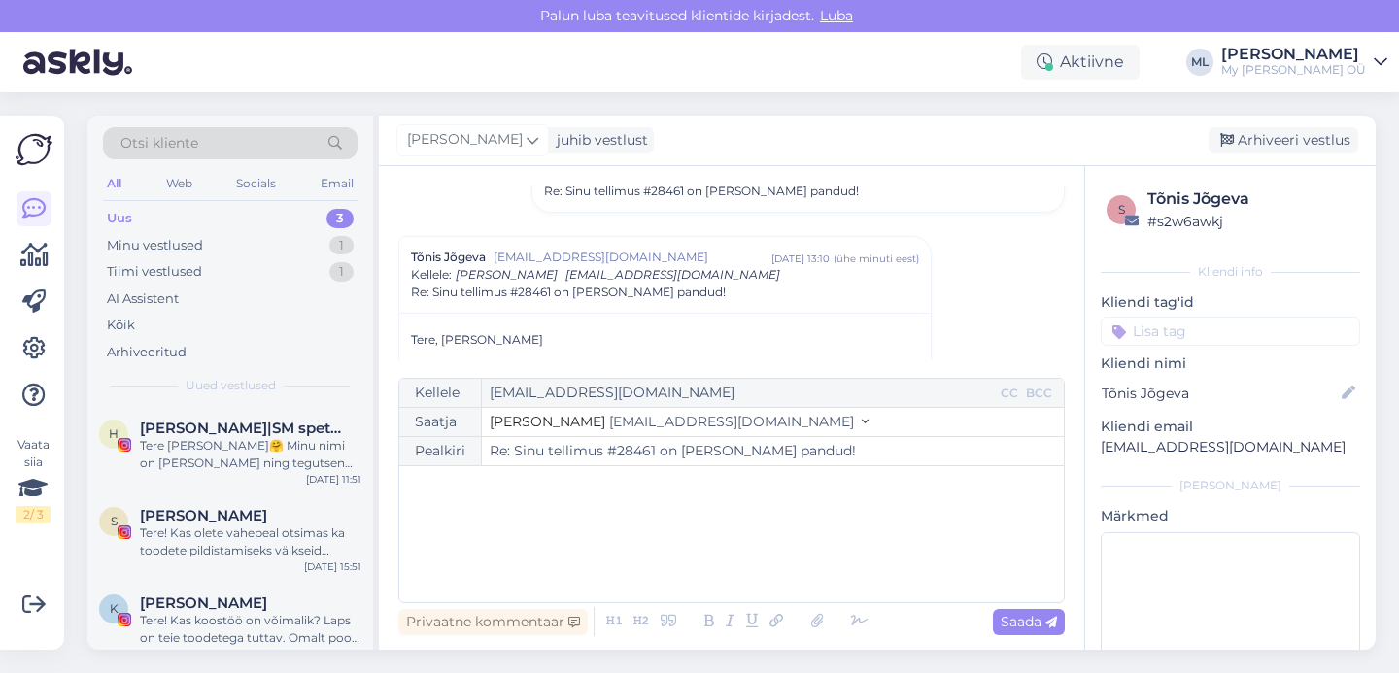
click at [515, 284] on span "Re: Sinu tellimus #28461 on [PERSON_NAME] pandud!" at bounding box center [568, 292] width 315 height 17
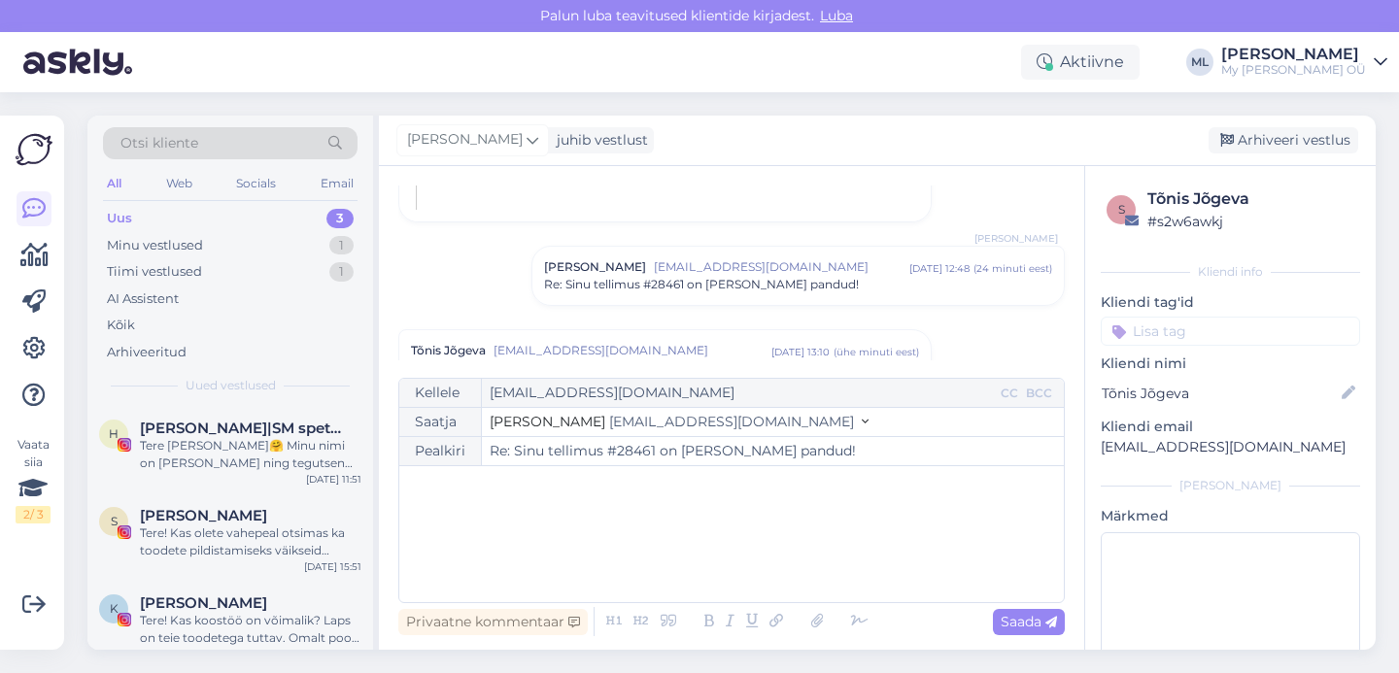
drag, startPoint x: 605, startPoint y: 447, endPoint x: 640, endPoint y: 450, distance: 35.1
click at [632, 449] on input "Re: Sinu tellimus #28461 on [PERSON_NAME] pandud!" at bounding box center [773, 451] width 582 height 28
click at [648, 450] on input "Re: Sinu tellimus #28461 on [PERSON_NAME] pandud!" at bounding box center [773, 451] width 582 height 28
drag, startPoint x: 651, startPoint y: 450, endPoint x: 626, endPoint y: 448, distance: 25.3
click at [626, 448] on input "Re: Sinu tellimus #28461 on [PERSON_NAME] pandud!" at bounding box center [773, 451] width 582 height 28
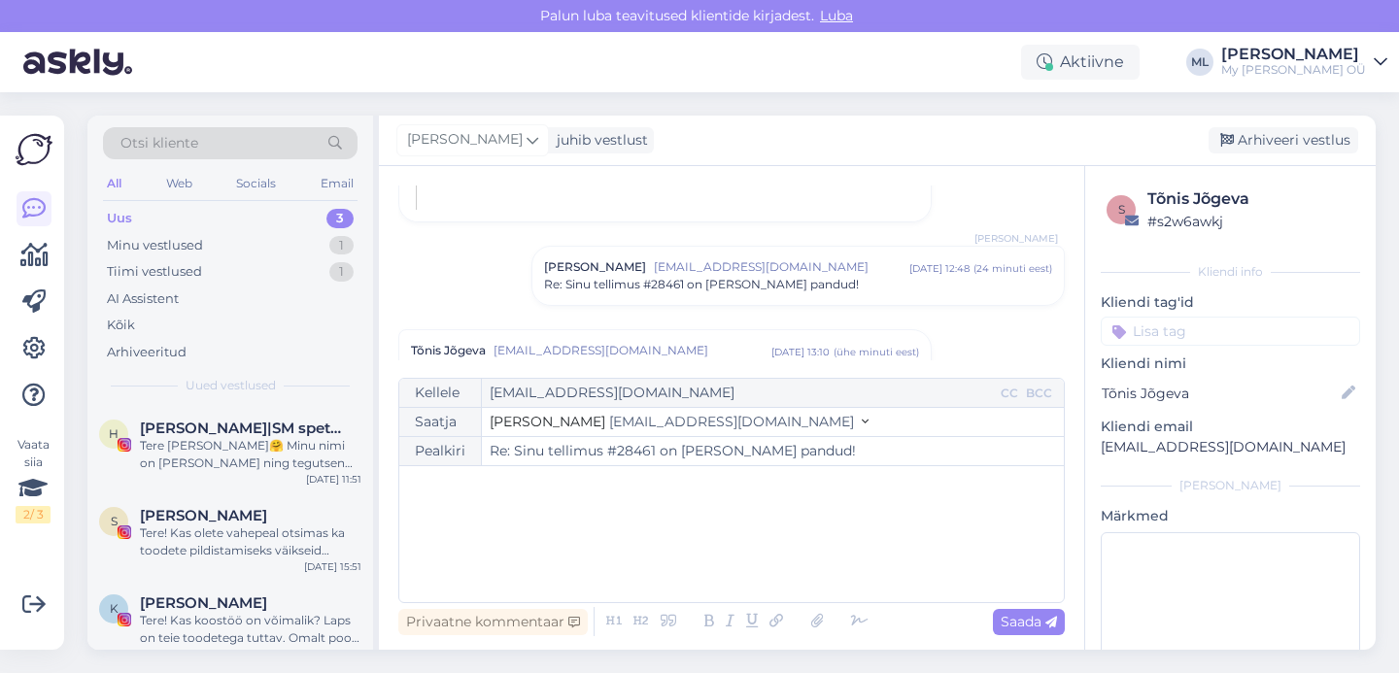
drag, startPoint x: 658, startPoint y: 454, endPoint x: 644, endPoint y: 451, distance: 13.9
click at [644, 451] on input "Re: Sinu tellimus #28461 on [PERSON_NAME] pandud!" at bounding box center [773, 451] width 582 height 28
click at [650, 452] on input "Re: Sinu tellimus #28461 on [PERSON_NAME] pandud!" at bounding box center [773, 451] width 582 height 28
drag, startPoint x: 653, startPoint y: 452, endPoint x: 608, endPoint y: 458, distance: 45.1
click at [608, 458] on input "Re: Sinu tellimus #28461 on [PERSON_NAME] pandud!" at bounding box center [773, 451] width 582 height 28
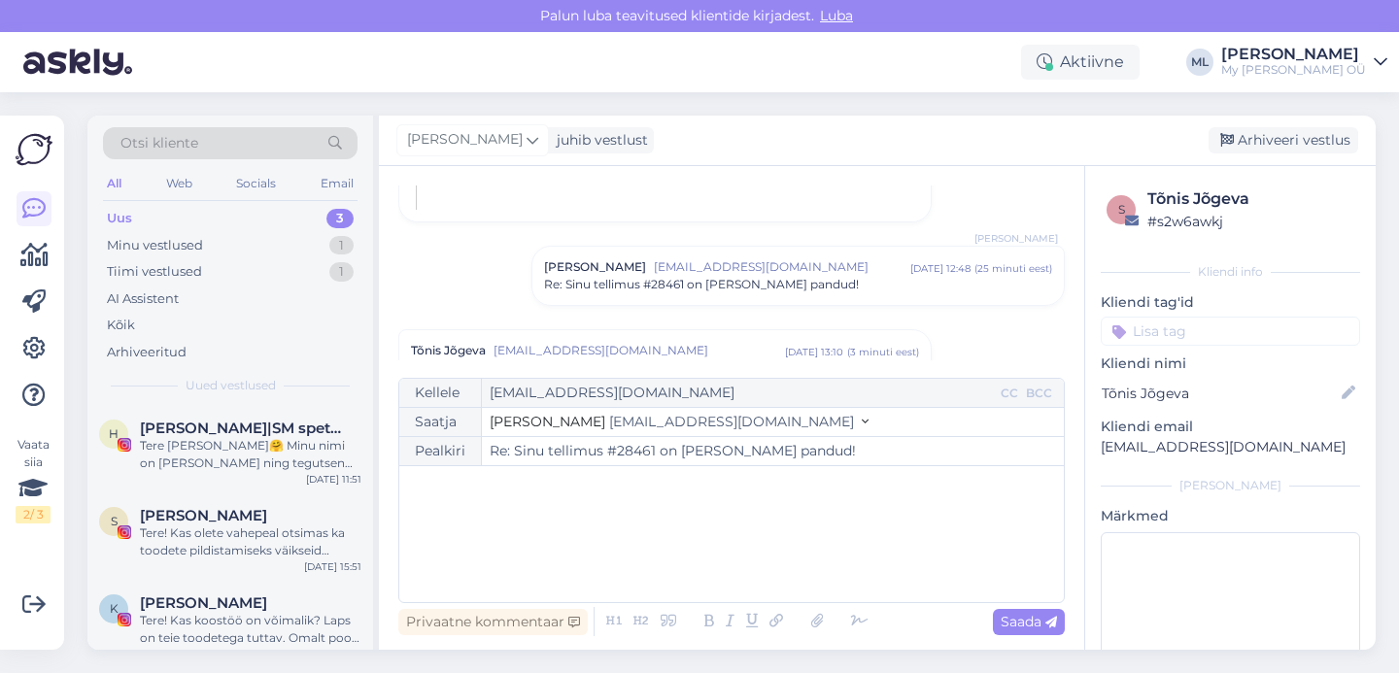
click at [561, 488] on p "﻿" at bounding box center [731, 486] width 645 height 20
click at [643, 419] on span "[EMAIL_ADDRESS][DOMAIN_NAME]" at bounding box center [731, 421] width 245 height 17
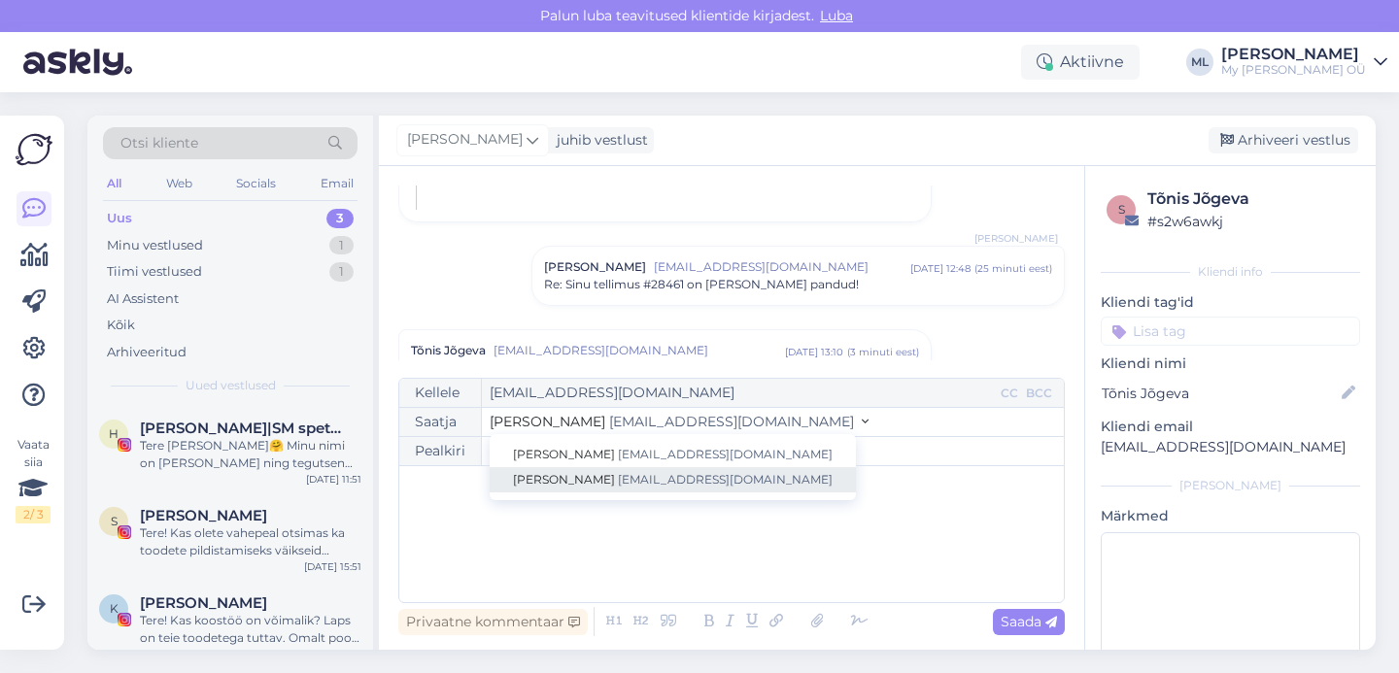
click at [553, 474] on span "[PERSON_NAME]" at bounding box center [564, 479] width 102 height 15
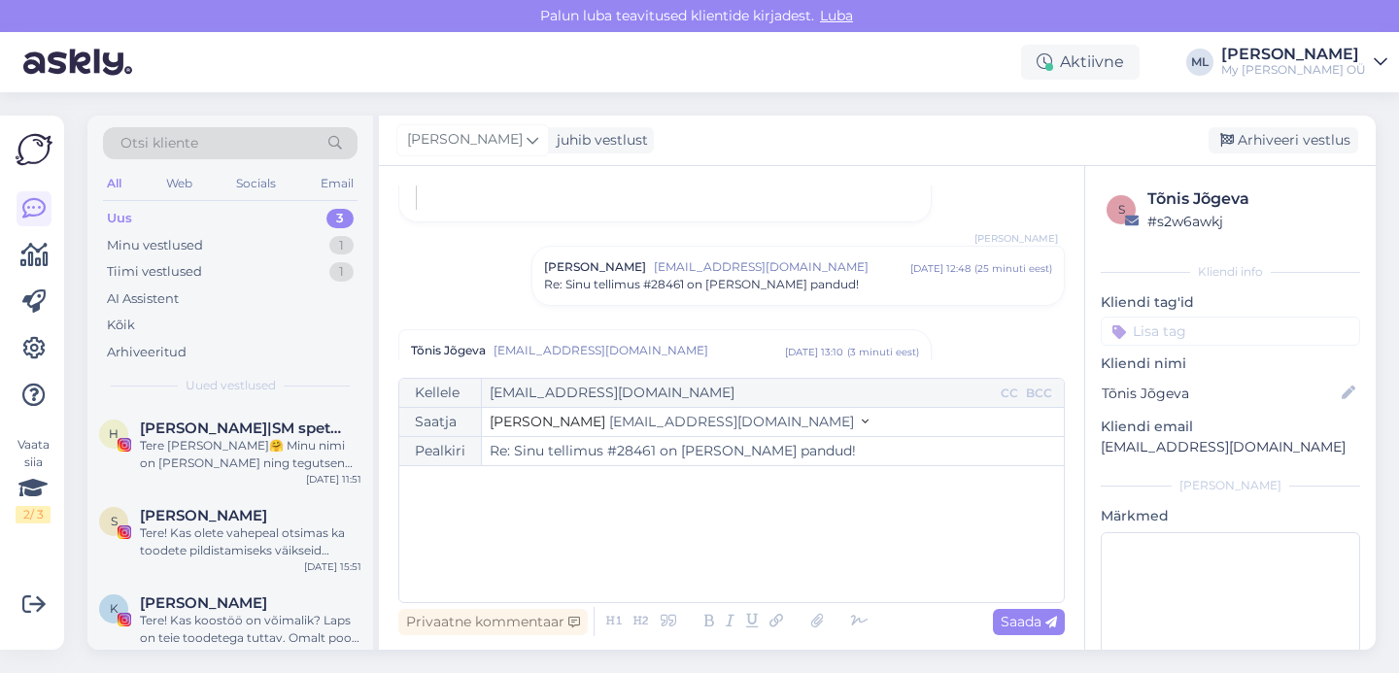
click at [516, 496] on div "﻿" at bounding box center [731, 534] width 645 height 117
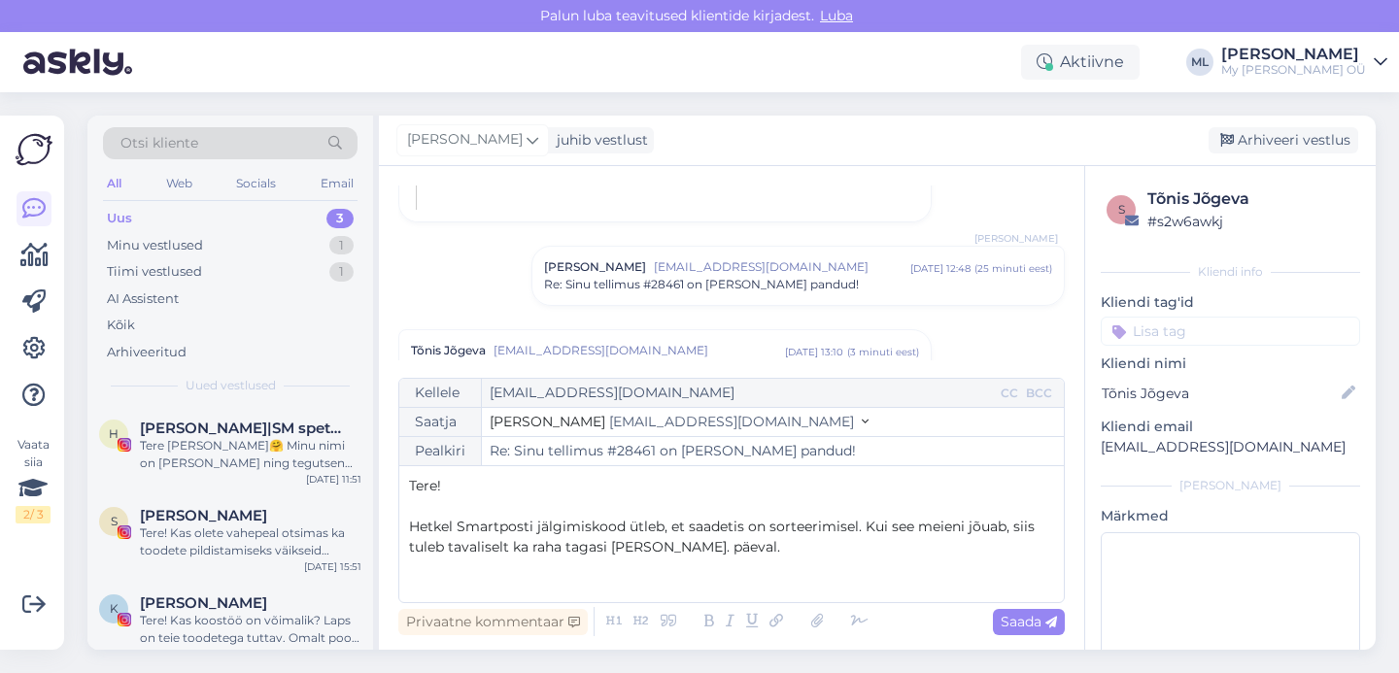
click at [860, 532] on span "Hetkel Smartposti jälgimiskood ütleb, et saadetis on sorteerimisel. Kui see mei…" at bounding box center [723, 537] width 629 height 38
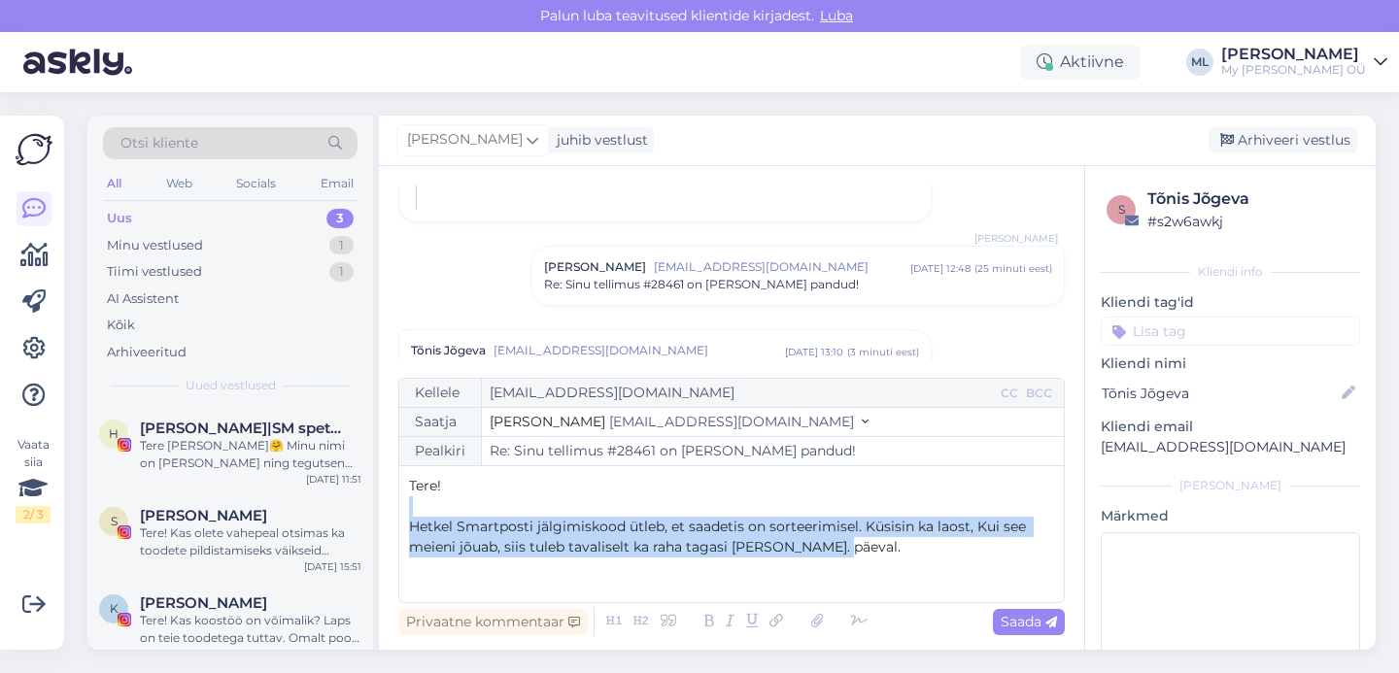
drag, startPoint x: 837, startPoint y: 546, endPoint x: 413, endPoint y: 512, distance: 425.9
click at [413, 512] on div "Tere! ﻿ Hetkel Smartposti jälgimiskood ütleb, et saadetis on sorteerimisel. Küs…" at bounding box center [731, 534] width 645 height 117
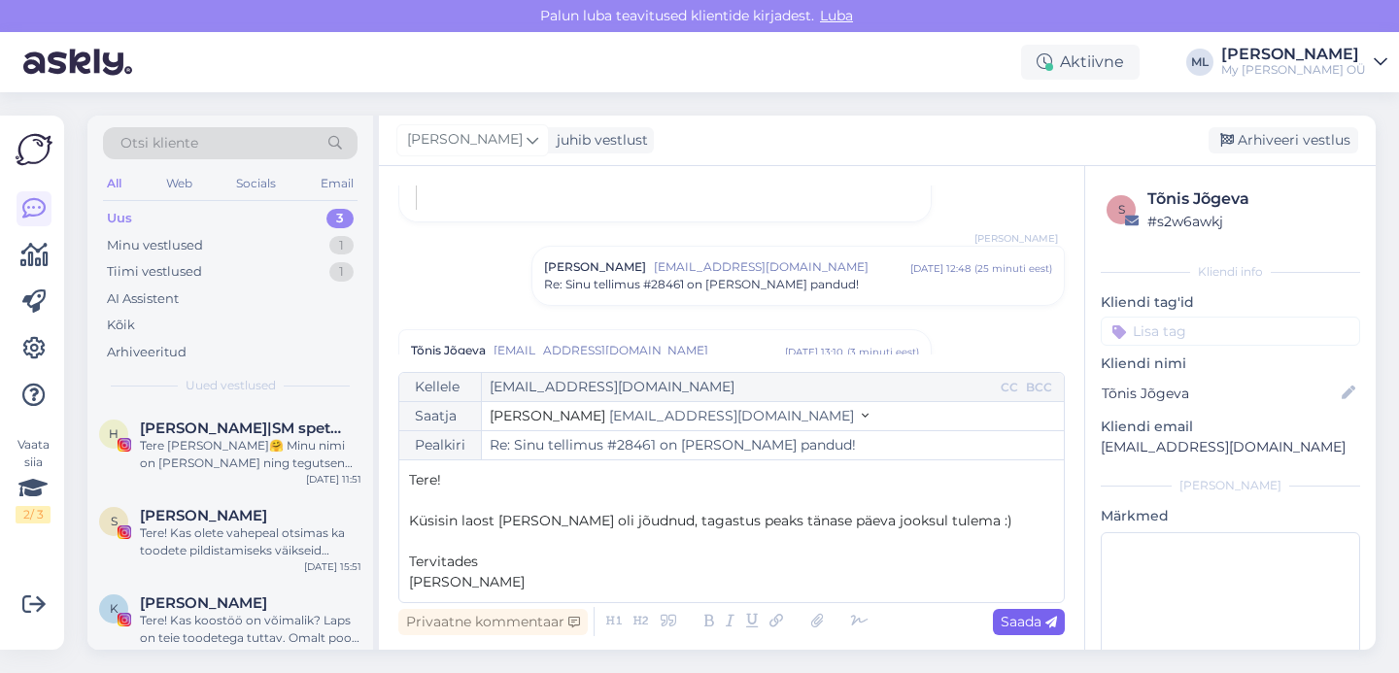
click at [1016, 619] on span "Saada" at bounding box center [1029, 621] width 56 height 17
type input "Re: Re: Sinu tellimus #28461 on [PERSON_NAME] pandud!"
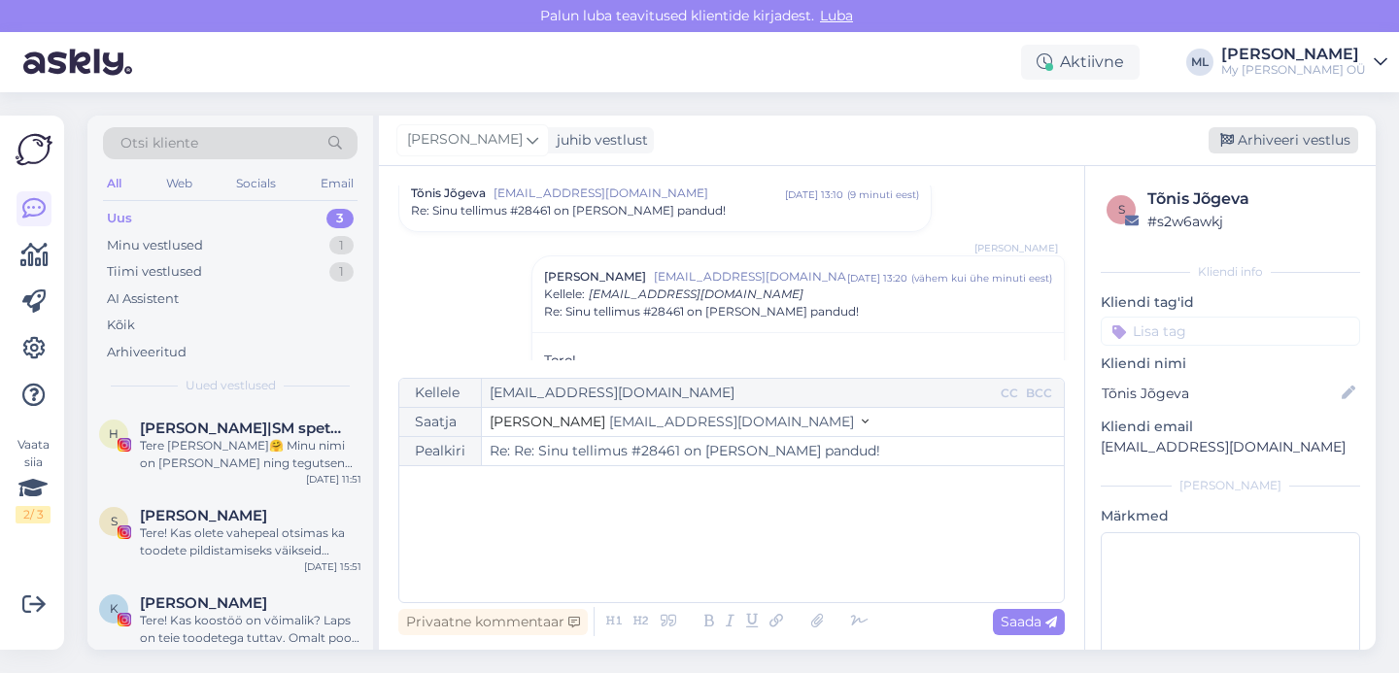
click at [1248, 151] on div "Arhiveeri vestlus" at bounding box center [1283, 140] width 150 height 26
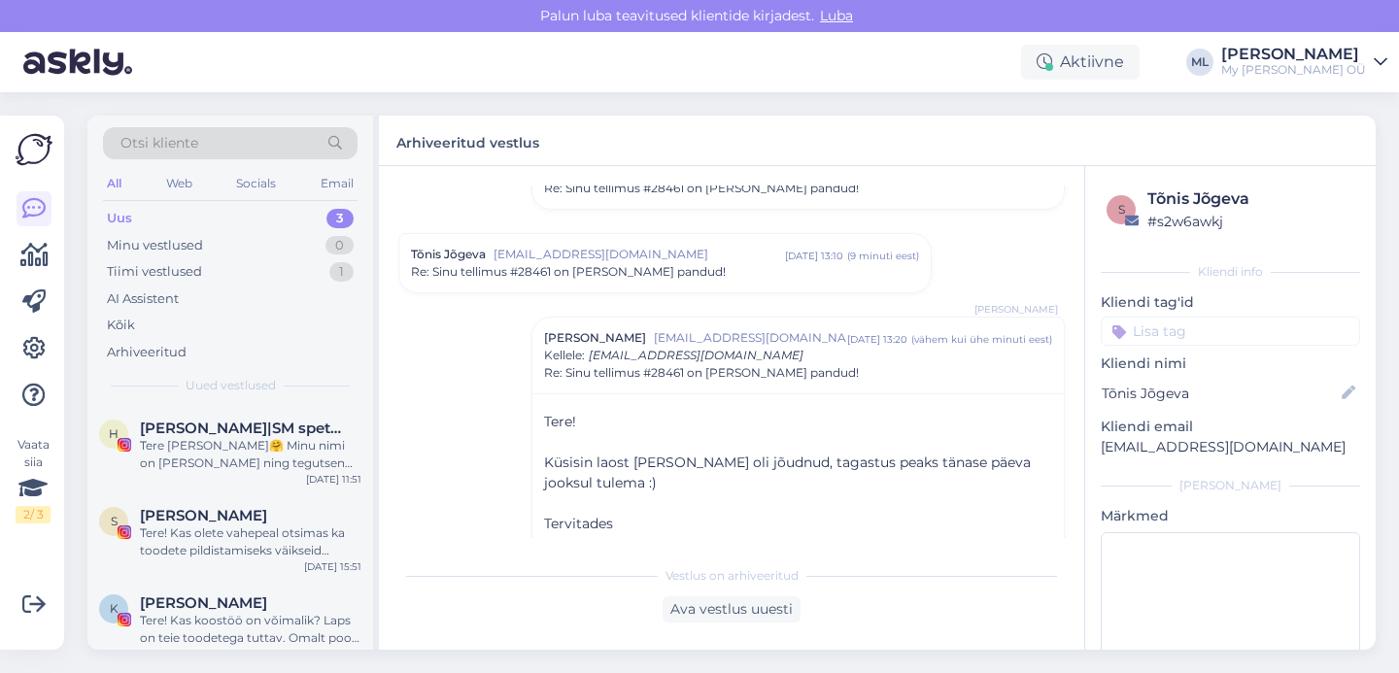
click at [114, 211] on div "Uus" at bounding box center [119, 218] width 25 height 19
click at [151, 260] on div "Tiimi vestlused 1" at bounding box center [230, 271] width 255 height 27
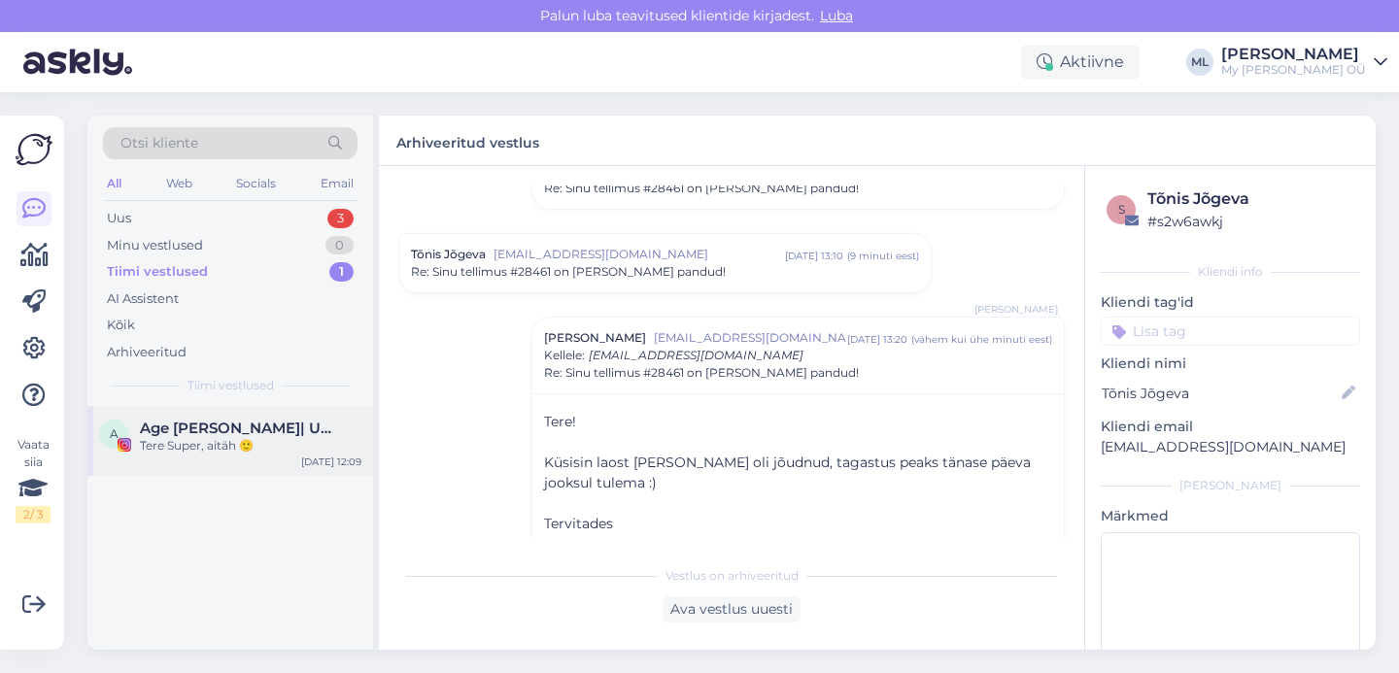
click at [170, 421] on span "Age [PERSON_NAME]| UGC sisulooja| Juuksur" at bounding box center [241, 428] width 202 height 17
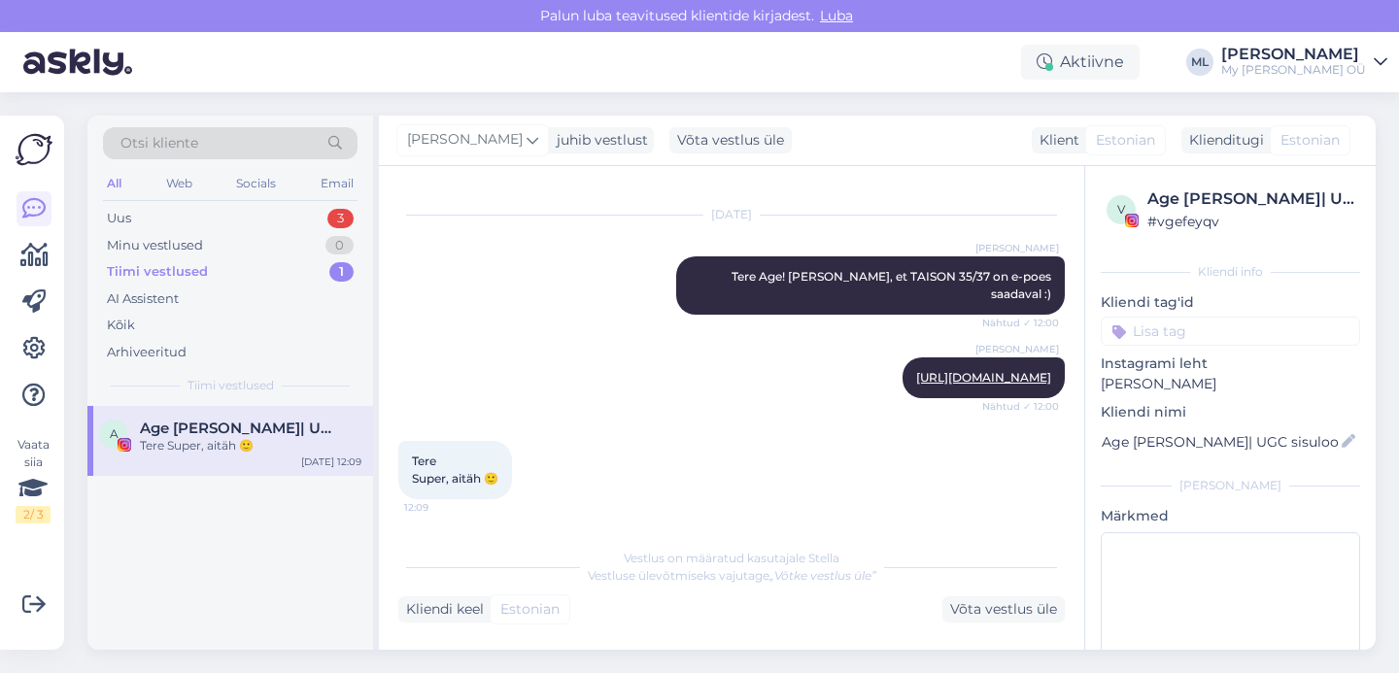
scroll to position [1248, 0]
click at [995, 611] on div "Võta vestlus üle" at bounding box center [1003, 609] width 122 height 26
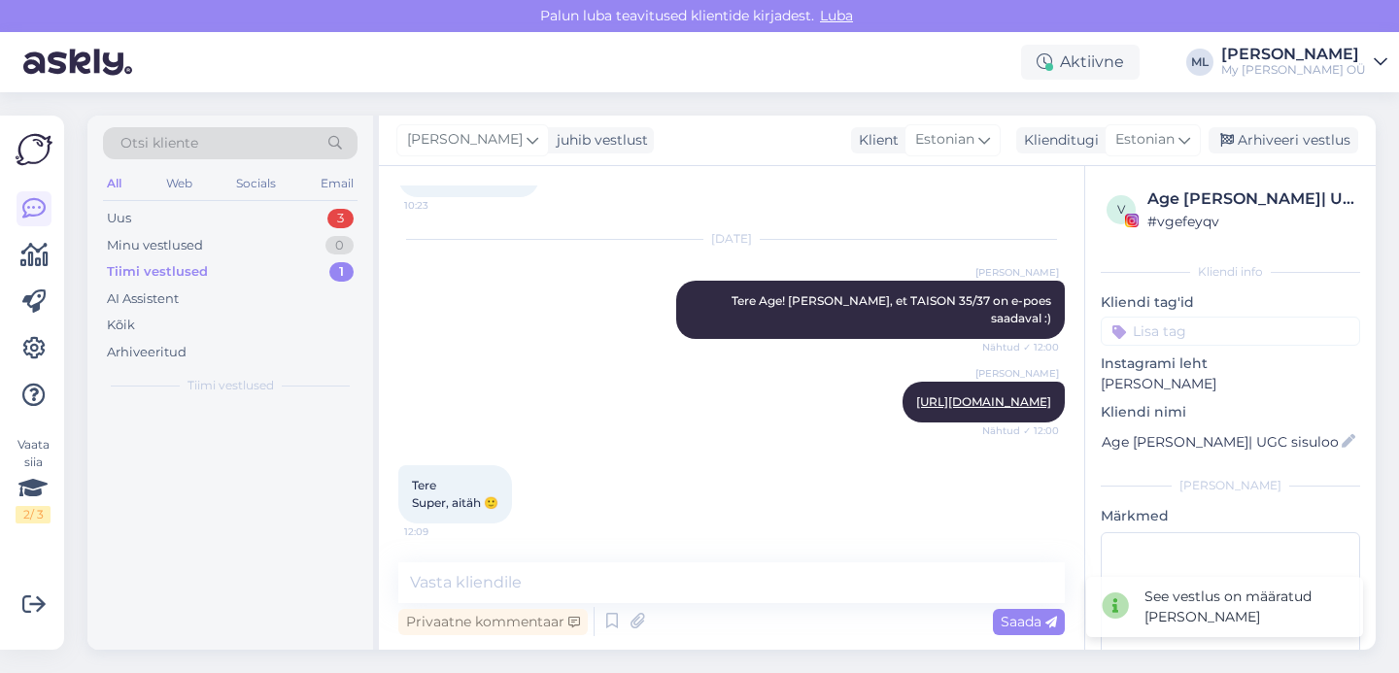
scroll to position [1224, 0]
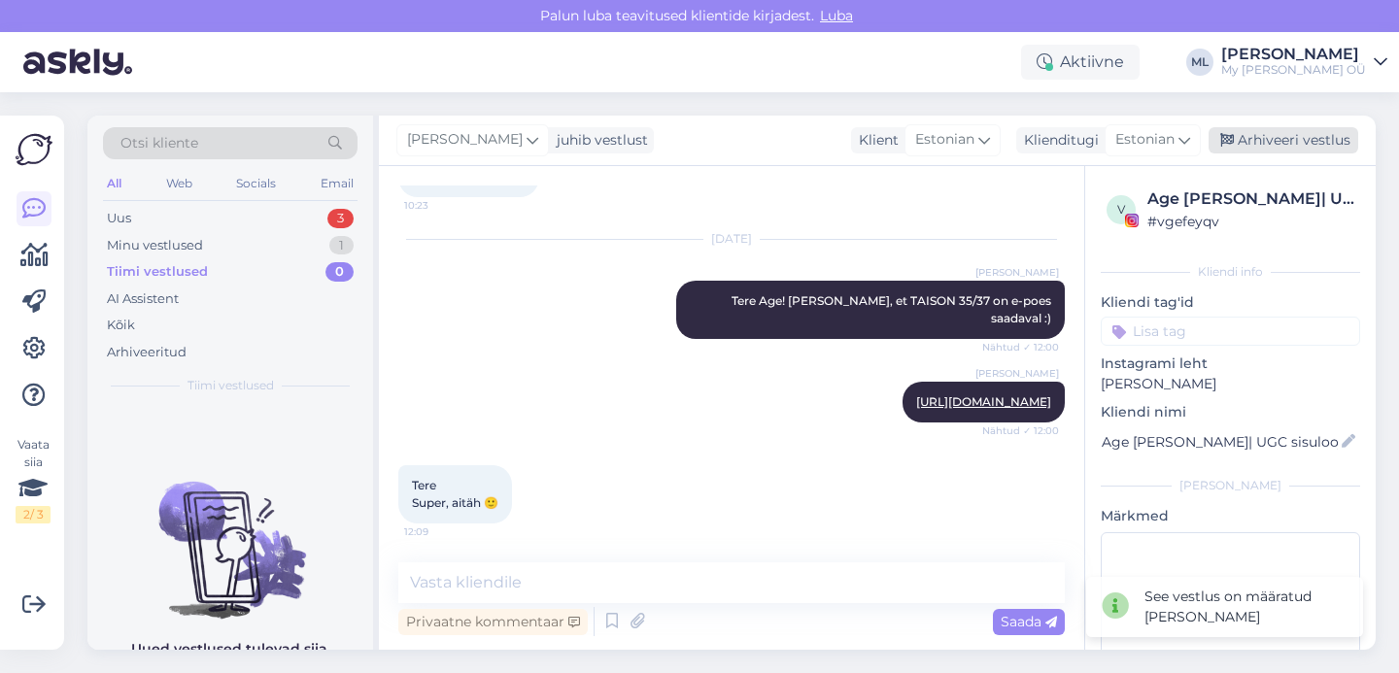
click at [1296, 136] on div "Arhiveeri vestlus" at bounding box center [1283, 140] width 150 height 26
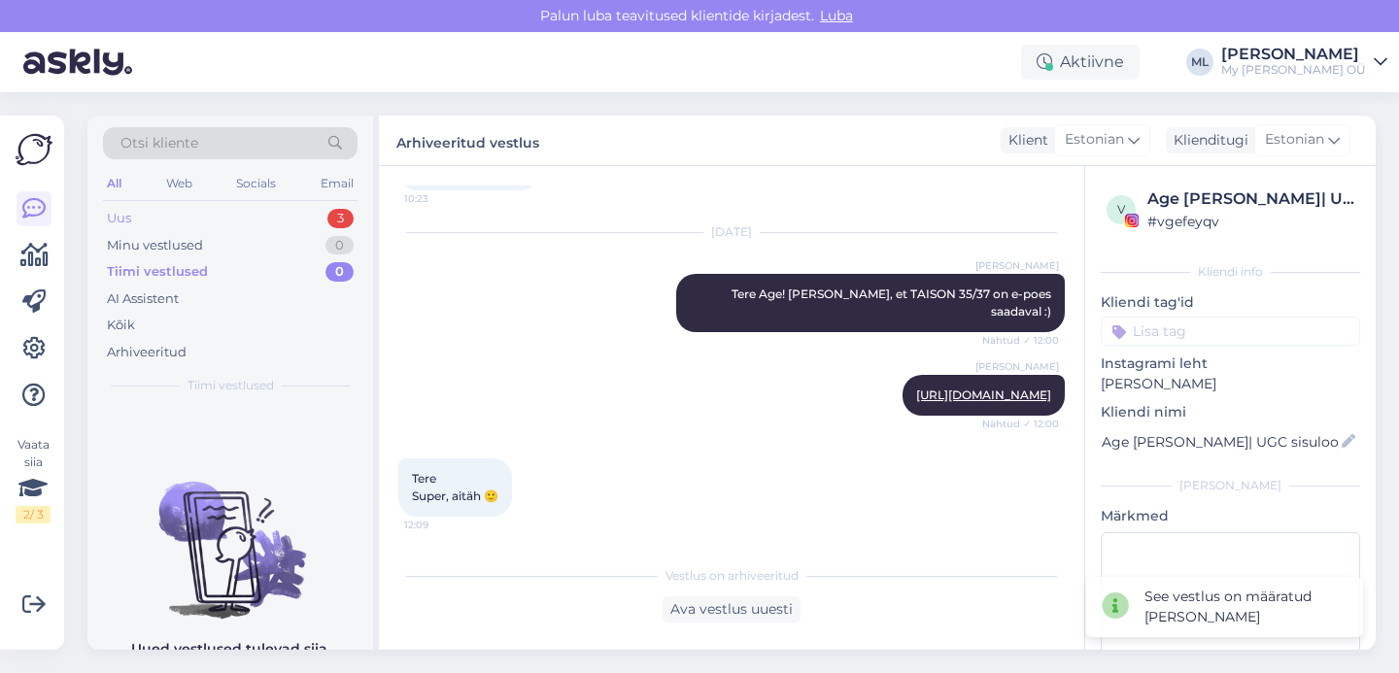
click at [282, 215] on div "Uus 3" at bounding box center [230, 218] width 255 height 27
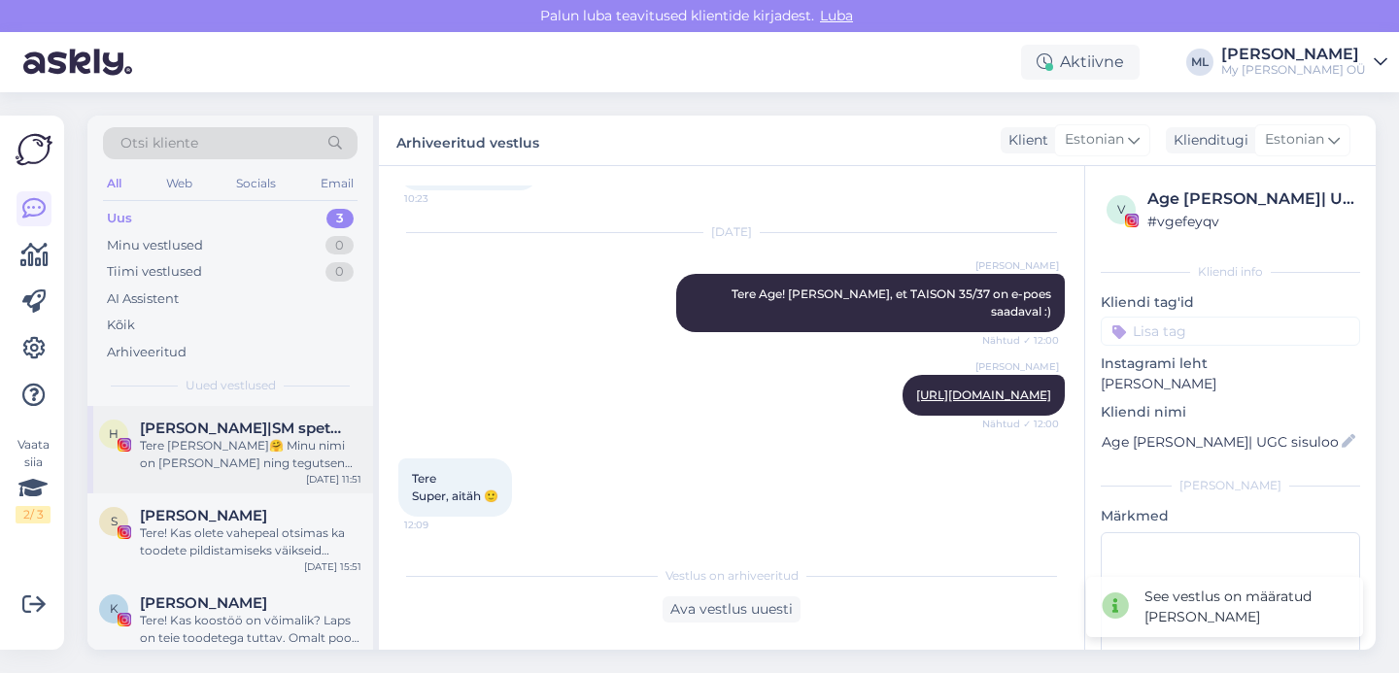
click at [194, 445] on div "Tere [PERSON_NAME]🤗 Minu nimi on [PERSON_NAME] ning tegutsen Instagramis sisulo…" at bounding box center [250, 454] width 221 height 35
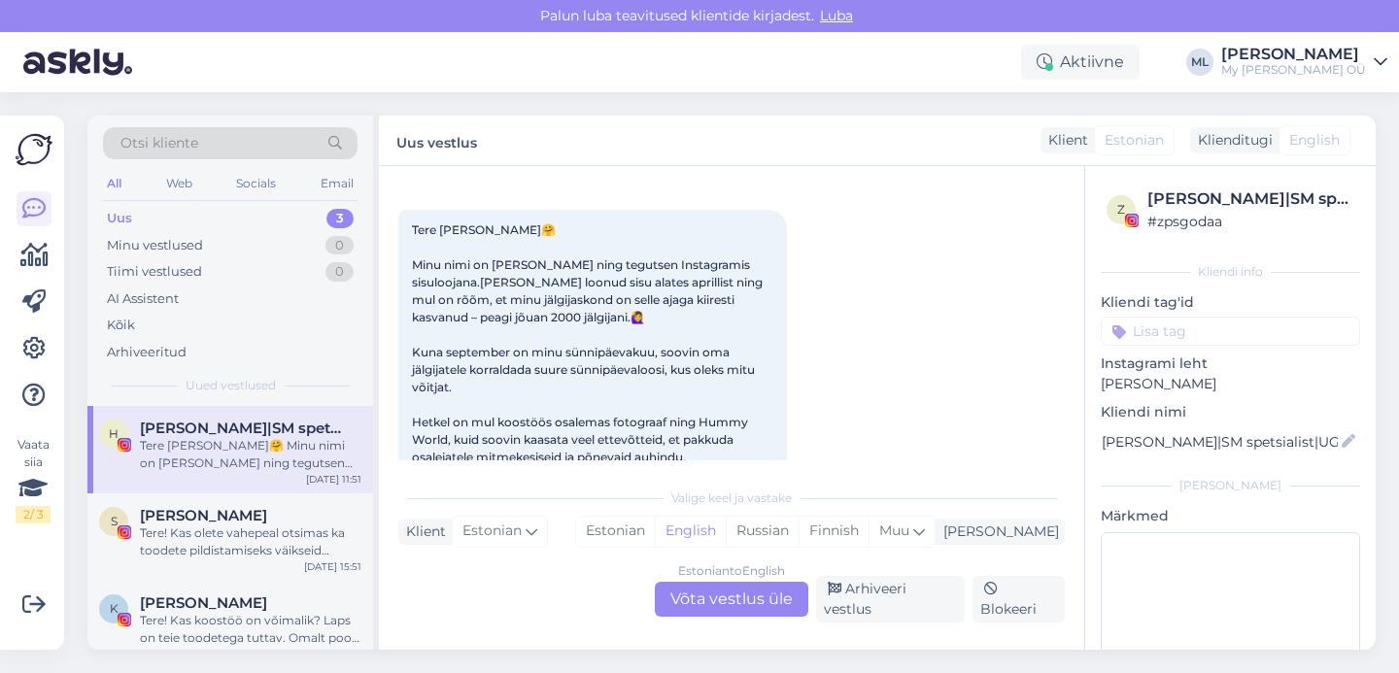
scroll to position [85, 0]
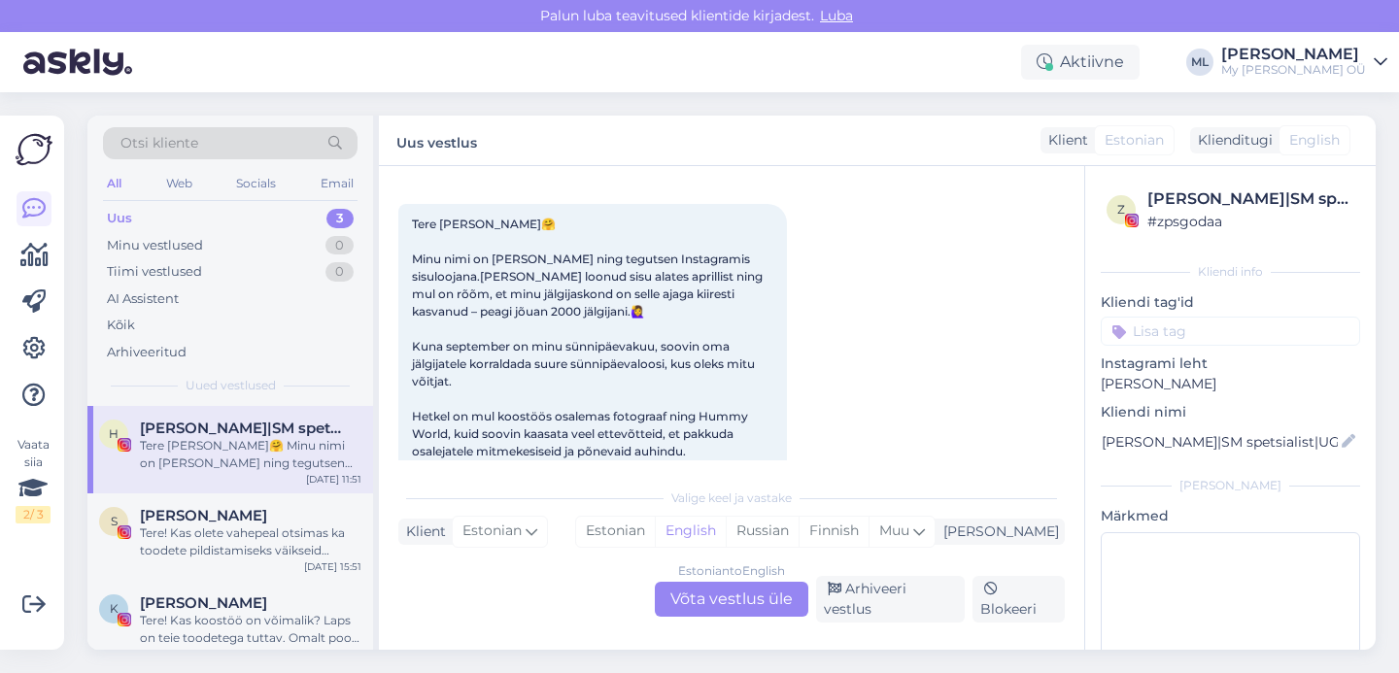
click at [169, 218] on div "Uus 3" at bounding box center [230, 218] width 255 height 27
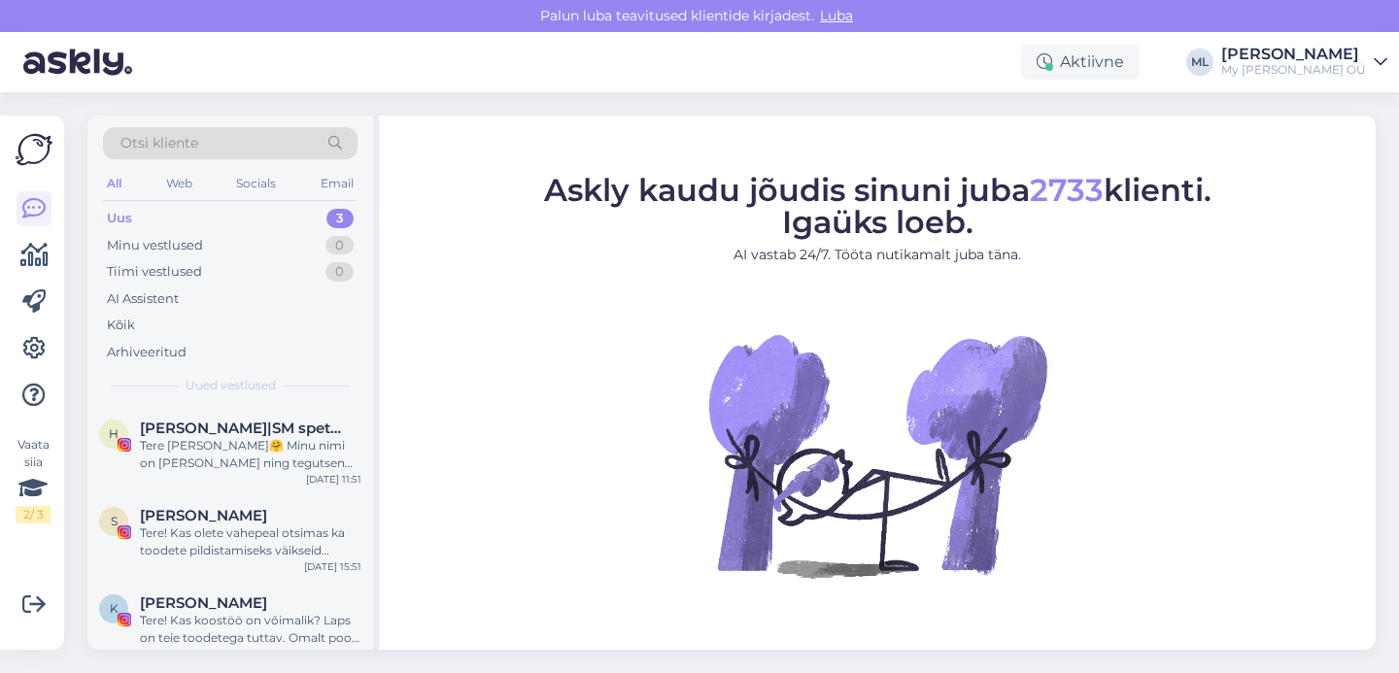
click at [142, 217] on div "Uus 3" at bounding box center [230, 218] width 255 height 27
